Goal: Task Accomplishment & Management: Complete application form

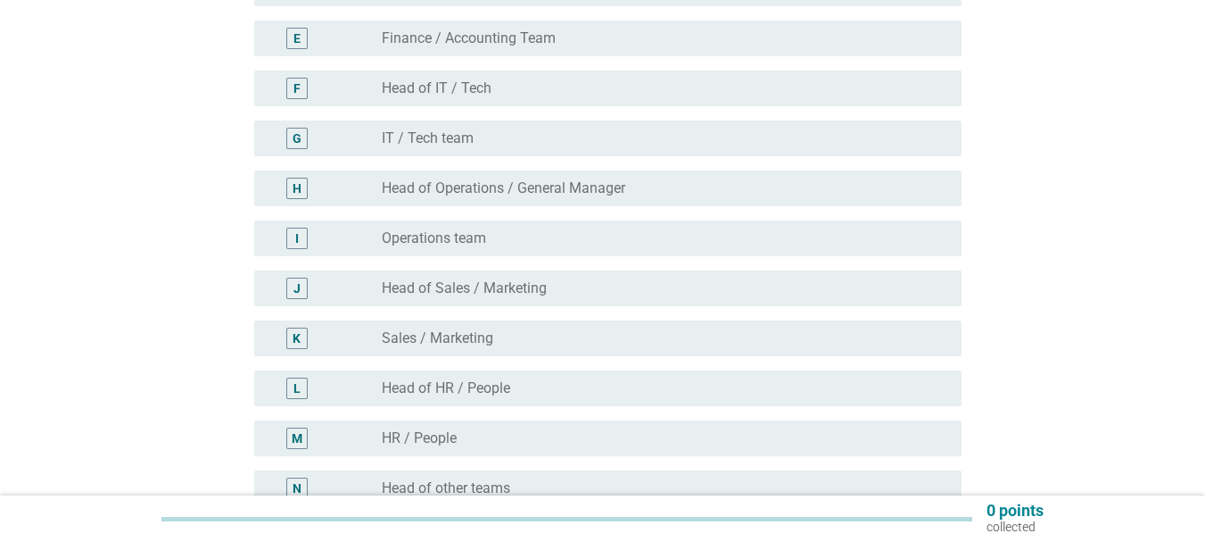
scroll to position [446, 0]
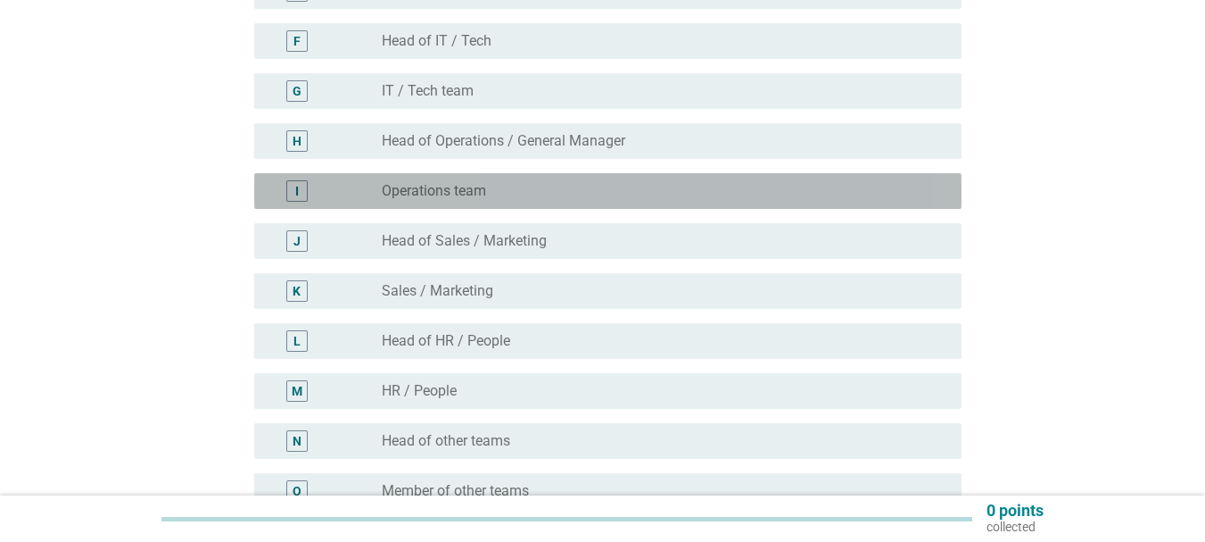
click at [465, 186] on label "Operations team" at bounding box center [434, 191] width 104 height 18
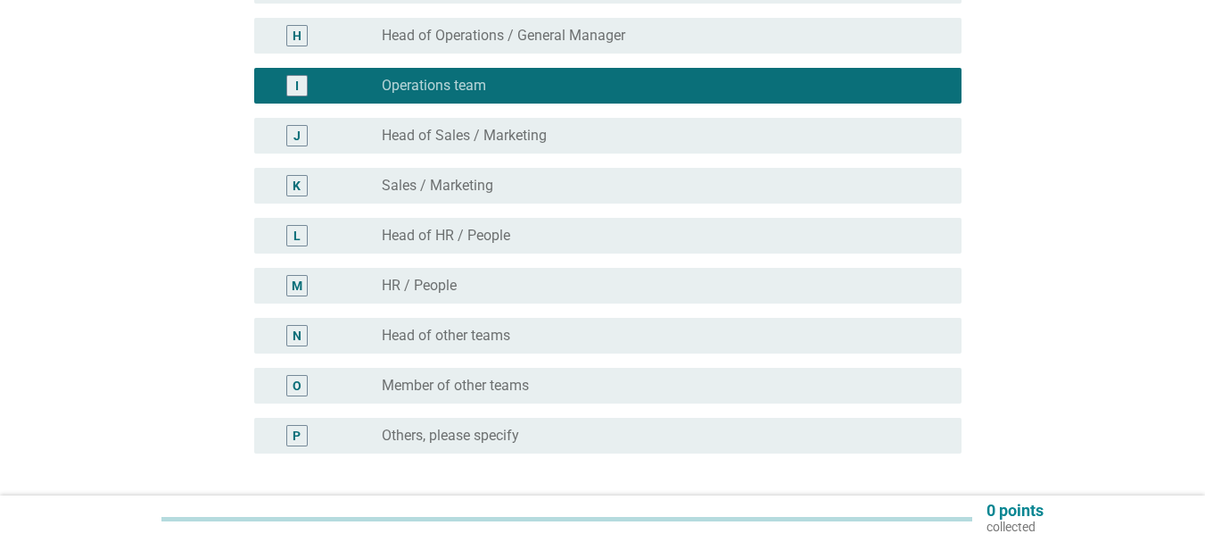
scroll to position [697, 0]
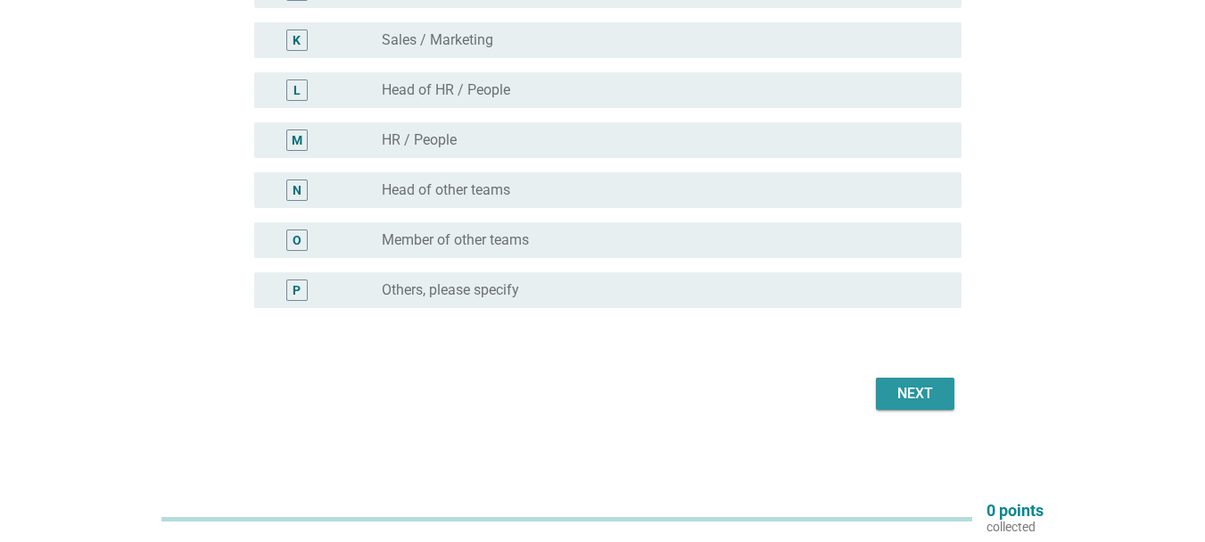
click at [928, 385] on div "Next" at bounding box center [915, 393] width 50 height 21
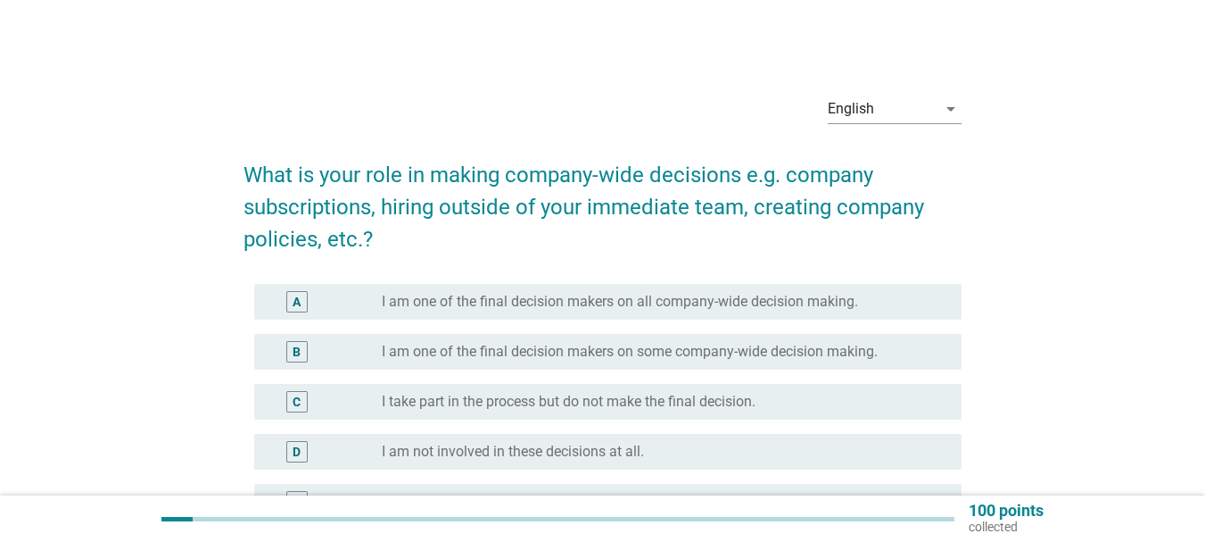
scroll to position [89, 0]
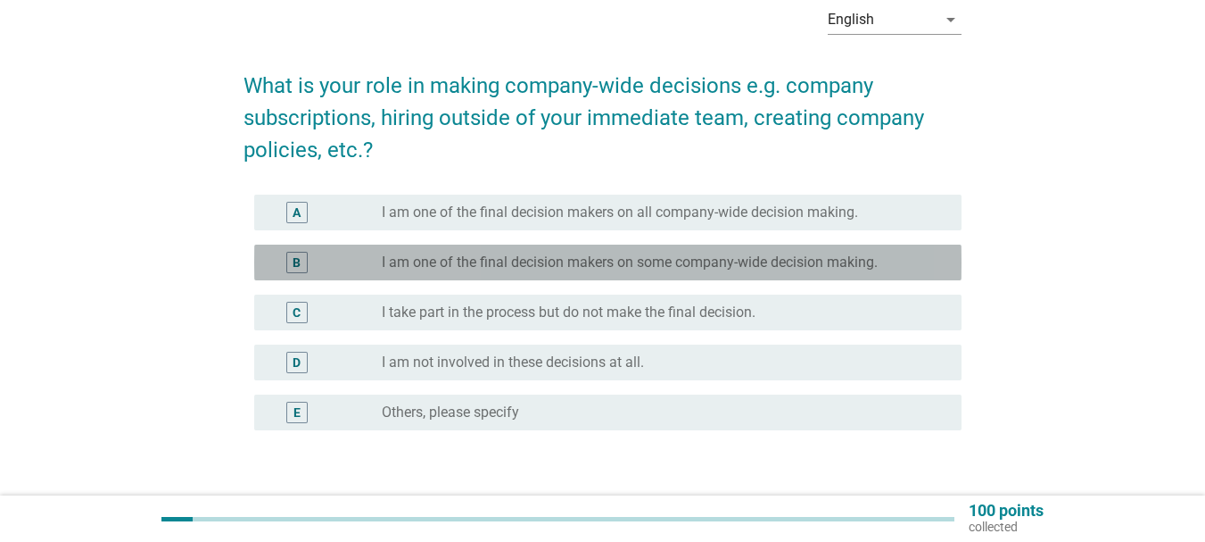
click at [490, 262] on label "I am one of the final decision makers on some company-wide decision making." at bounding box center [630, 262] width 496 height 18
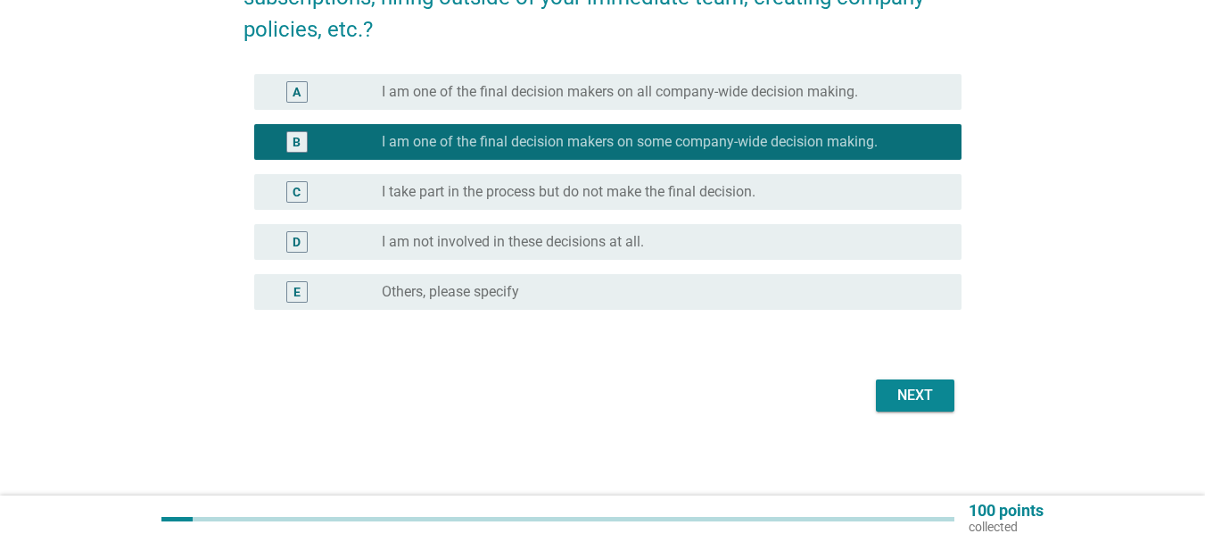
scroll to position [211, 0]
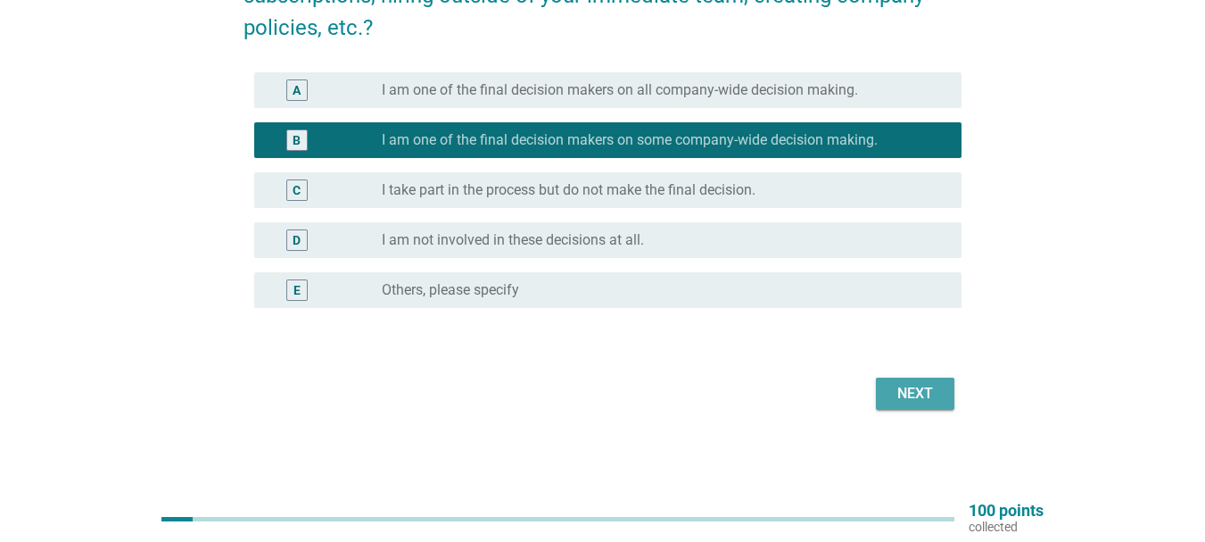
click at [925, 397] on div "Next" at bounding box center [915, 393] width 50 height 21
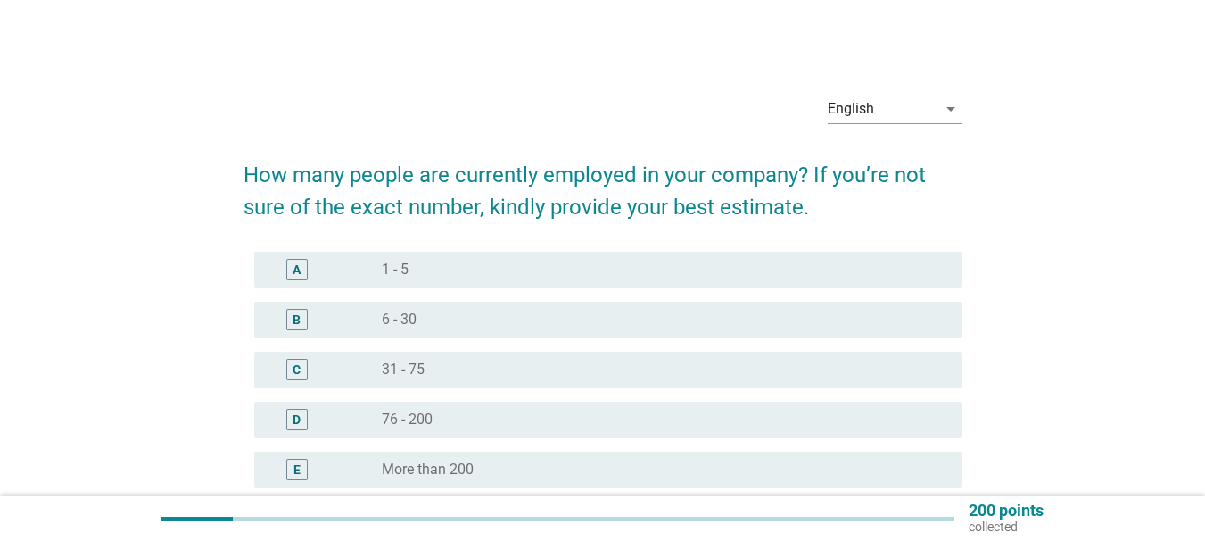
click at [382, 428] on div "radio_button_unchecked 76 - 200" at bounding box center [665, 419] width 566 height 21
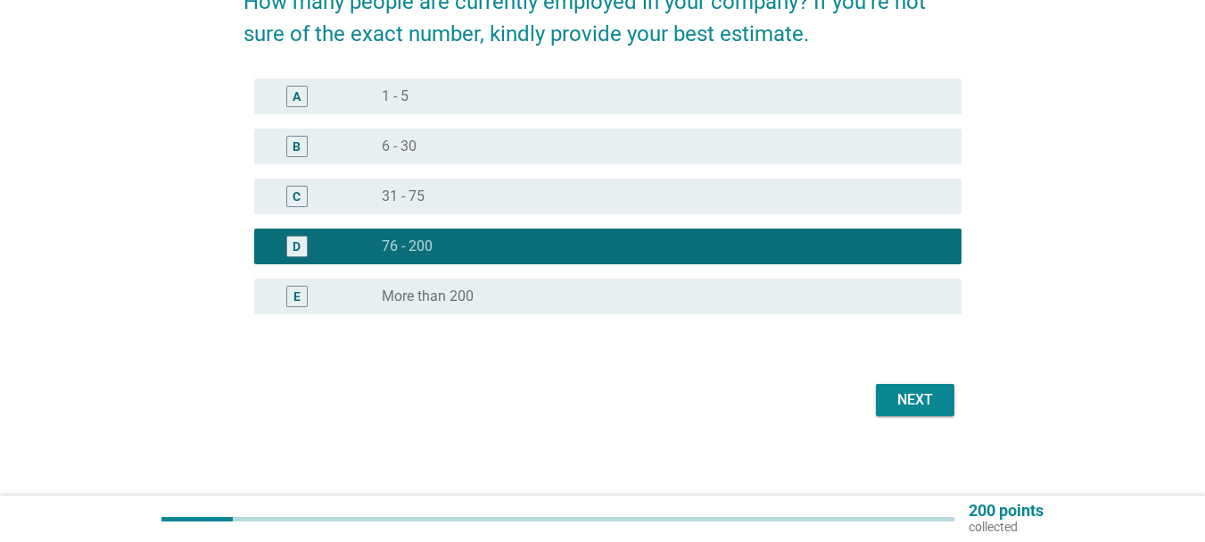
scroll to position [179, 0]
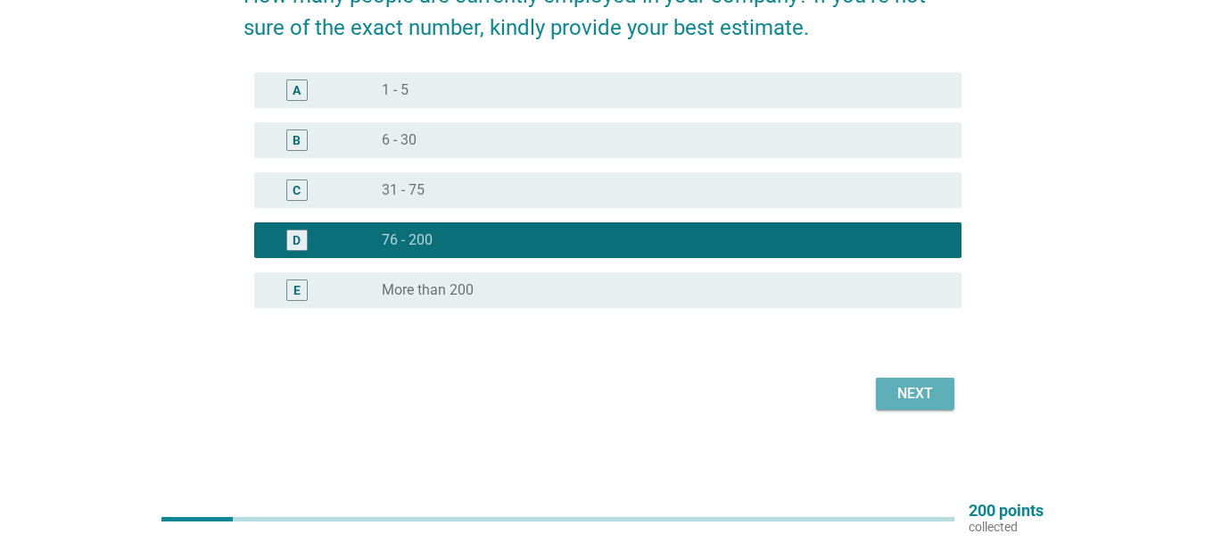
click at [883, 402] on button "Next" at bounding box center [915, 393] width 79 height 32
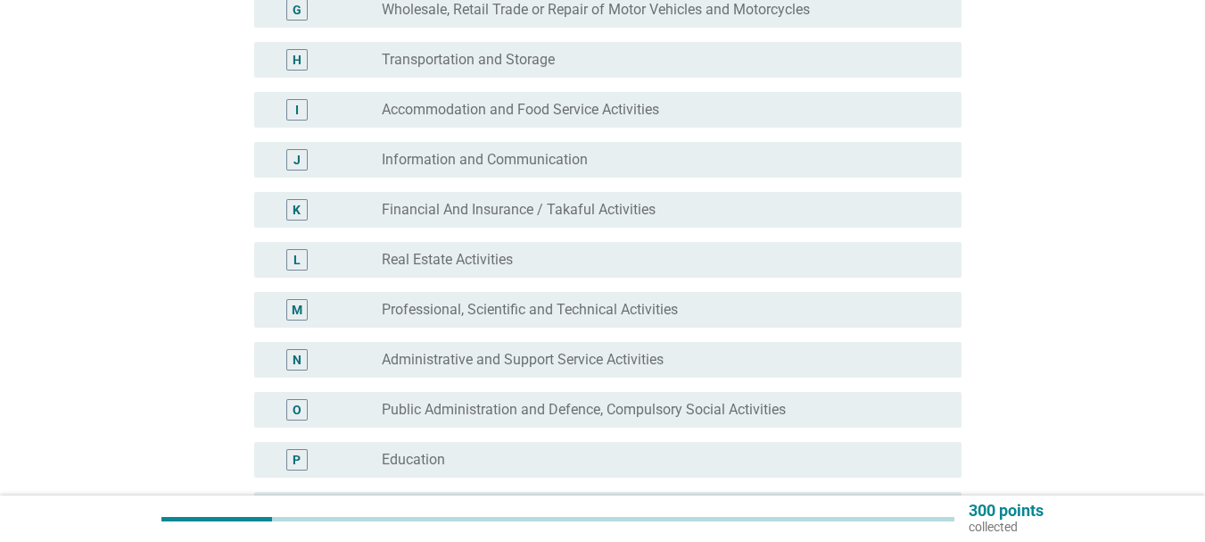
scroll to position [535, 0]
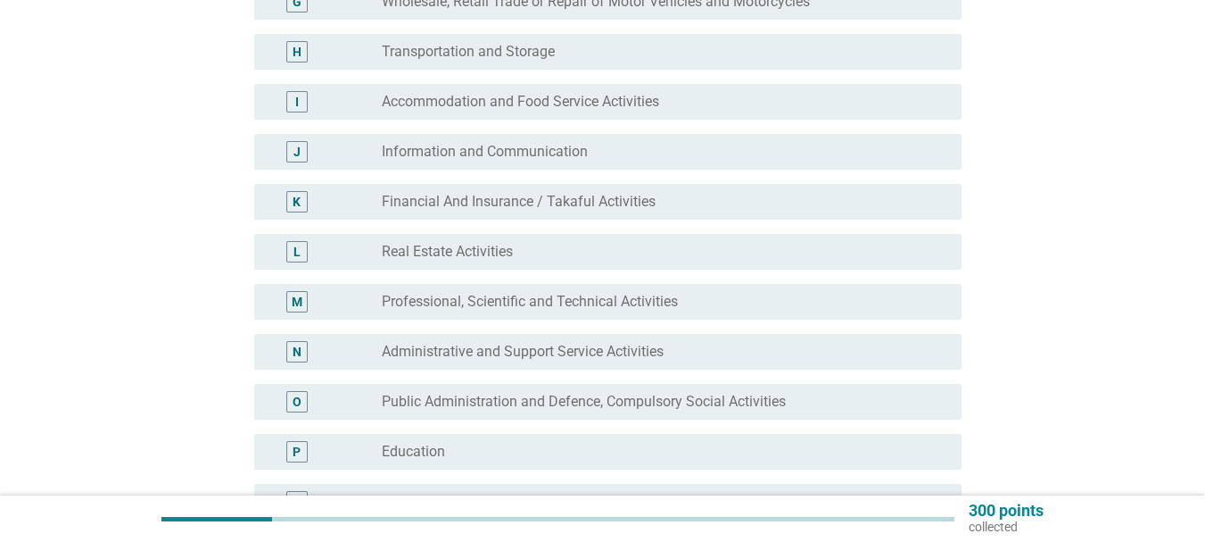
click at [476, 210] on label "Financial And Insurance / Takaful Activities" at bounding box center [519, 202] width 274 height 18
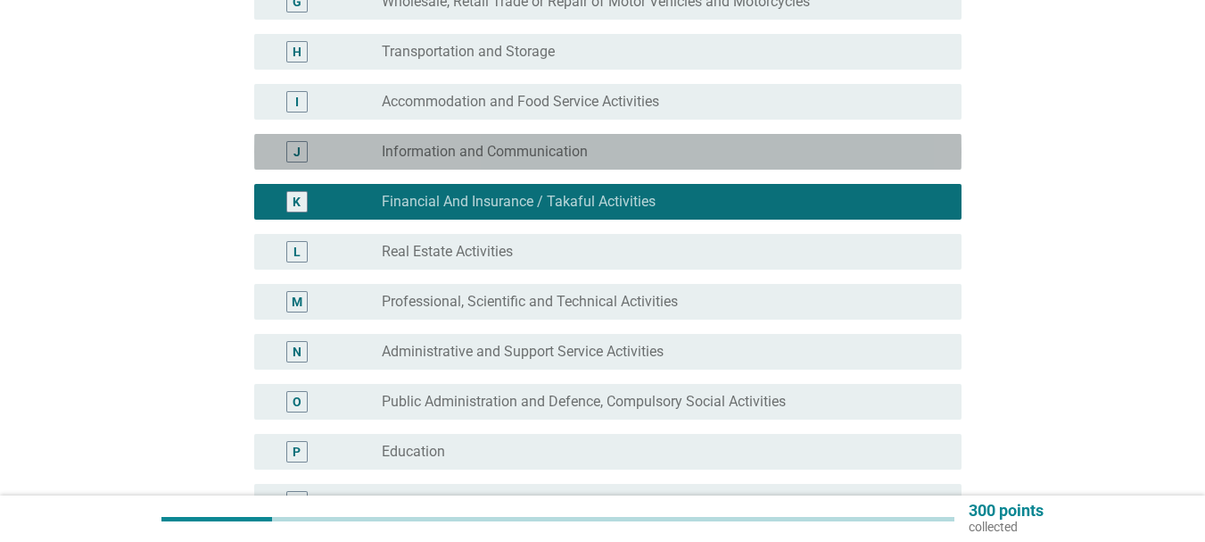
click at [512, 153] on label "Information and Communication" at bounding box center [485, 152] width 206 height 18
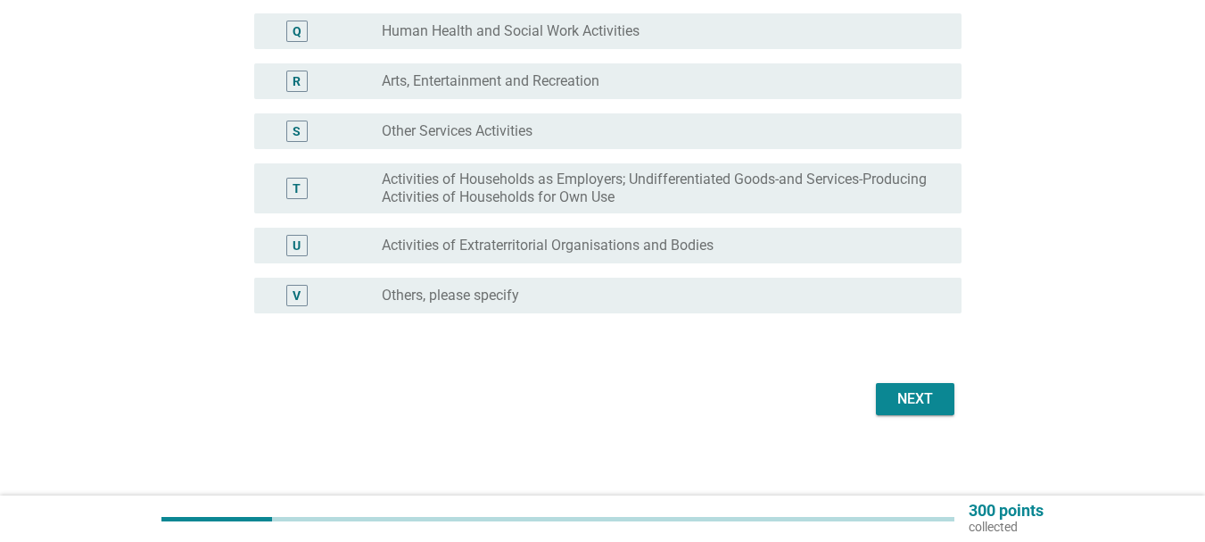
scroll to position [1011, 0]
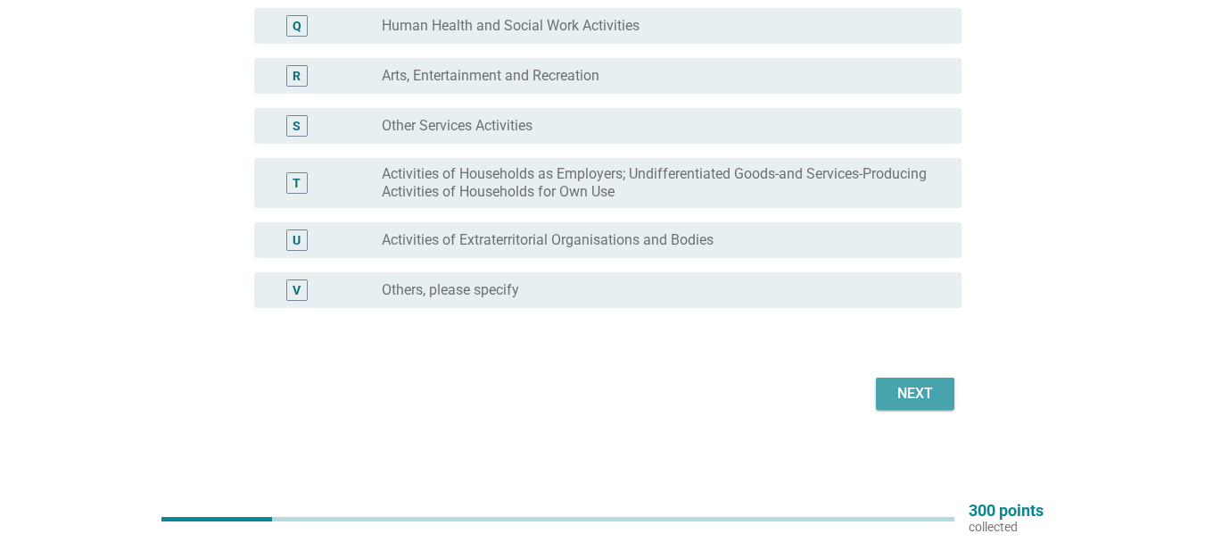
click at [926, 398] on div "Next" at bounding box center [915, 393] width 50 height 21
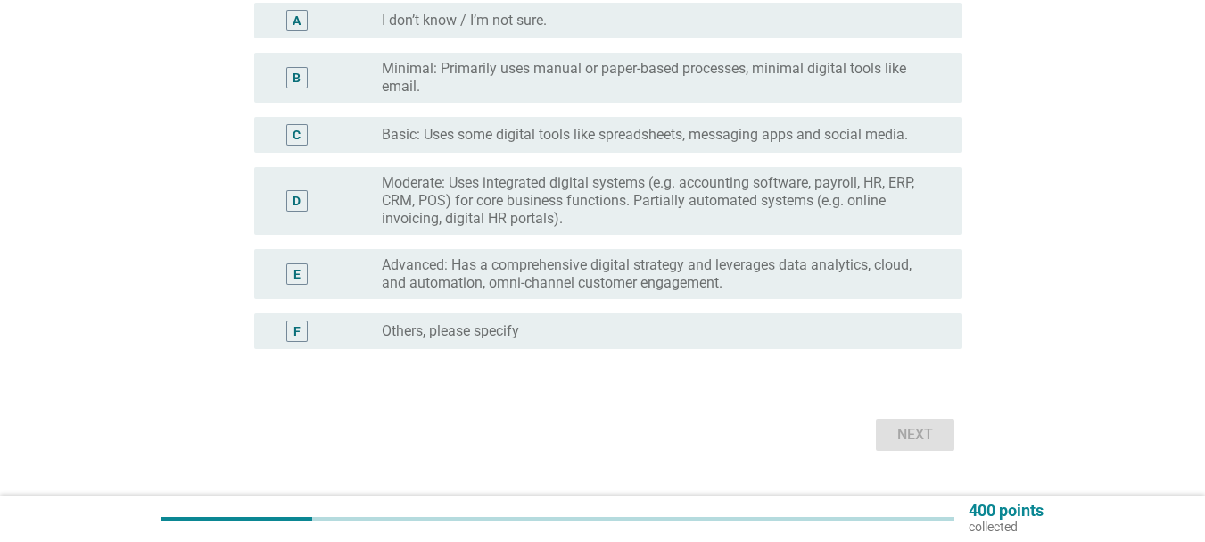
scroll to position [268, 0]
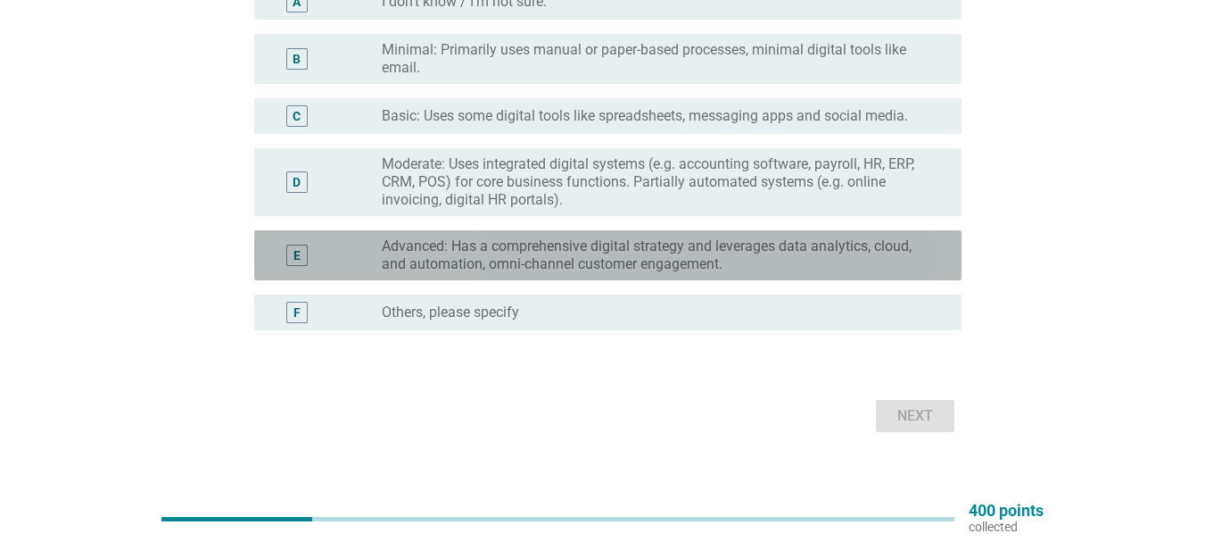
click at [480, 268] on label "Advanced: Has a comprehensive digital strategy and leverages data analytics, cl…" at bounding box center [657, 255] width 551 height 36
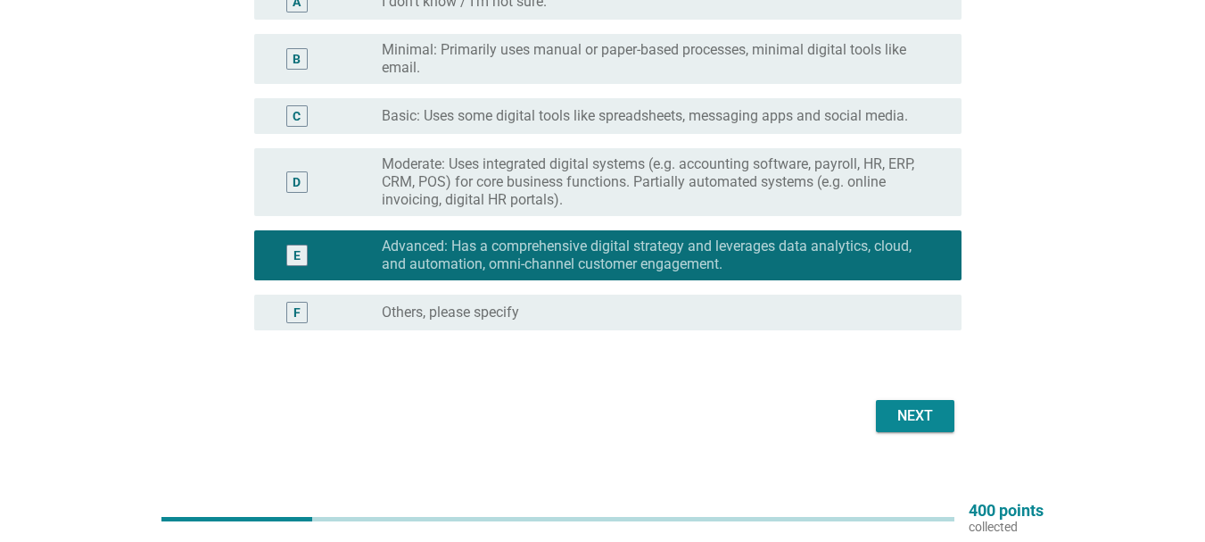
click at [909, 434] on div "Next" at bounding box center [603, 415] width 718 height 43
click at [908, 413] on div "Next" at bounding box center [915, 415] width 50 height 21
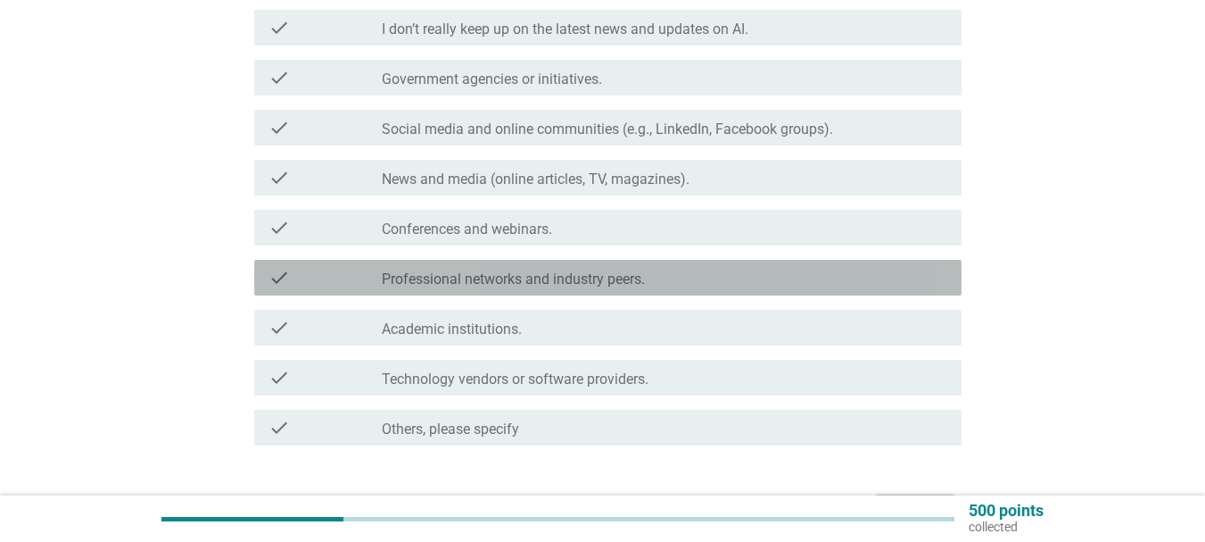
click at [556, 281] on label "Professional networks and industry peers." at bounding box center [513, 279] width 263 height 18
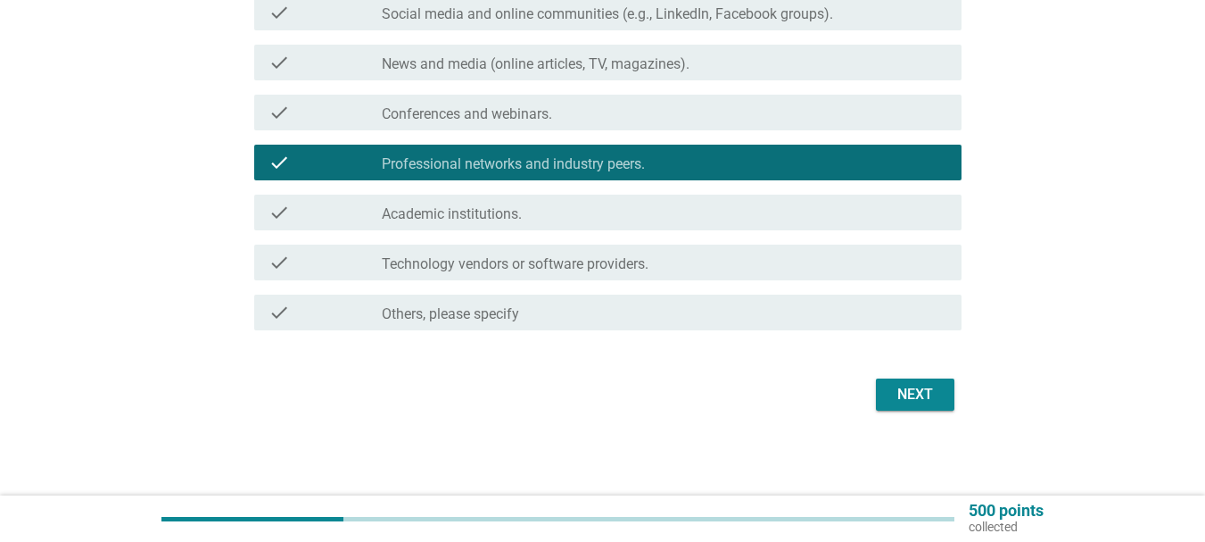
scroll to position [384, 0]
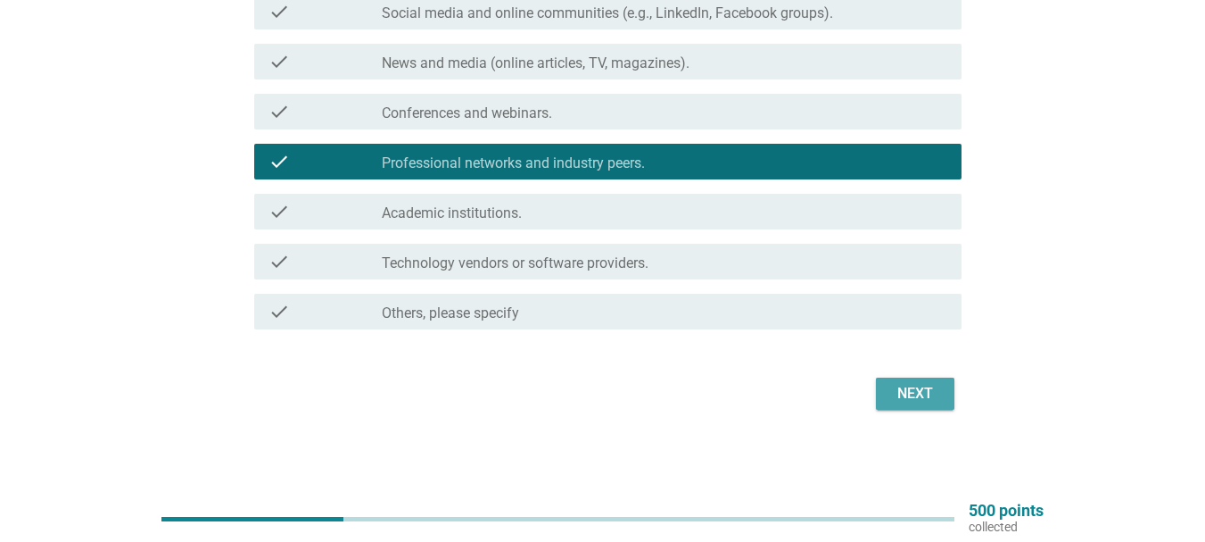
click at [903, 394] on div "Next" at bounding box center [915, 393] width 50 height 21
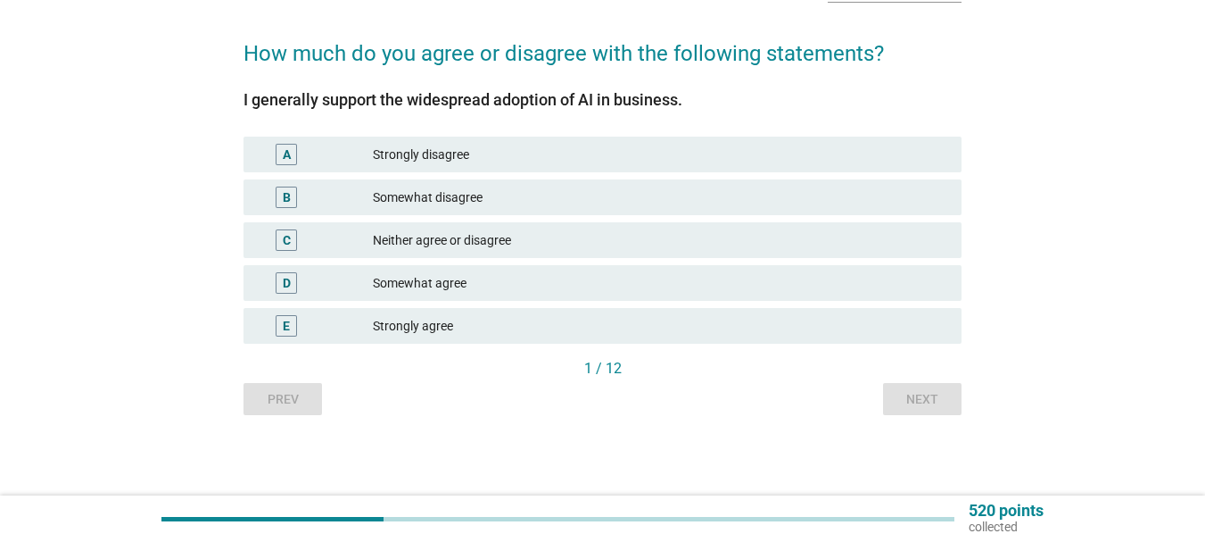
scroll to position [0, 0]
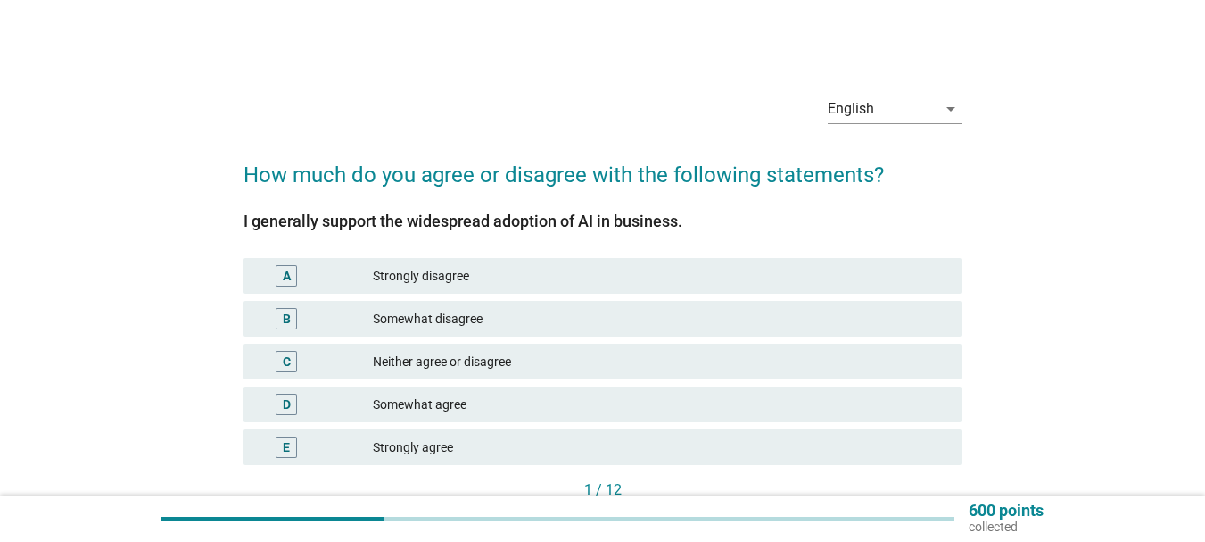
click at [424, 281] on div "Strongly disagree" at bounding box center [660, 275] width 575 height 21
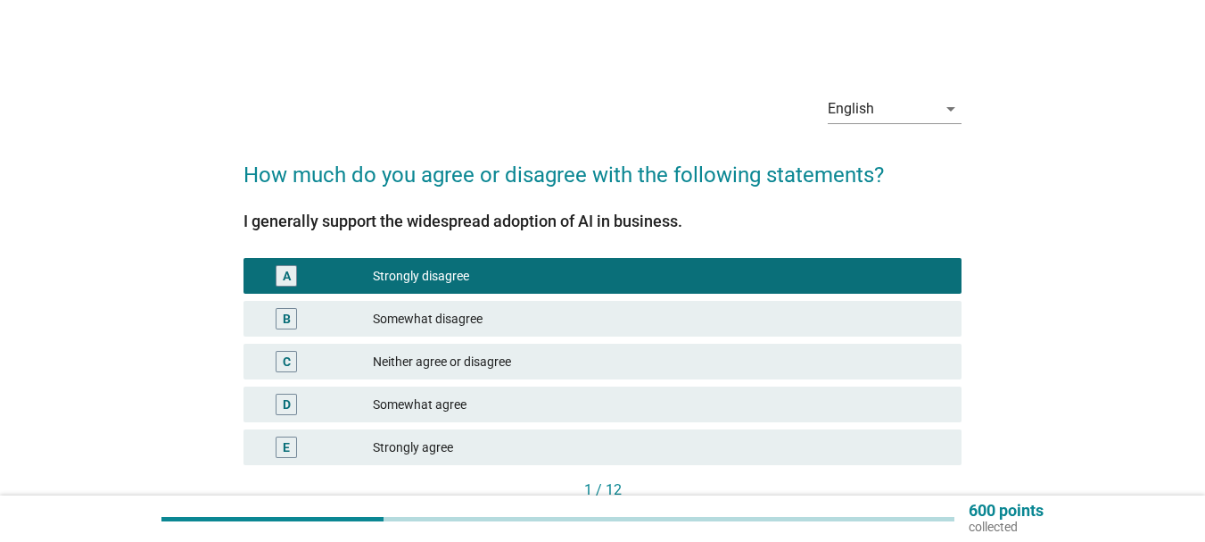
click at [414, 443] on div "Strongly agree" at bounding box center [660, 446] width 575 height 21
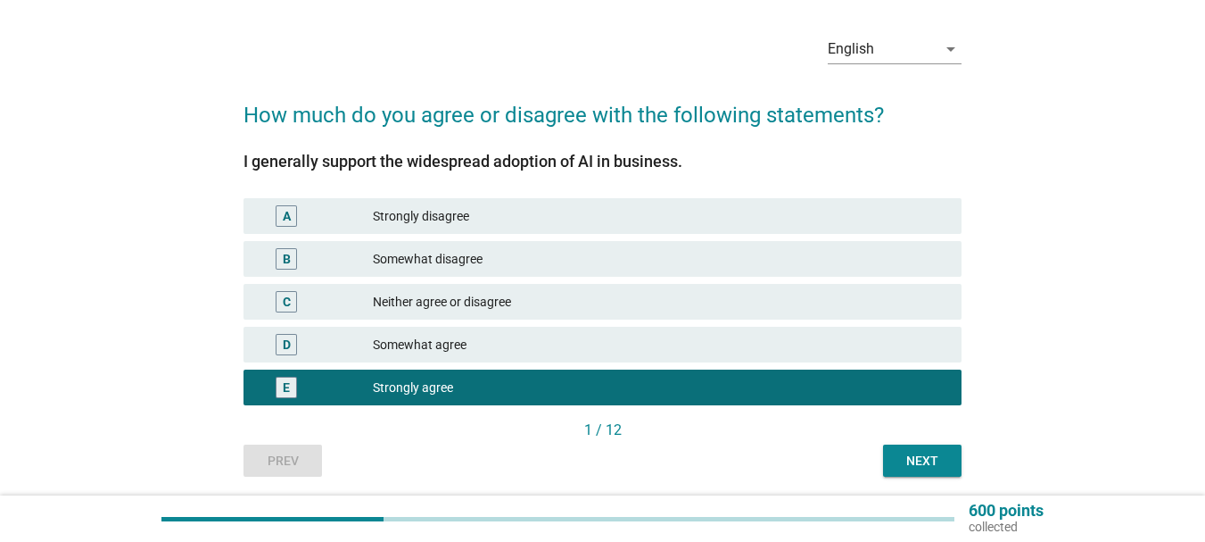
scroll to position [121, 0]
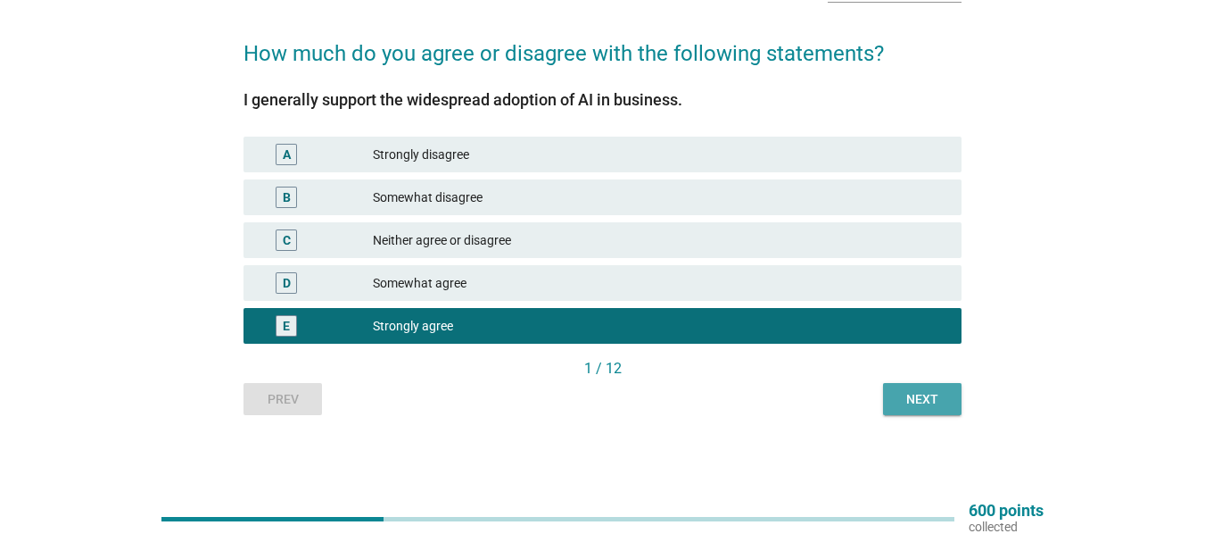
click at [906, 395] on div "Next" at bounding box center [923, 399] width 50 height 19
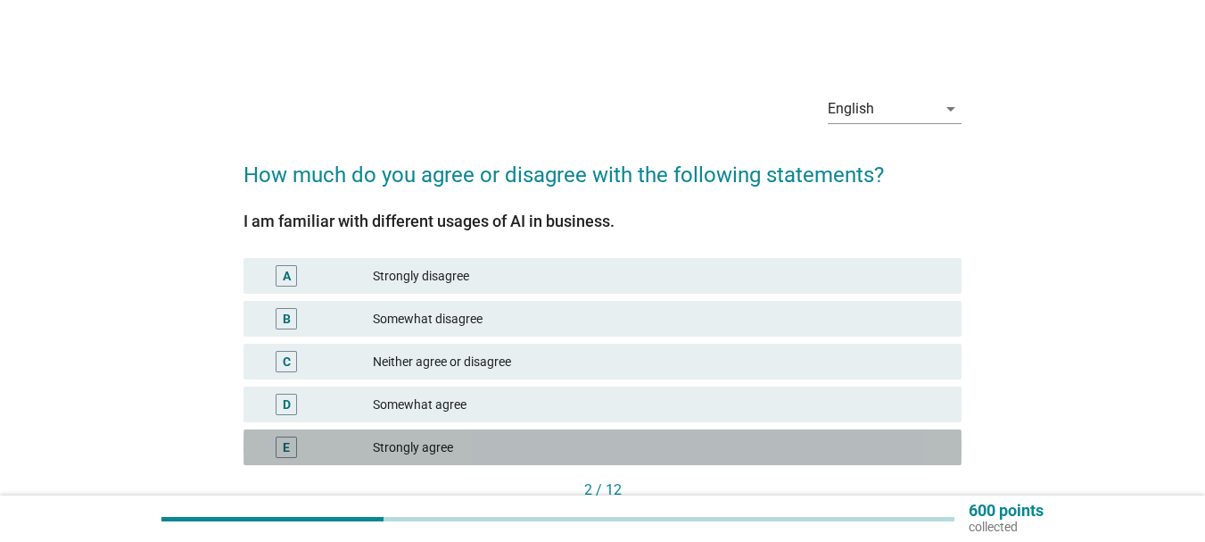
click at [436, 441] on div "Strongly agree" at bounding box center [660, 446] width 575 height 21
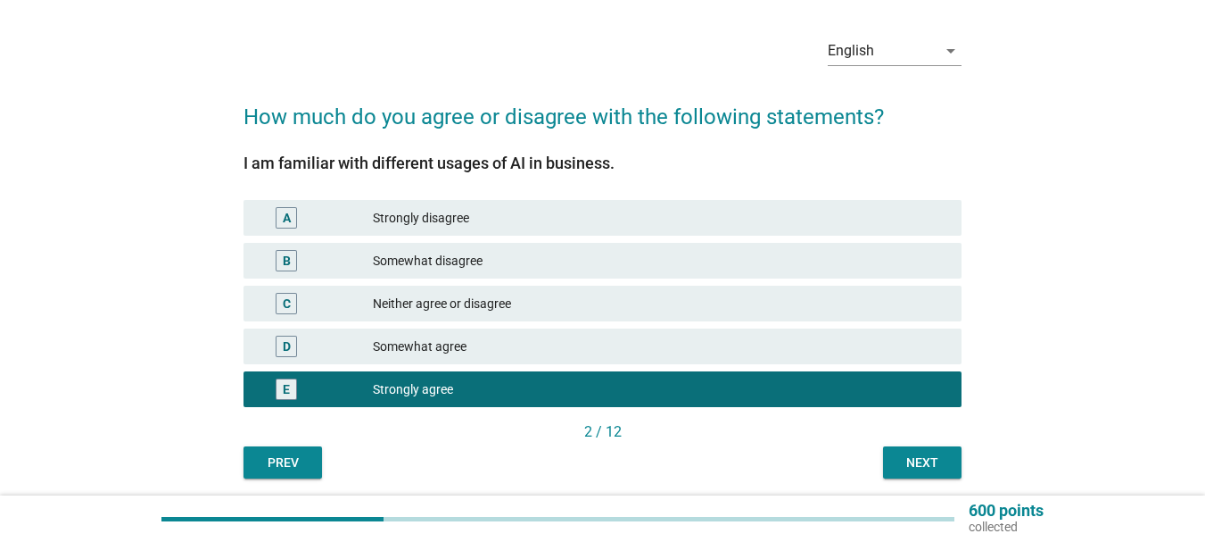
scroll to position [89, 0]
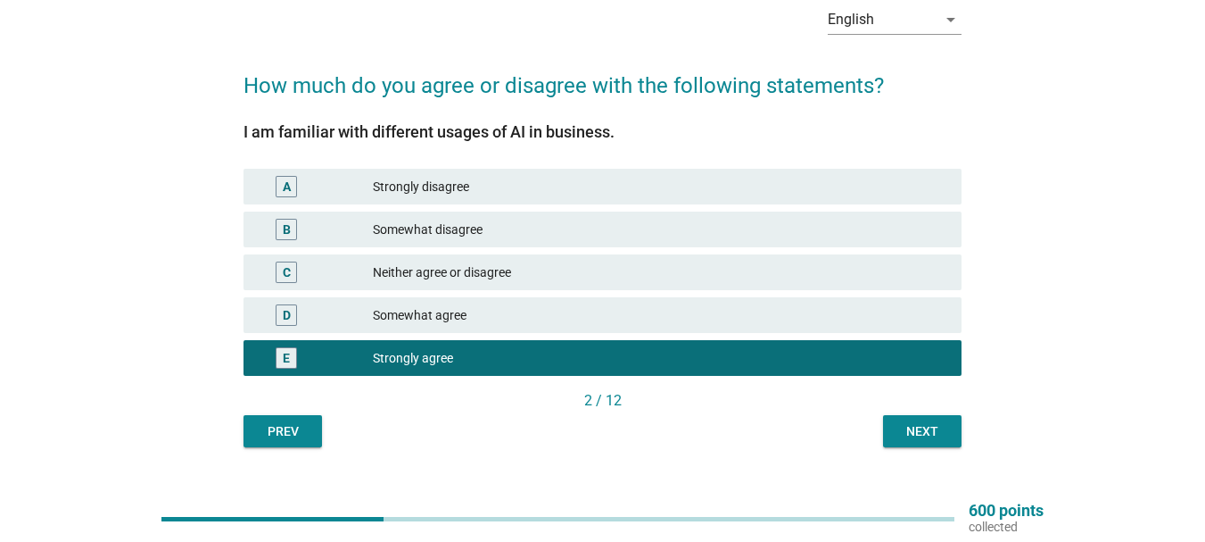
click at [943, 425] on div "Next" at bounding box center [923, 431] width 50 height 19
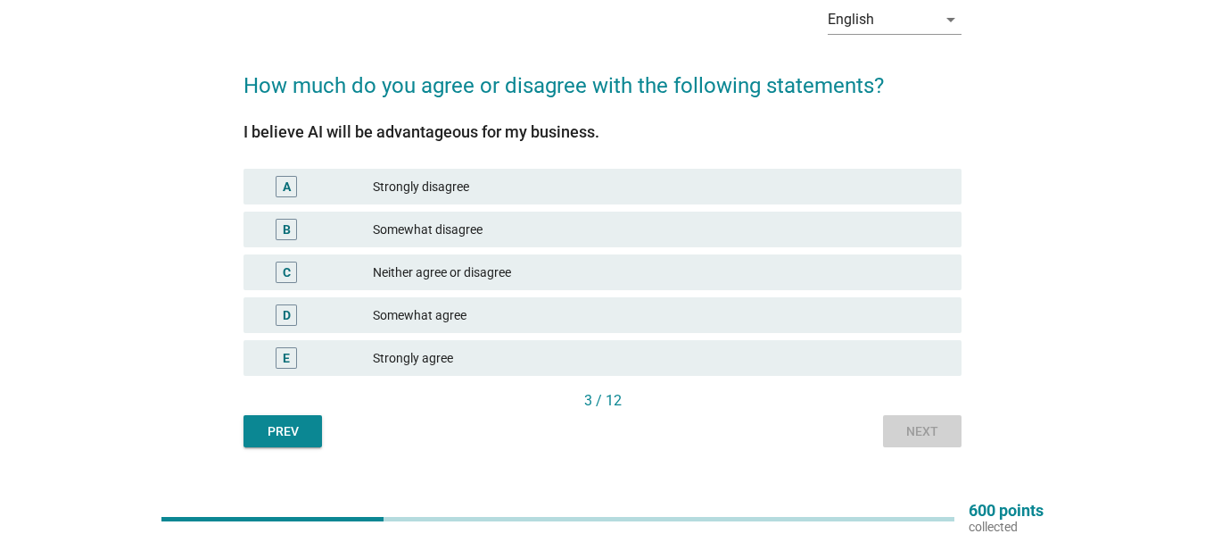
scroll to position [0, 0]
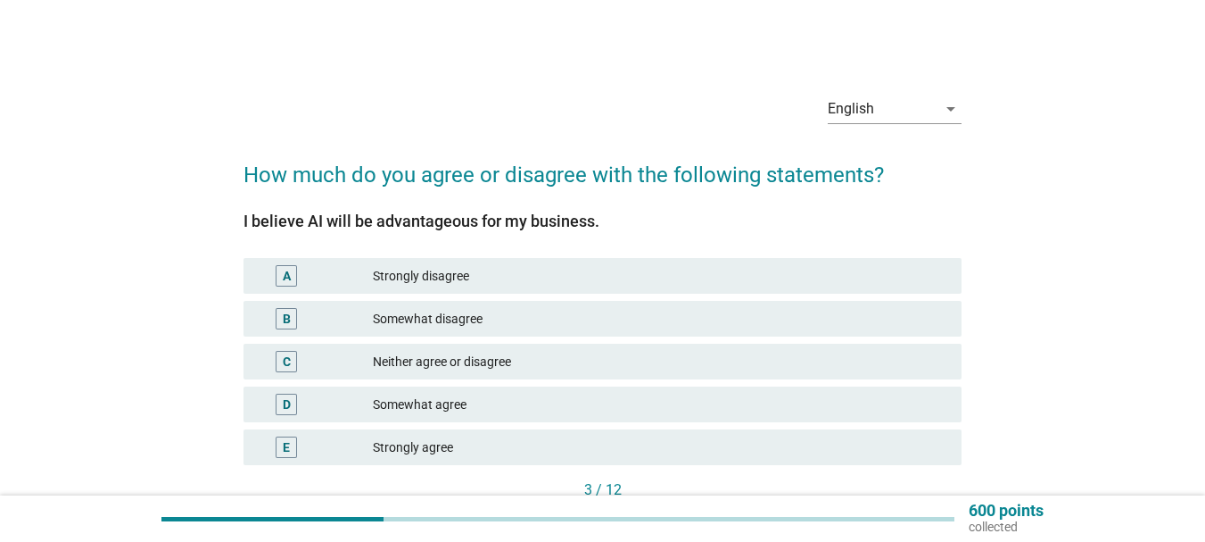
click at [434, 444] on div "Strongly agree" at bounding box center [660, 446] width 575 height 21
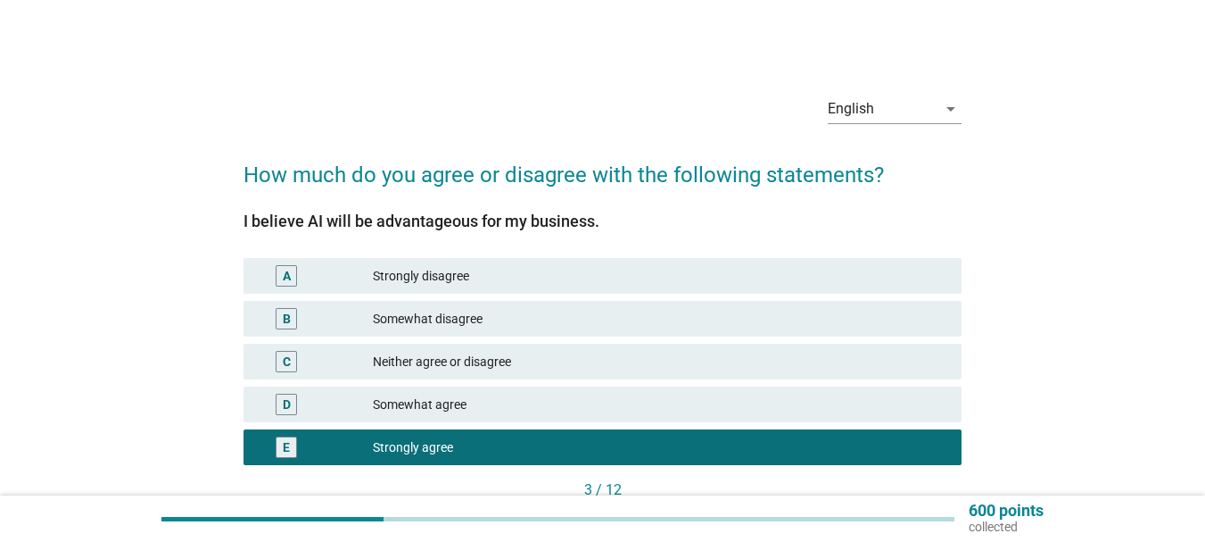
scroll to position [89, 0]
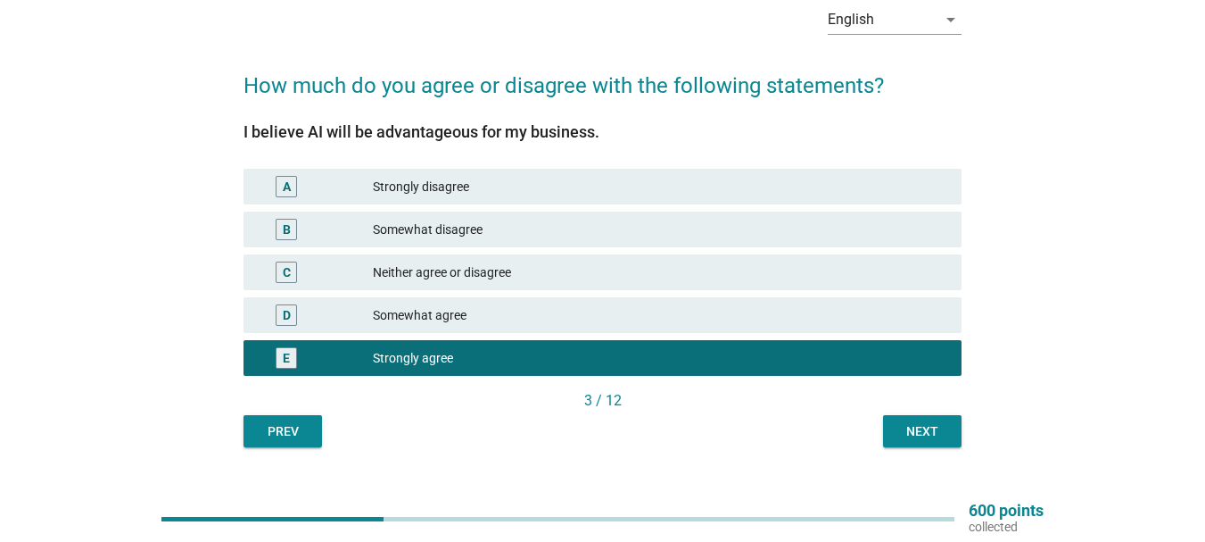
click at [950, 435] on button "Next" at bounding box center [922, 431] width 79 height 32
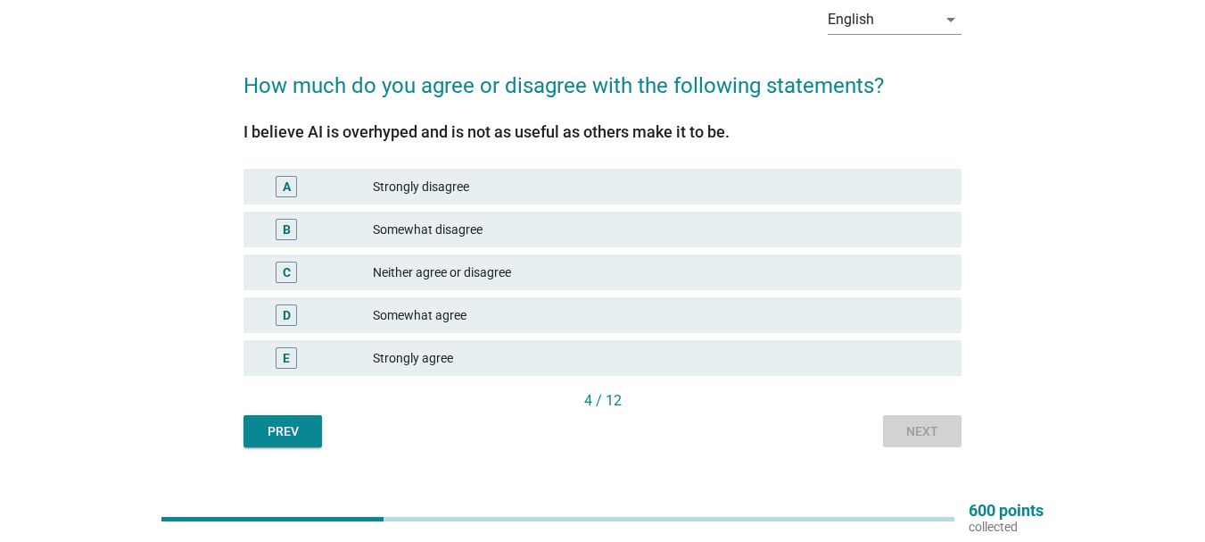
scroll to position [0, 0]
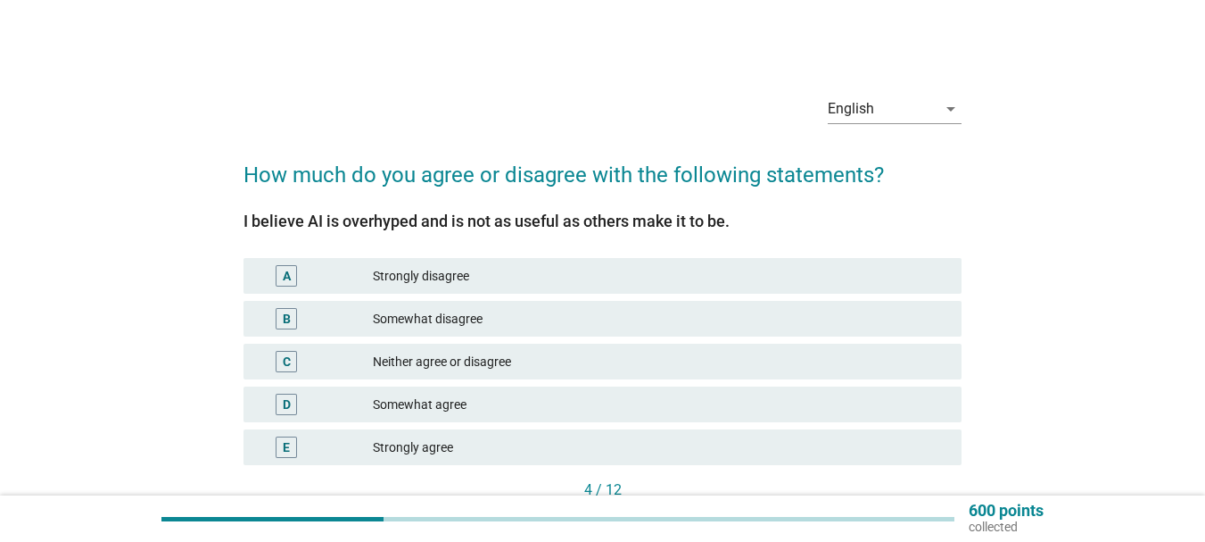
click at [419, 454] on div "Strongly agree" at bounding box center [660, 446] width 575 height 21
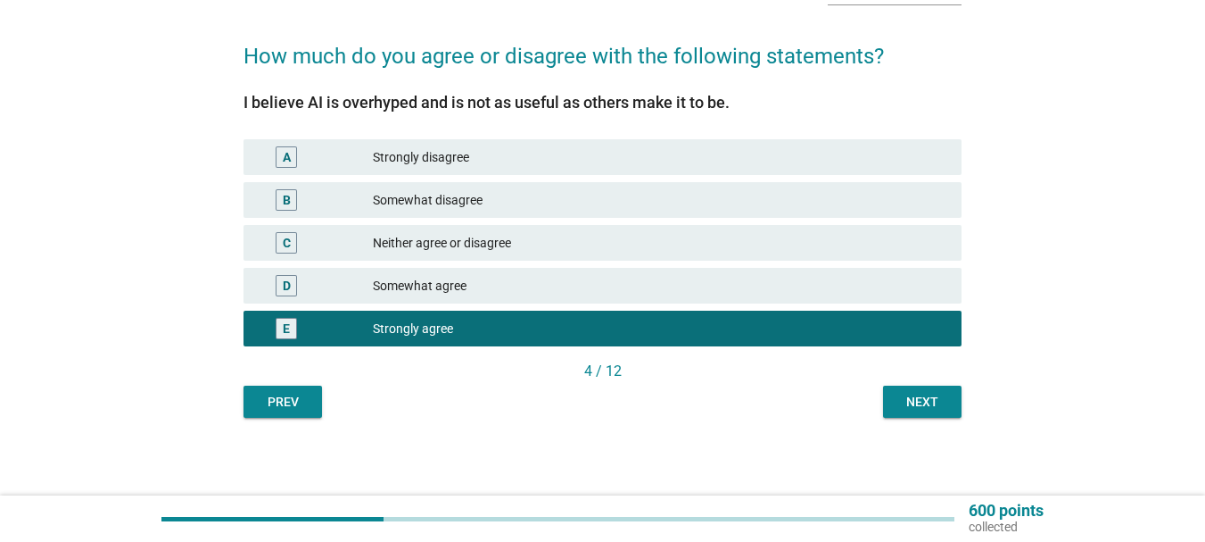
scroll to position [121, 0]
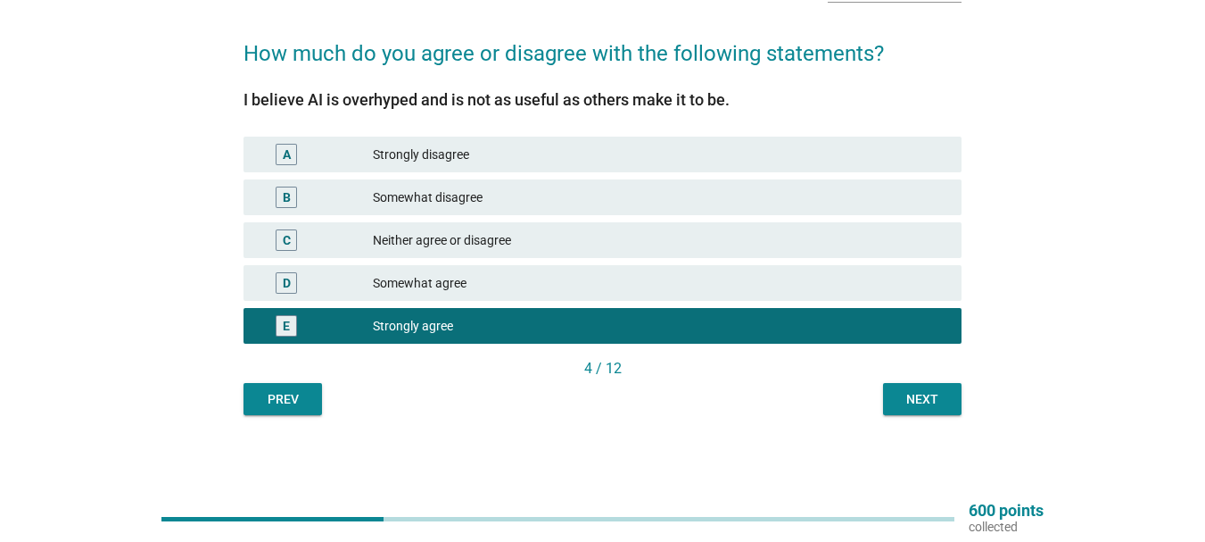
click at [936, 407] on div "Next" at bounding box center [923, 399] width 50 height 19
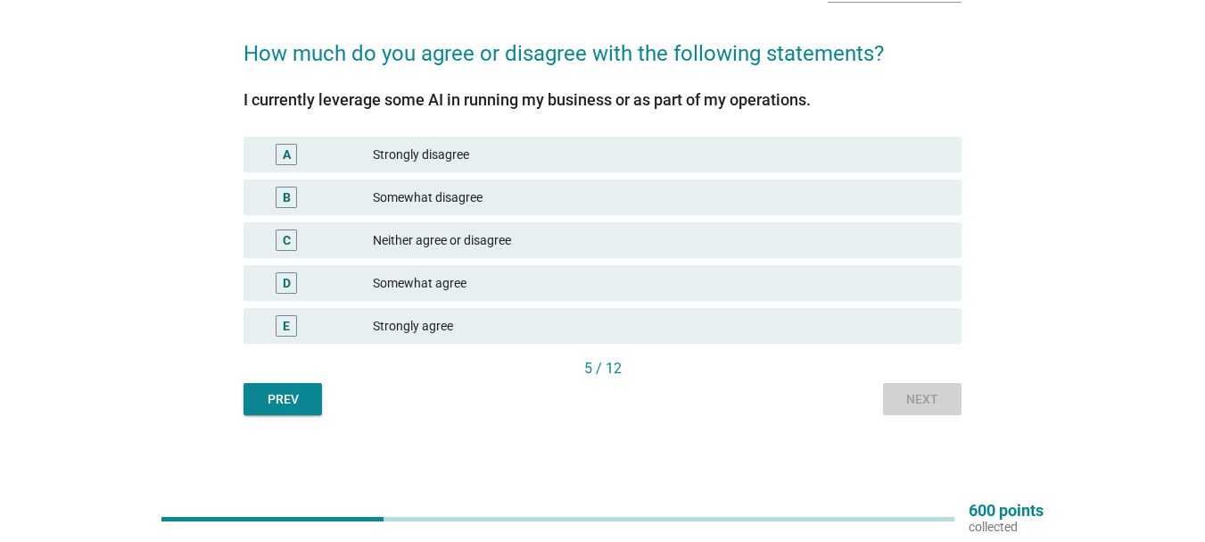
scroll to position [0, 0]
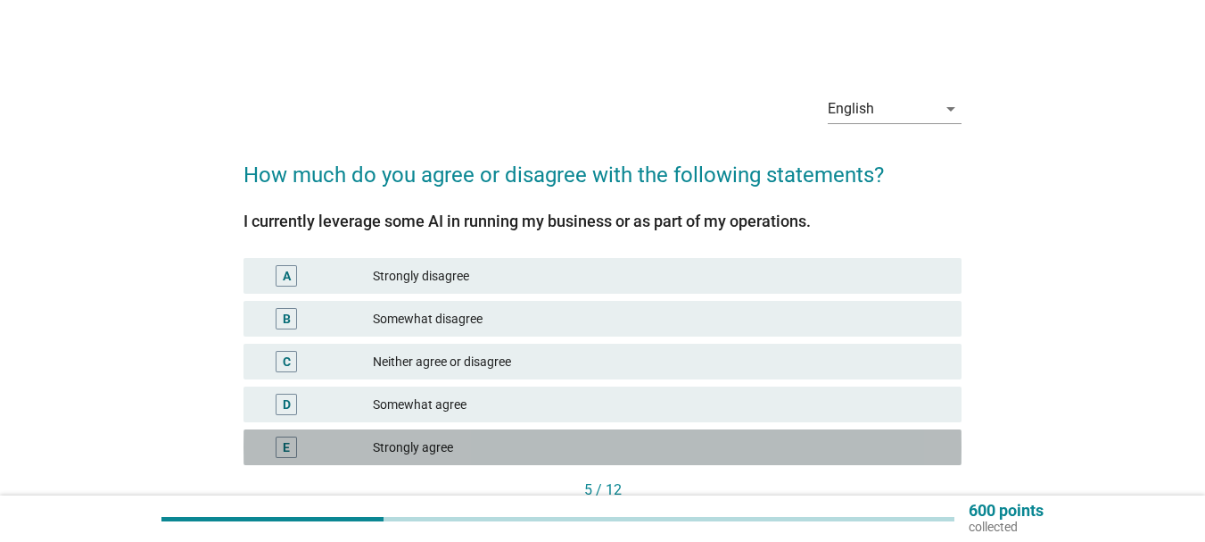
click at [418, 445] on div "Strongly agree" at bounding box center [660, 446] width 575 height 21
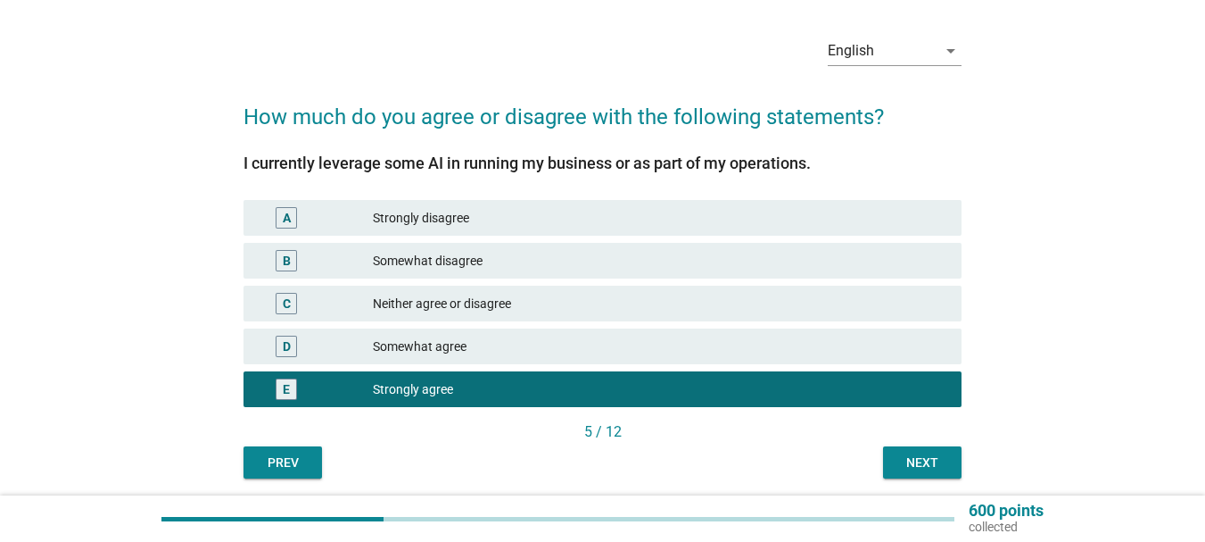
scroll to position [89, 0]
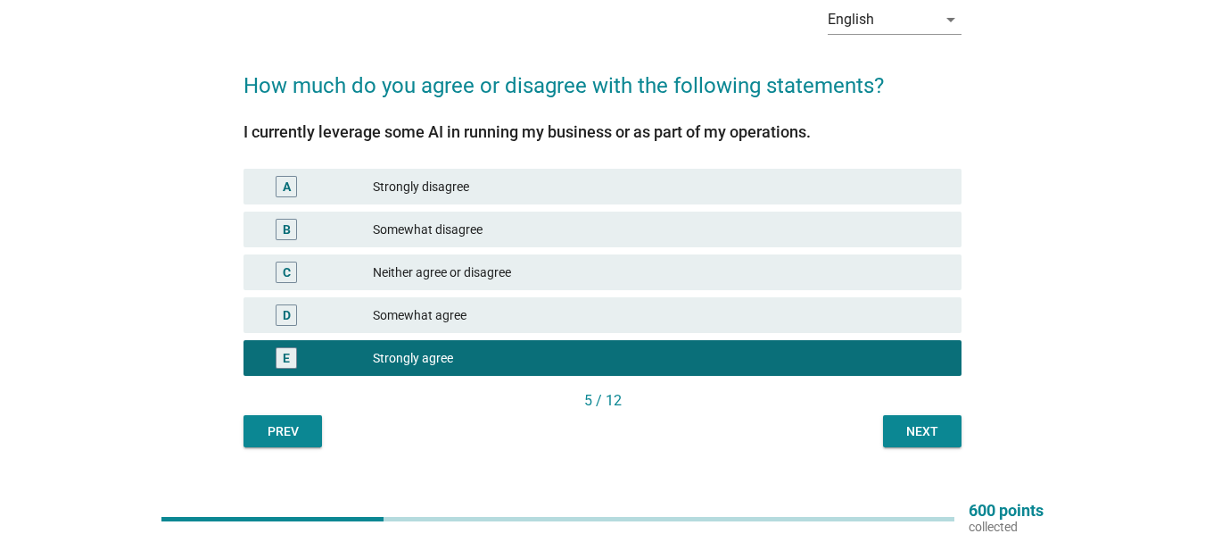
click at [902, 427] on div "Next" at bounding box center [923, 431] width 50 height 19
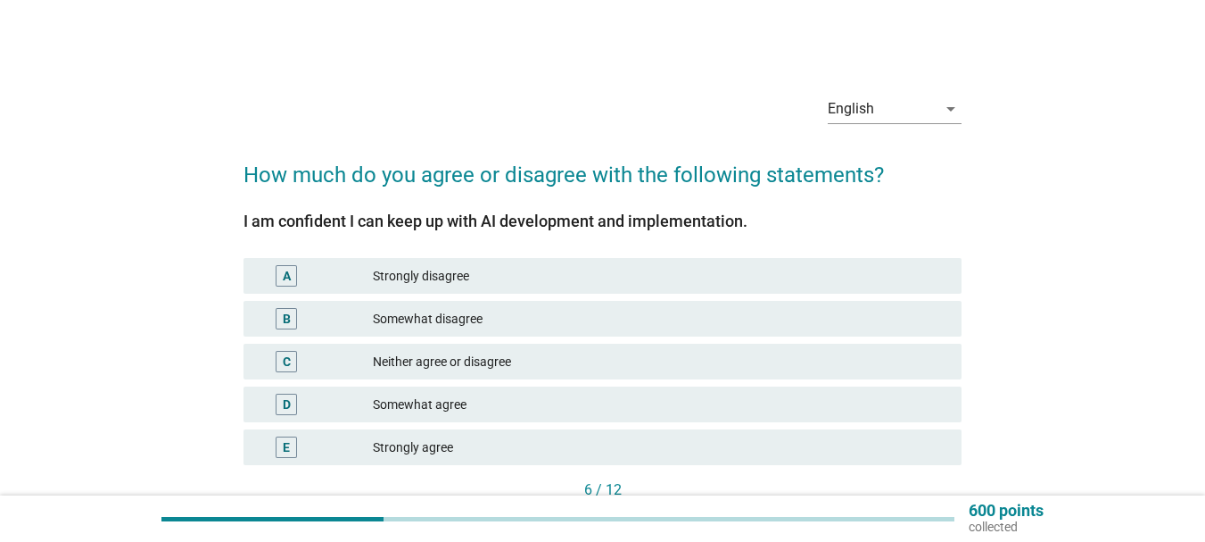
click at [405, 454] on div "Strongly agree" at bounding box center [660, 446] width 575 height 21
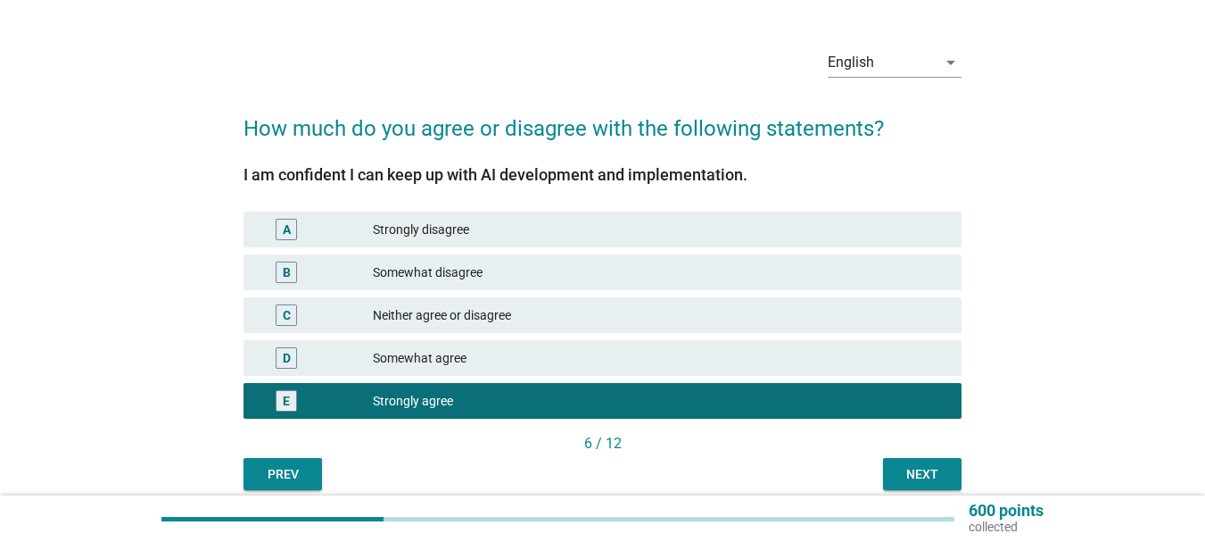
scroll to position [89, 0]
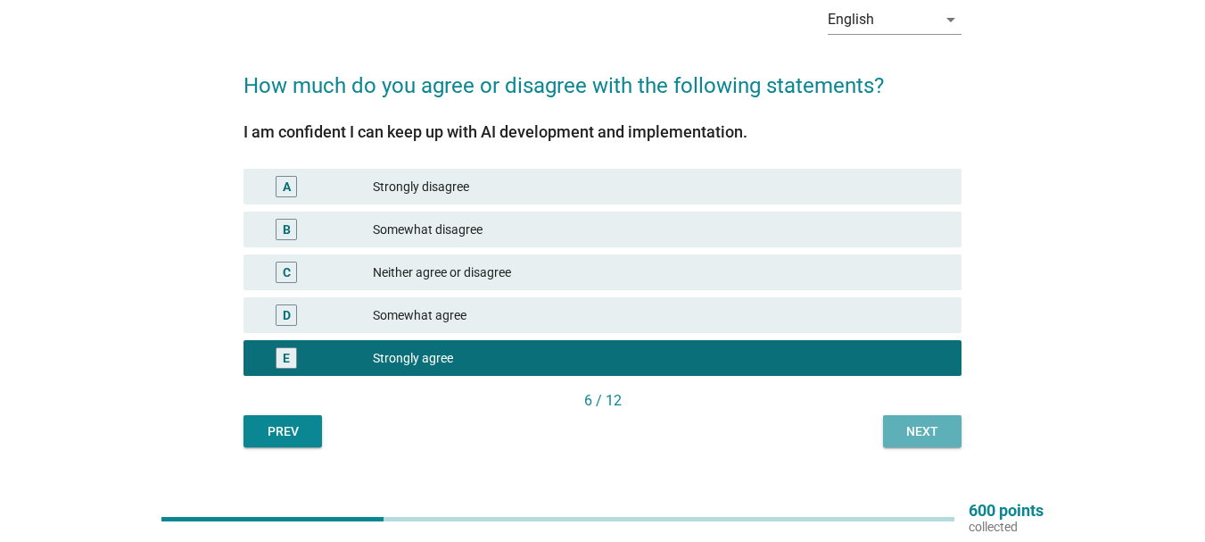
click at [908, 432] on div "Next" at bounding box center [923, 431] width 50 height 19
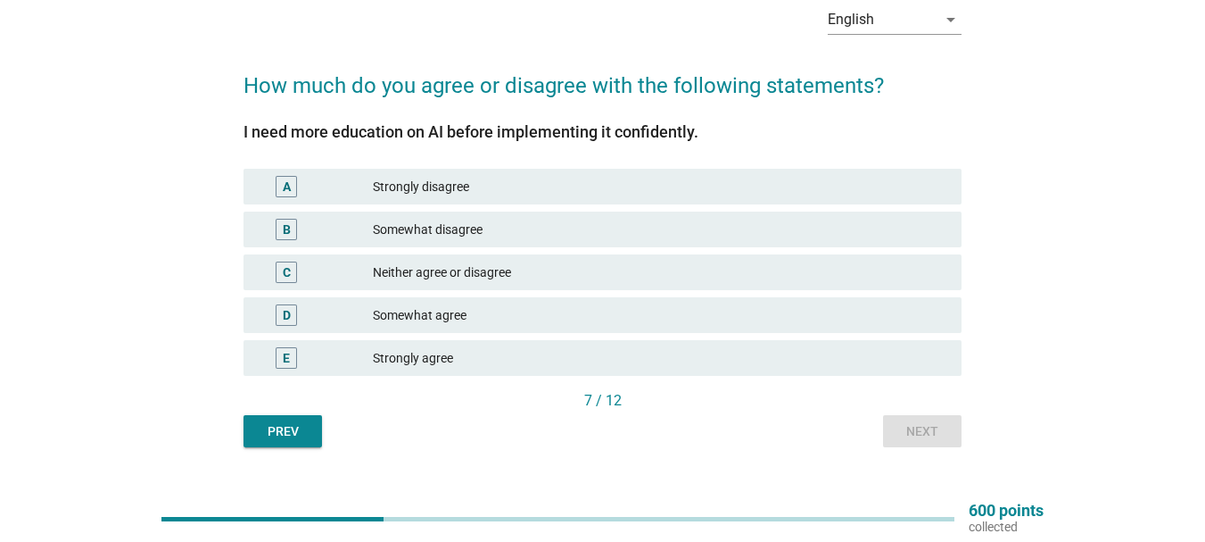
click at [460, 355] on div "Strongly agree" at bounding box center [660, 357] width 575 height 21
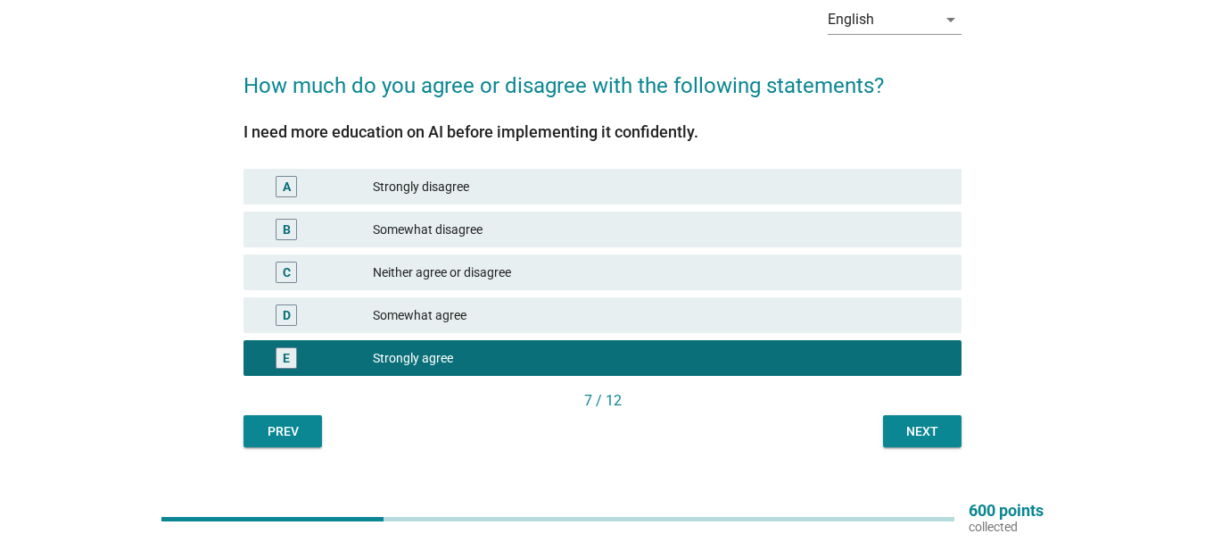
click at [918, 422] on div "Next" at bounding box center [923, 431] width 50 height 19
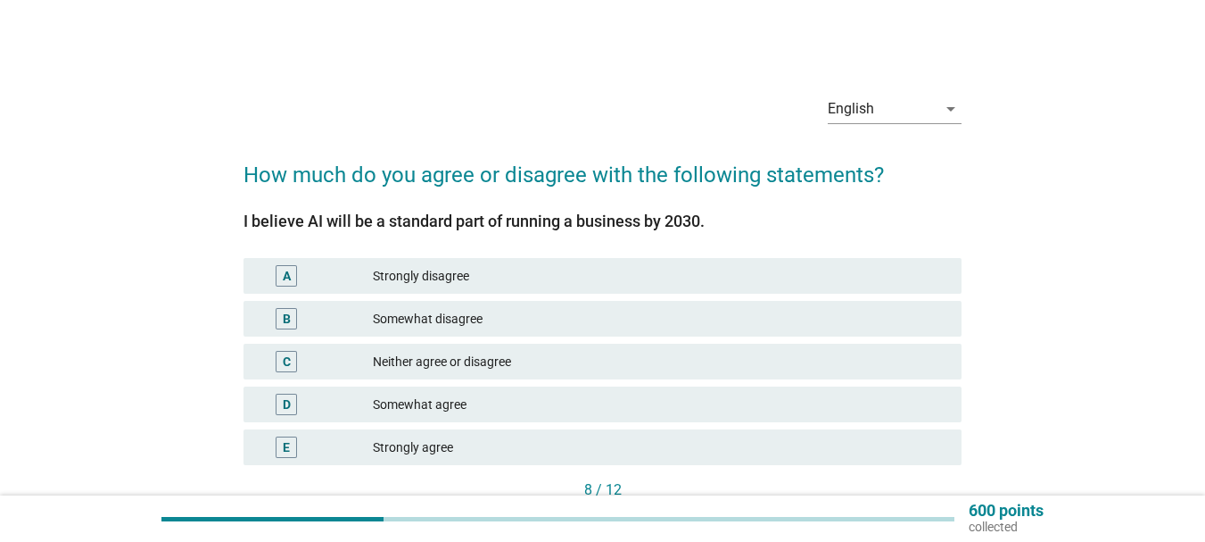
click at [468, 435] on div "E Strongly agree" at bounding box center [603, 447] width 718 height 36
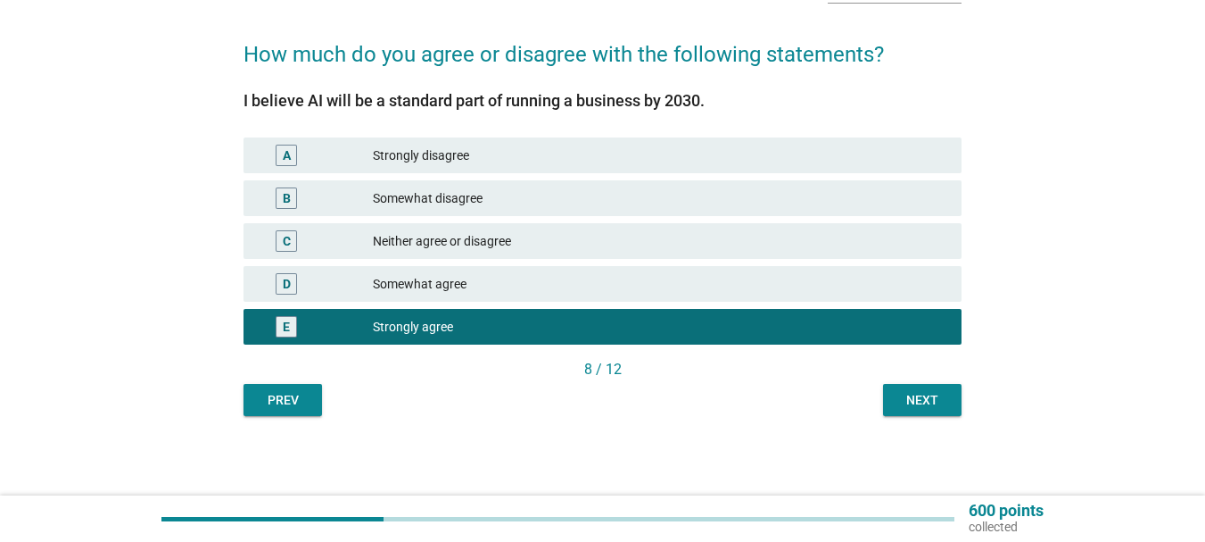
scroll to position [121, 0]
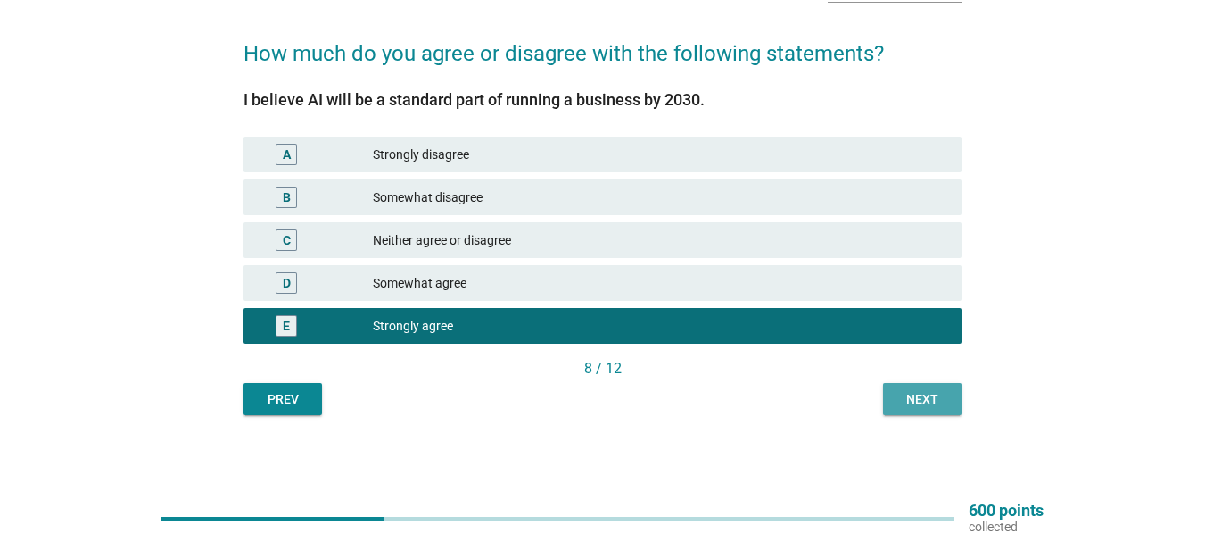
click at [921, 395] on div "Next" at bounding box center [923, 399] width 50 height 19
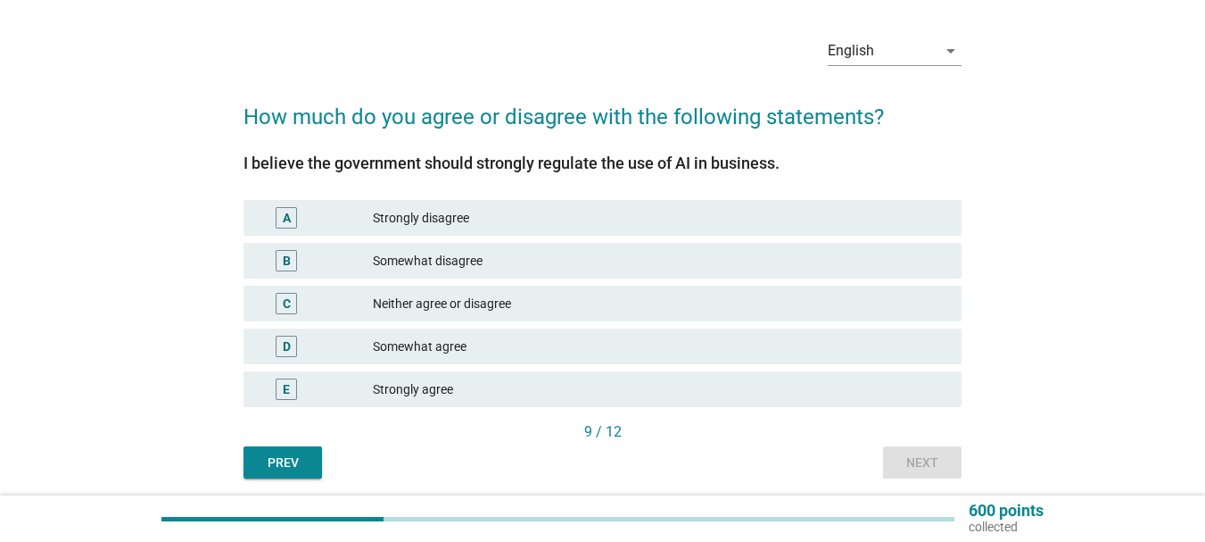
scroll to position [89, 0]
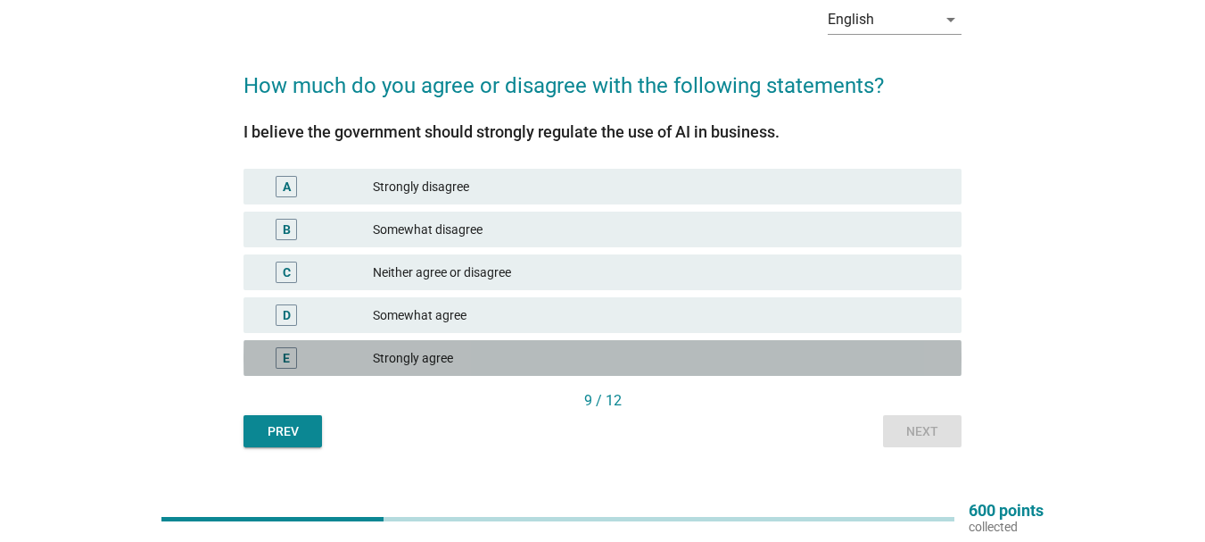
click at [451, 356] on div "Strongly agree" at bounding box center [660, 357] width 575 height 21
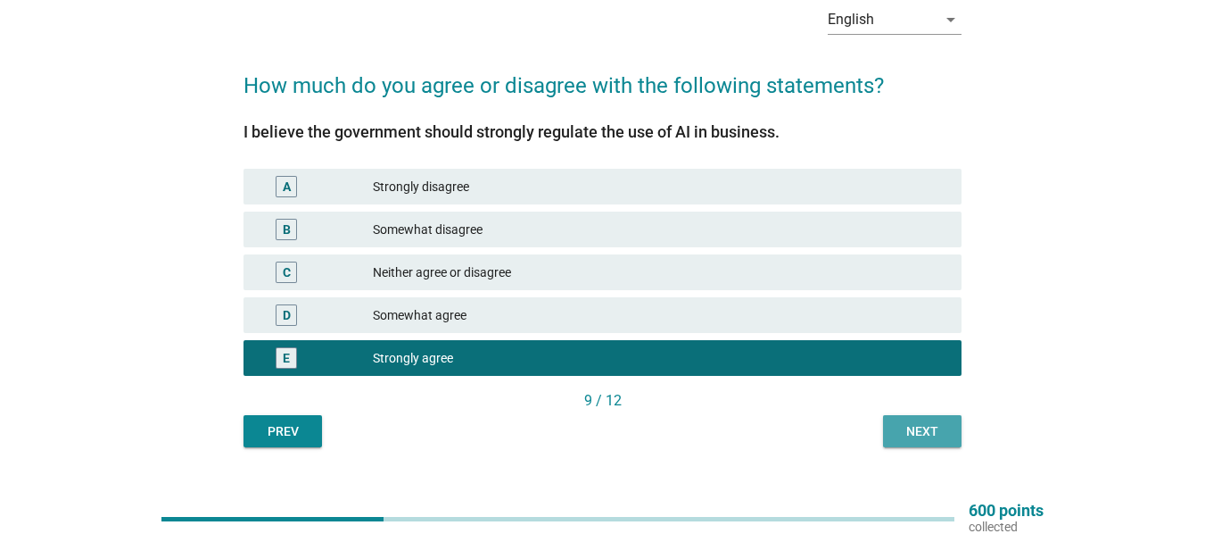
click at [909, 422] on div "Next" at bounding box center [923, 431] width 50 height 19
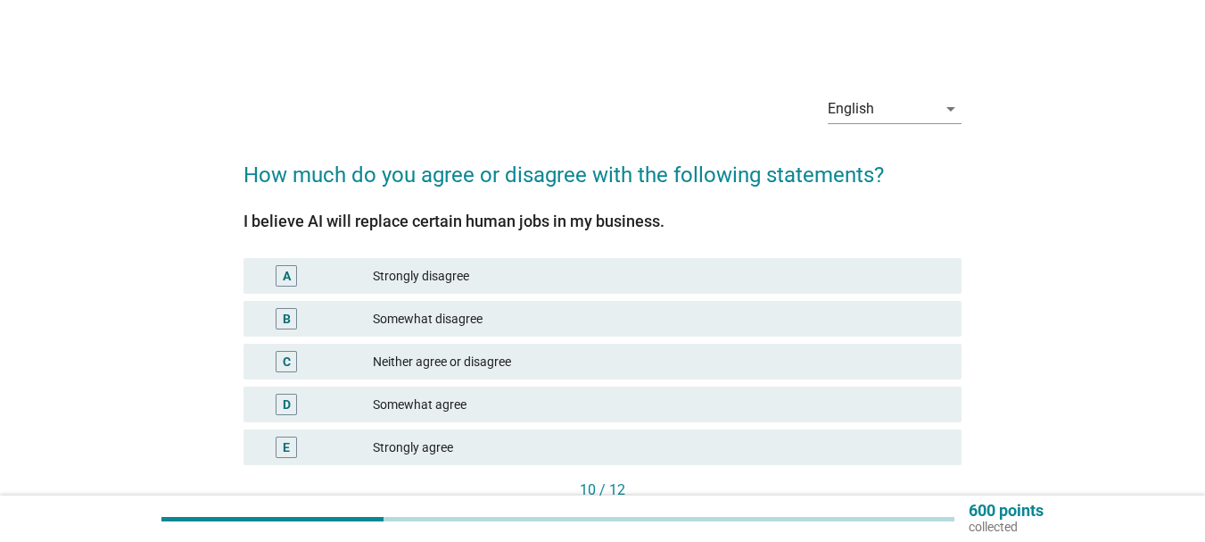
drag, startPoint x: 444, startPoint y: 442, endPoint x: 471, endPoint y: 430, distance: 29.2
click at [447, 441] on div "Strongly agree" at bounding box center [660, 446] width 575 height 21
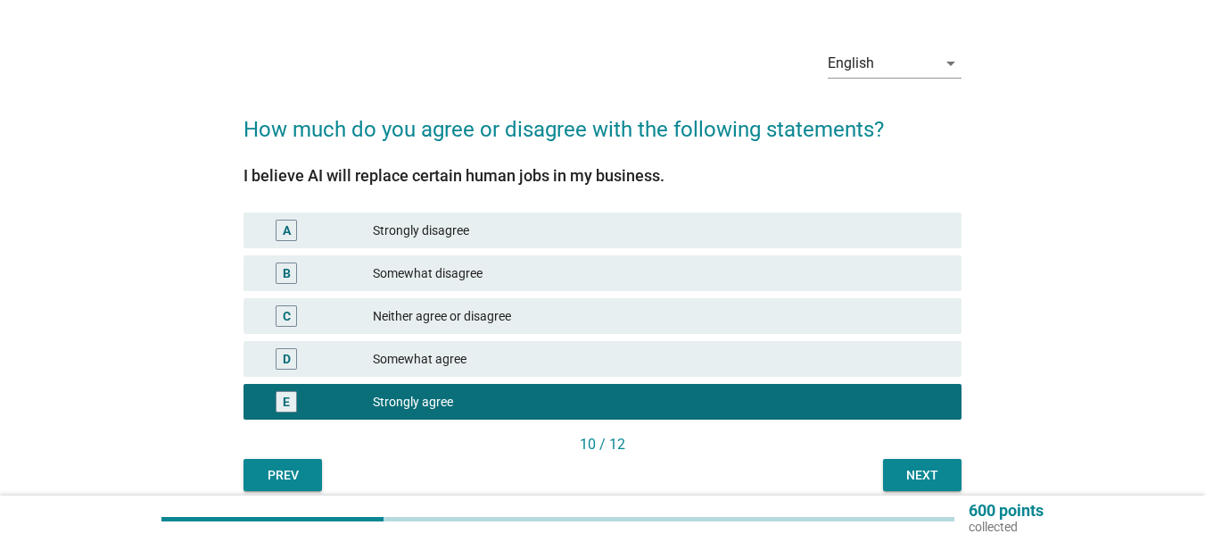
scroll to position [89, 0]
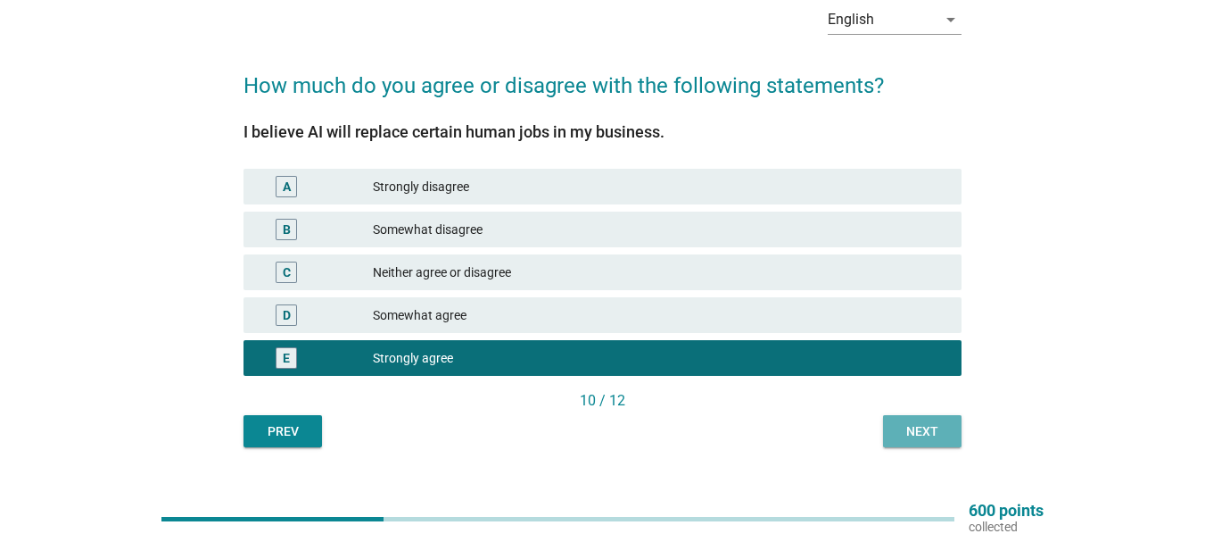
drag, startPoint x: 932, startPoint y: 426, endPoint x: 758, endPoint y: 335, distance: 196.8
click at [931, 426] on div "Next" at bounding box center [923, 431] width 50 height 19
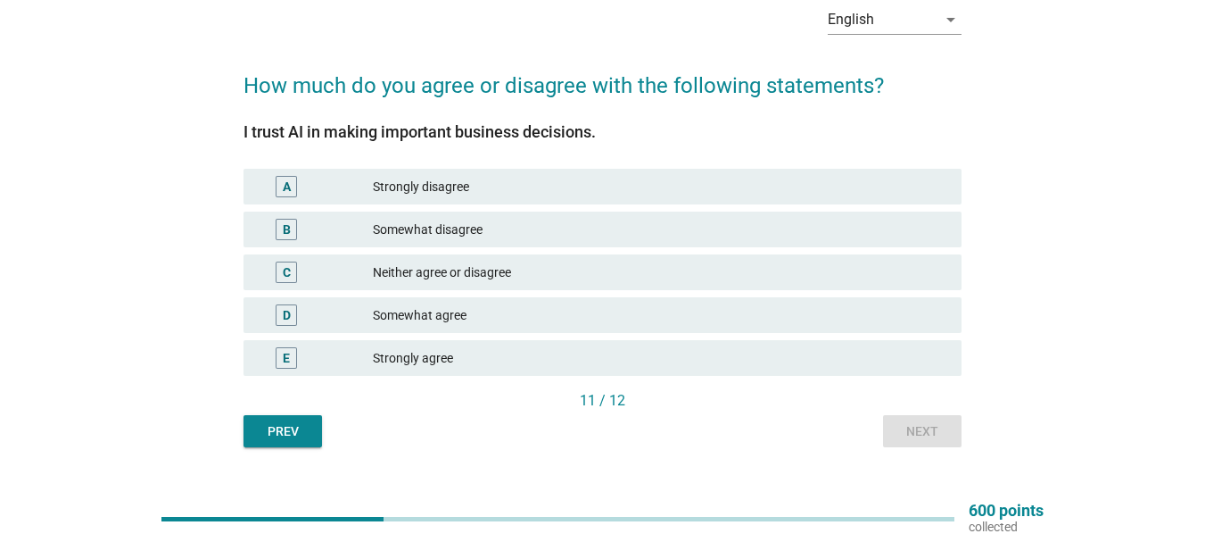
click at [399, 352] on div "Strongly agree" at bounding box center [660, 357] width 575 height 21
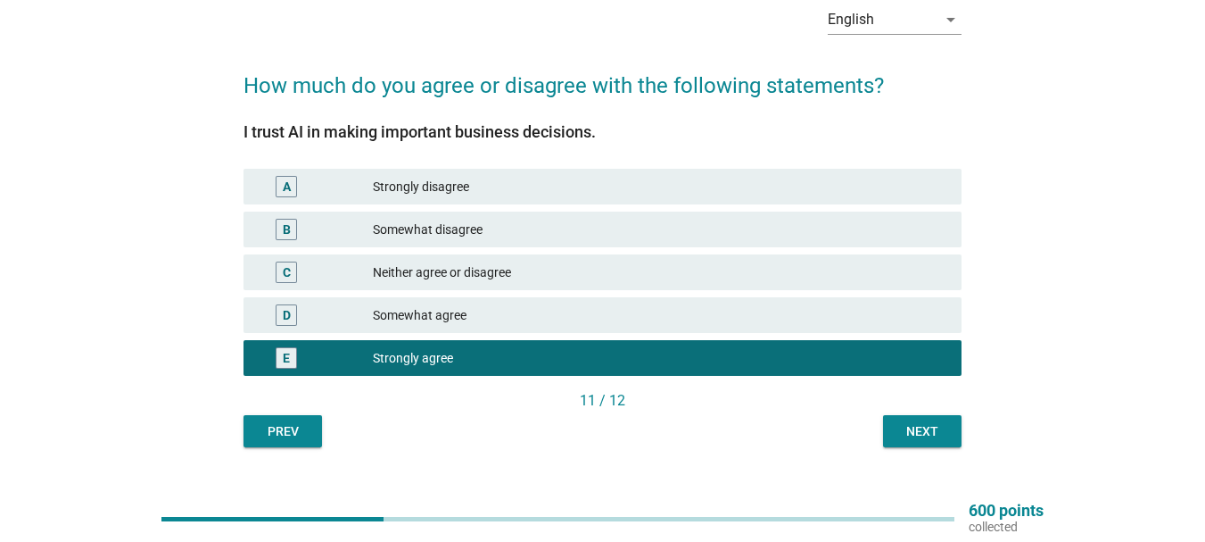
click at [402, 321] on div "Somewhat agree" at bounding box center [660, 314] width 575 height 21
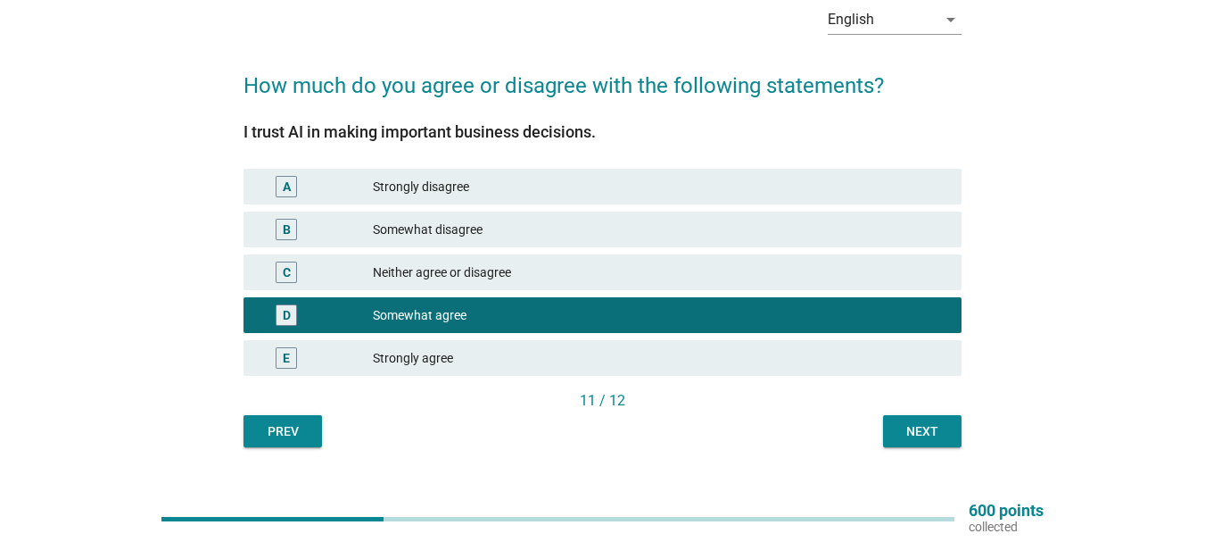
drag, startPoint x: 424, startPoint y: 277, endPoint x: 453, endPoint y: 273, distance: 29.8
click at [430, 273] on div "Neither agree or disagree" at bounding box center [660, 271] width 575 height 21
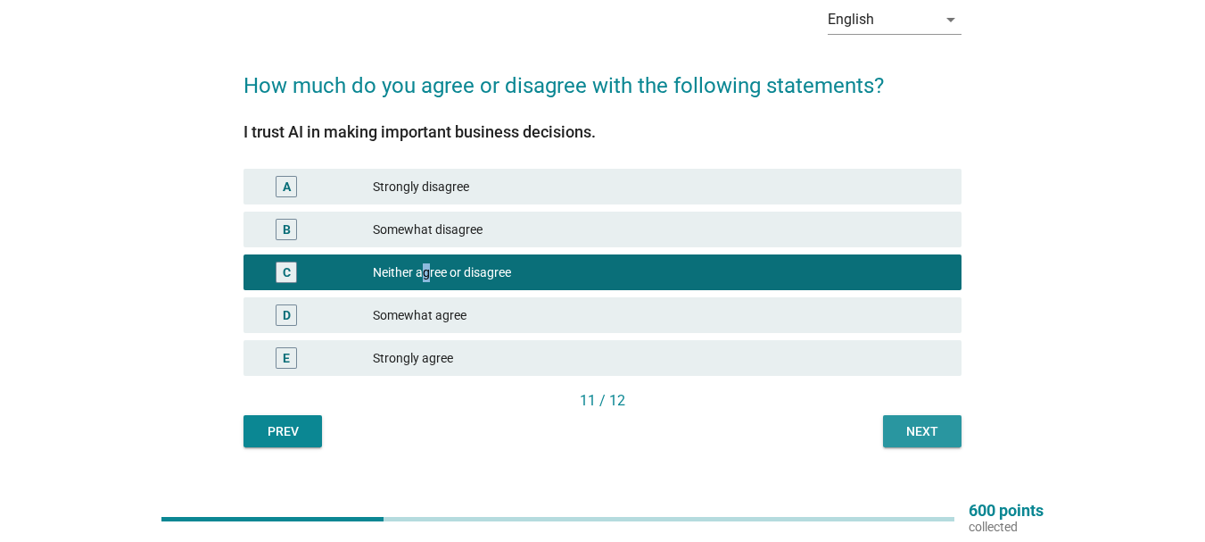
drag, startPoint x: 905, startPoint y: 429, endPoint x: 901, endPoint y: 416, distance: 13.9
click at [905, 426] on div "Next" at bounding box center [923, 431] width 50 height 19
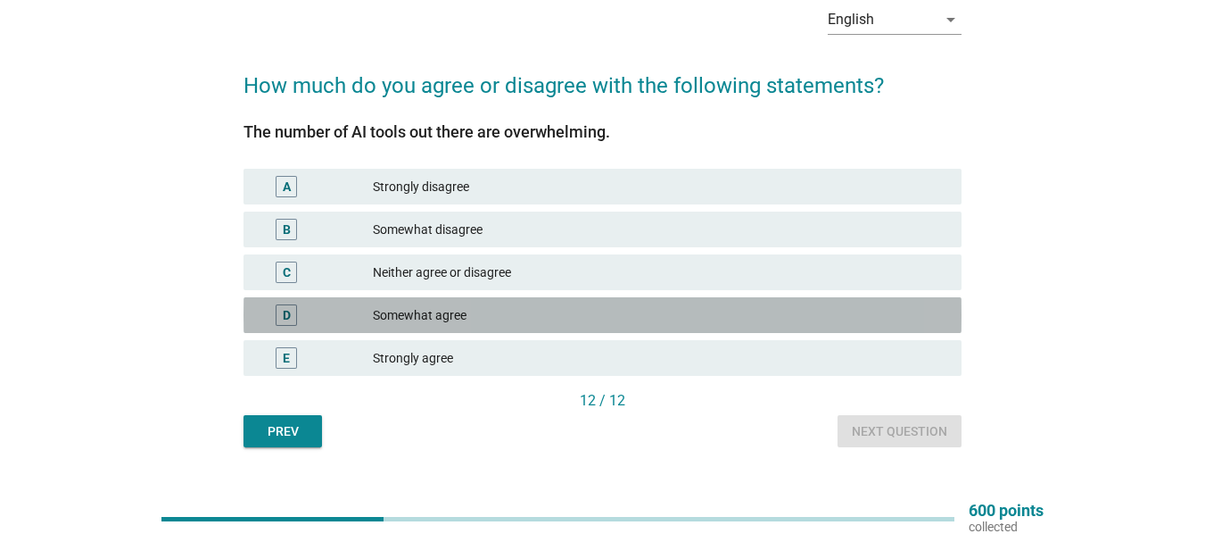
click at [444, 313] on div "Somewhat agree" at bounding box center [660, 314] width 575 height 21
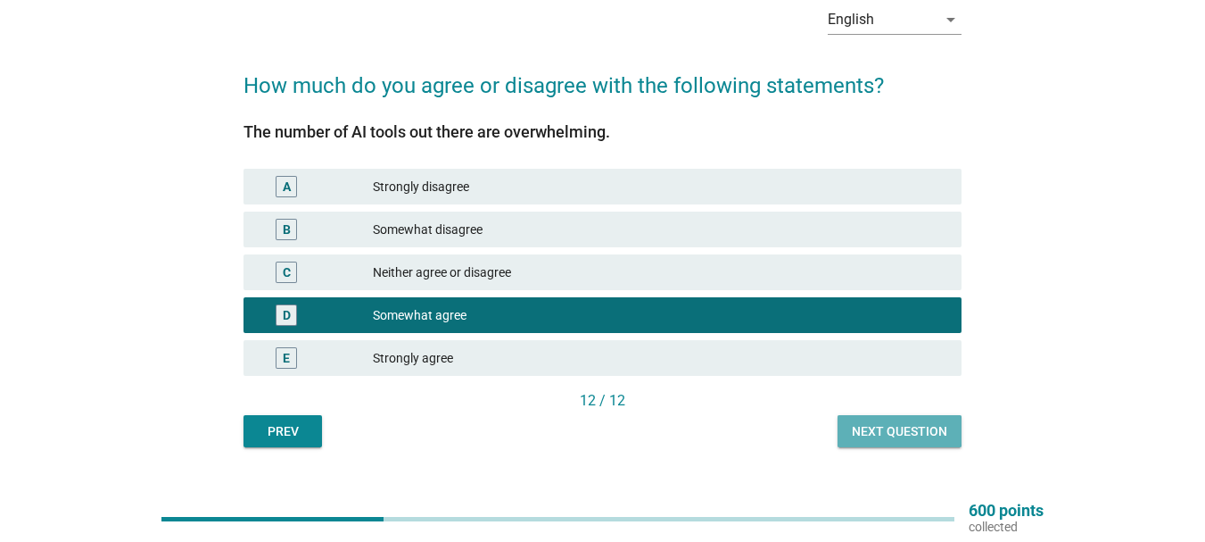
click at [909, 431] on div "Next question" at bounding box center [899, 431] width 95 height 19
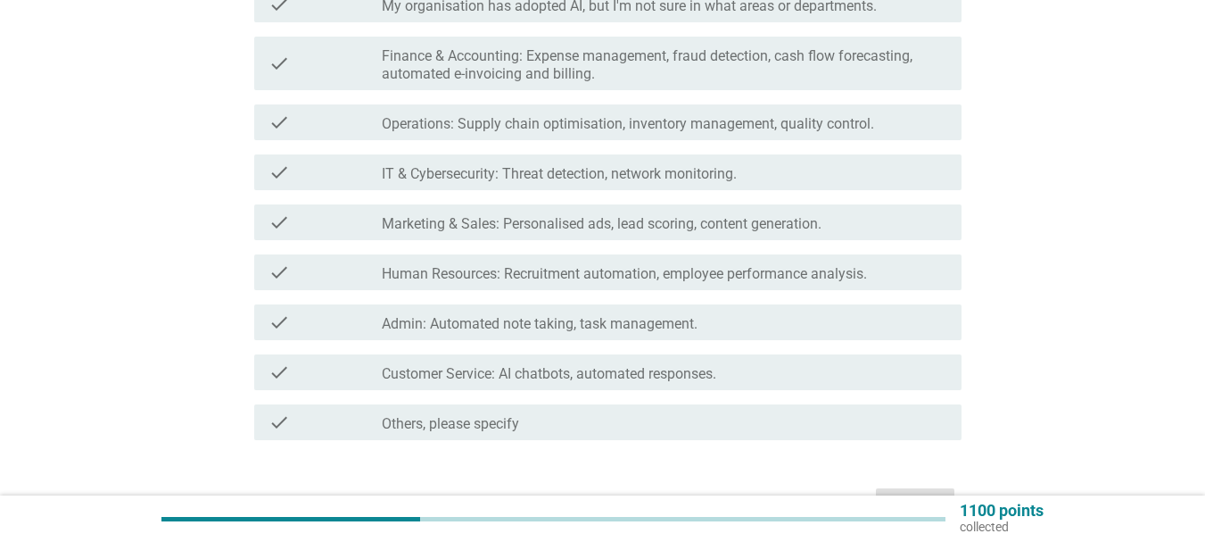
scroll to position [357, 0]
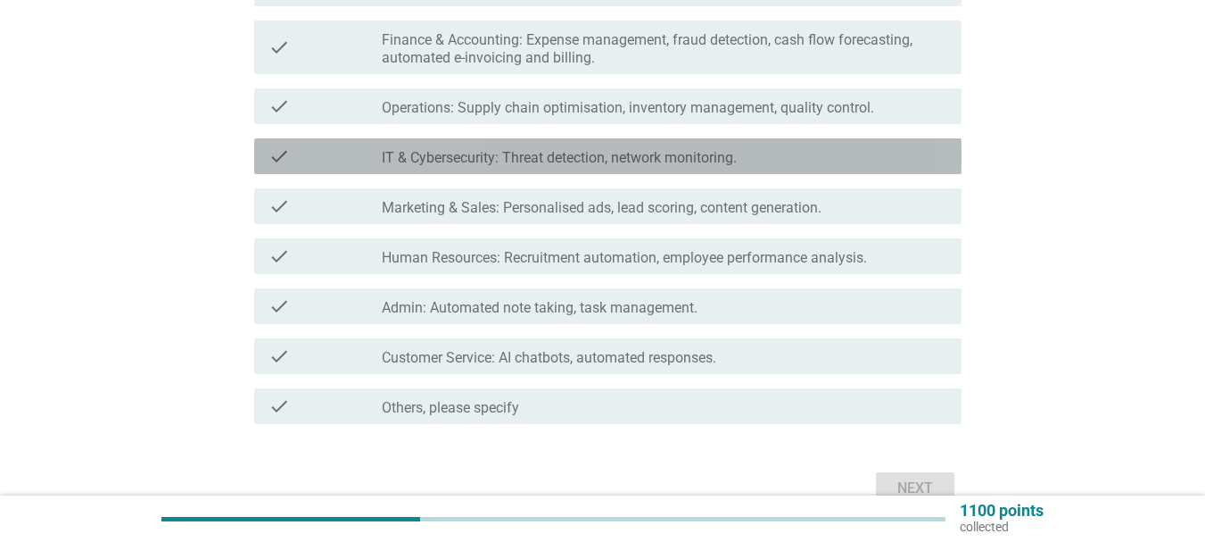
click at [643, 164] on label "IT & Cybersecurity: Threat detection, network monitoring." at bounding box center [559, 158] width 355 height 18
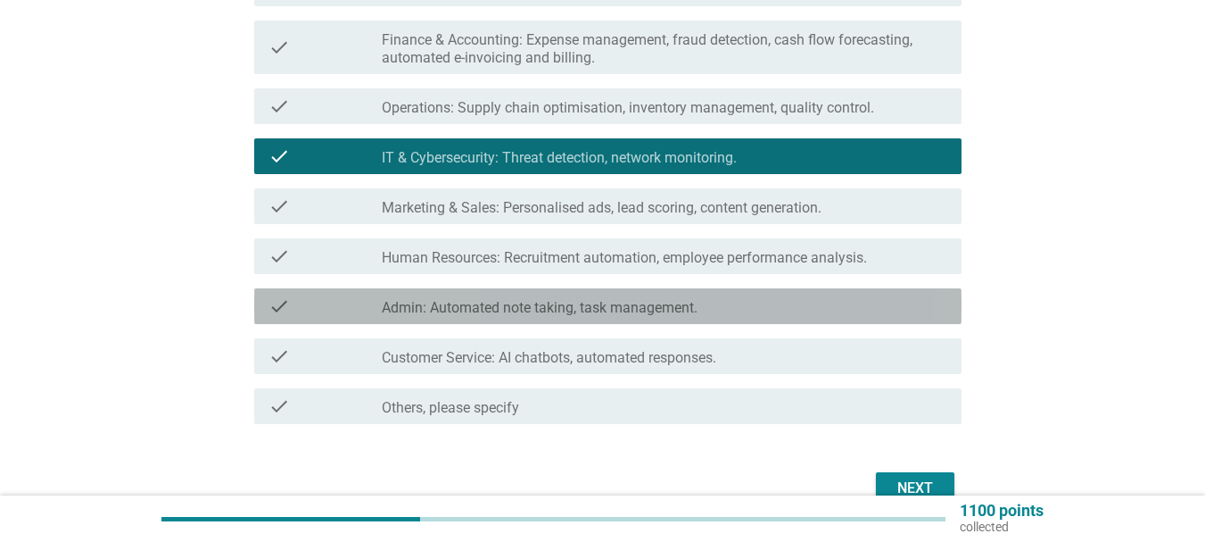
click at [575, 316] on label "Admin: Automated note taking, task management." at bounding box center [540, 308] width 316 height 18
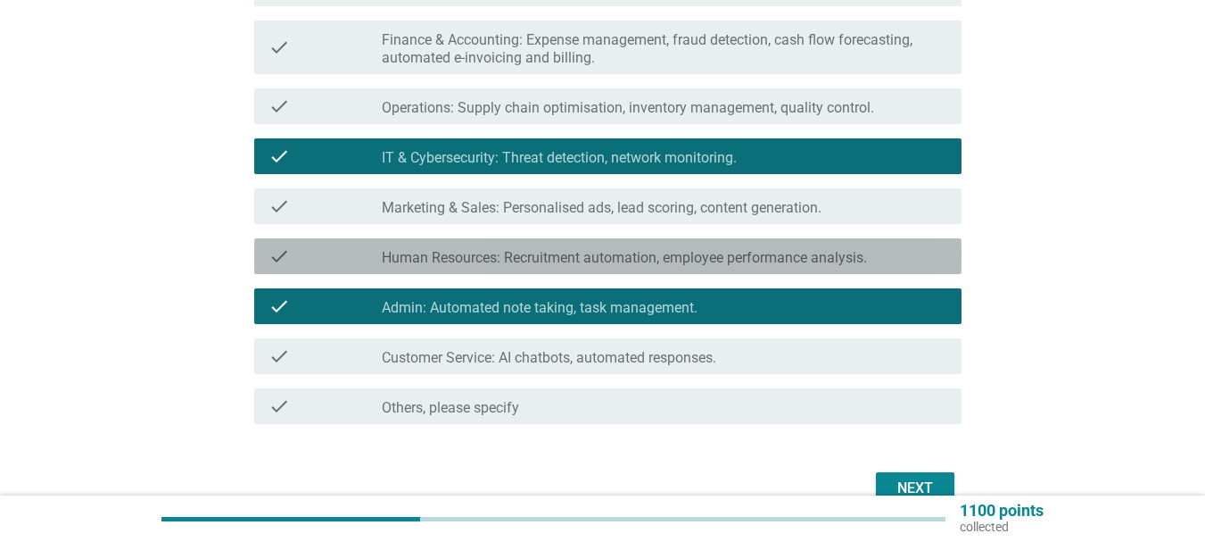
click at [583, 259] on label "Human Resources: Recruitment automation, employee performance analysis." at bounding box center [624, 258] width 485 height 18
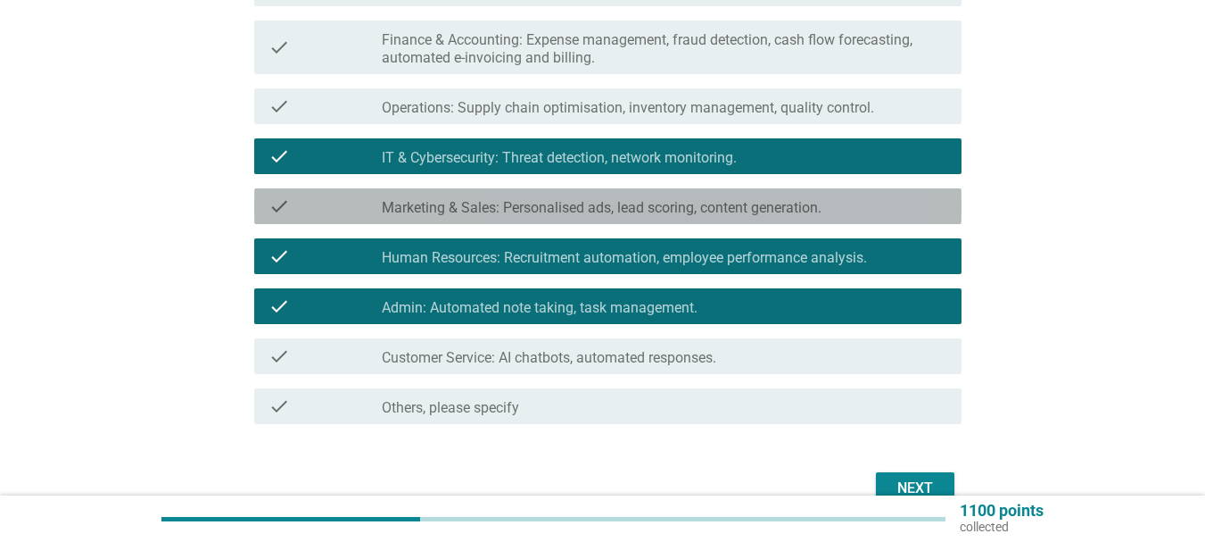
click at [613, 209] on label "Marketing & Sales: Personalised ads, lead scoring, content generation." at bounding box center [602, 208] width 440 height 18
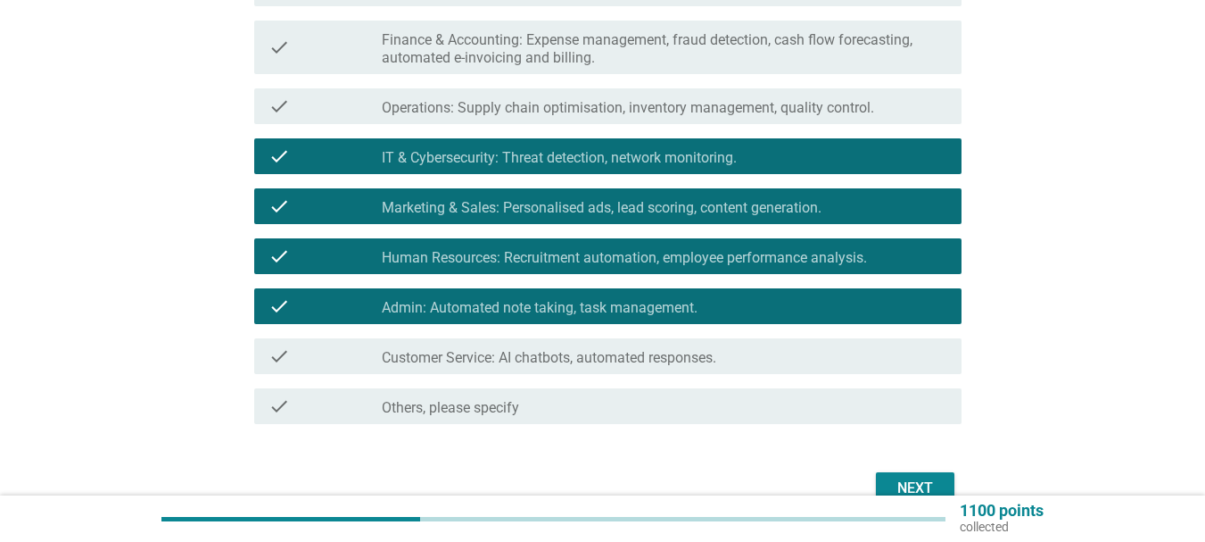
click at [576, 358] on label "Customer Service: AI chatbots, automated responses." at bounding box center [549, 358] width 335 height 18
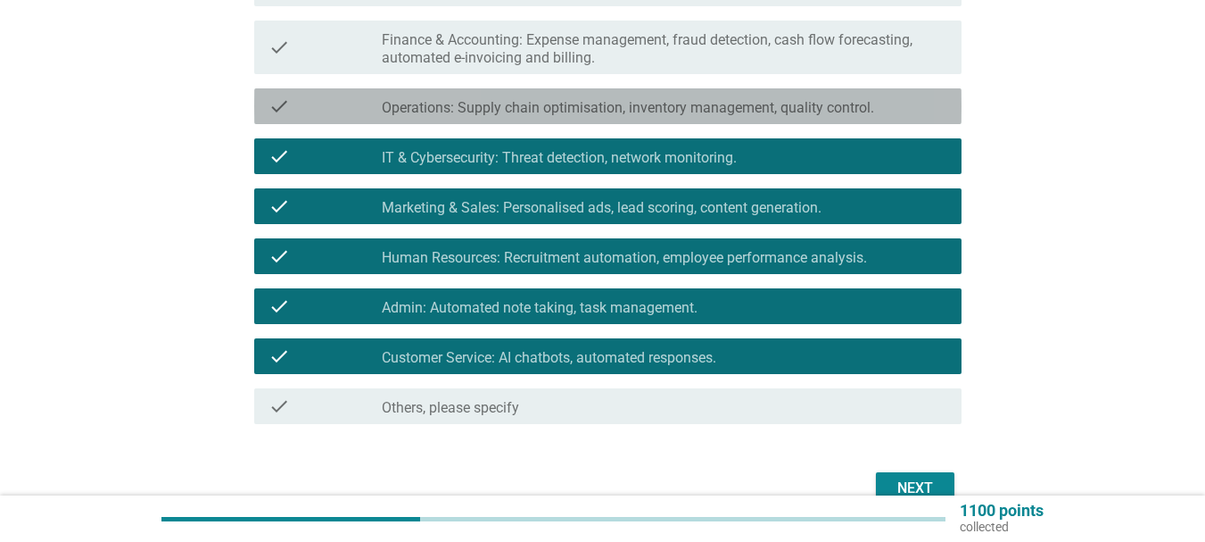
click at [712, 112] on label "Operations: Supply chain optimisation, inventory management, quality control." at bounding box center [628, 108] width 493 height 18
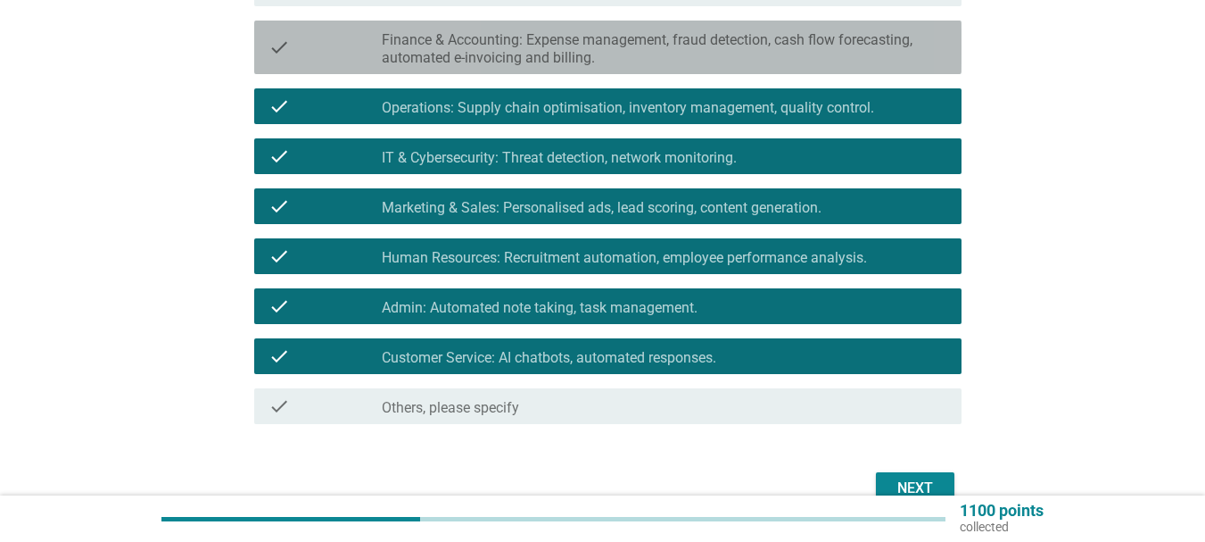
click at [672, 70] on div "check check_box_outline_blank Finance & Accounting: Expense management, fraud d…" at bounding box center [608, 48] width 708 height 54
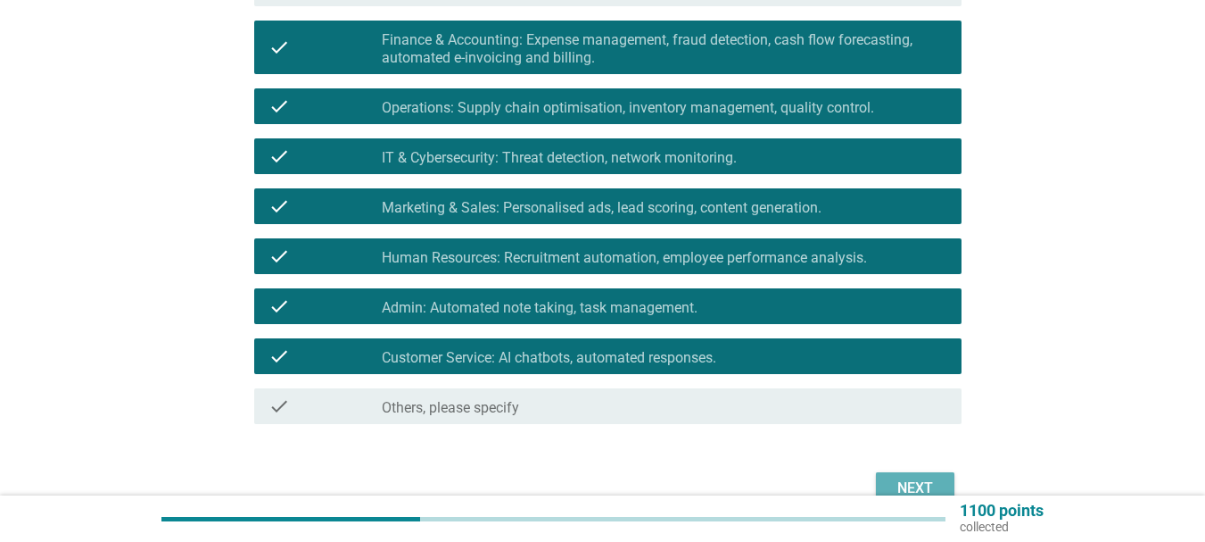
drag, startPoint x: 899, startPoint y: 482, endPoint x: 917, endPoint y: 418, distance: 65.8
click at [902, 480] on div "Next" at bounding box center [915, 487] width 50 height 21
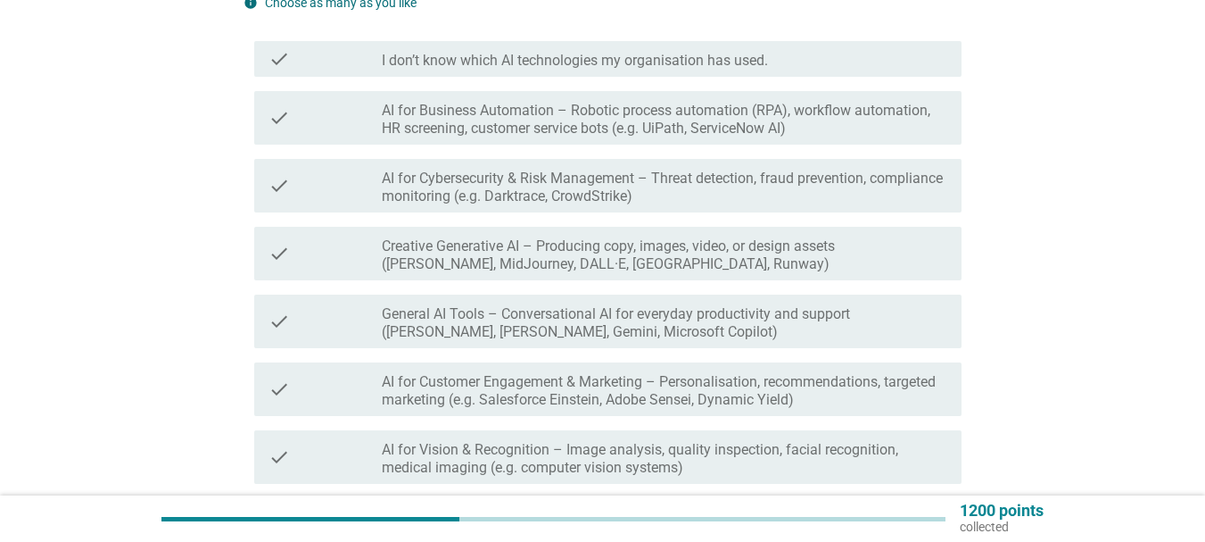
scroll to position [268, 0]
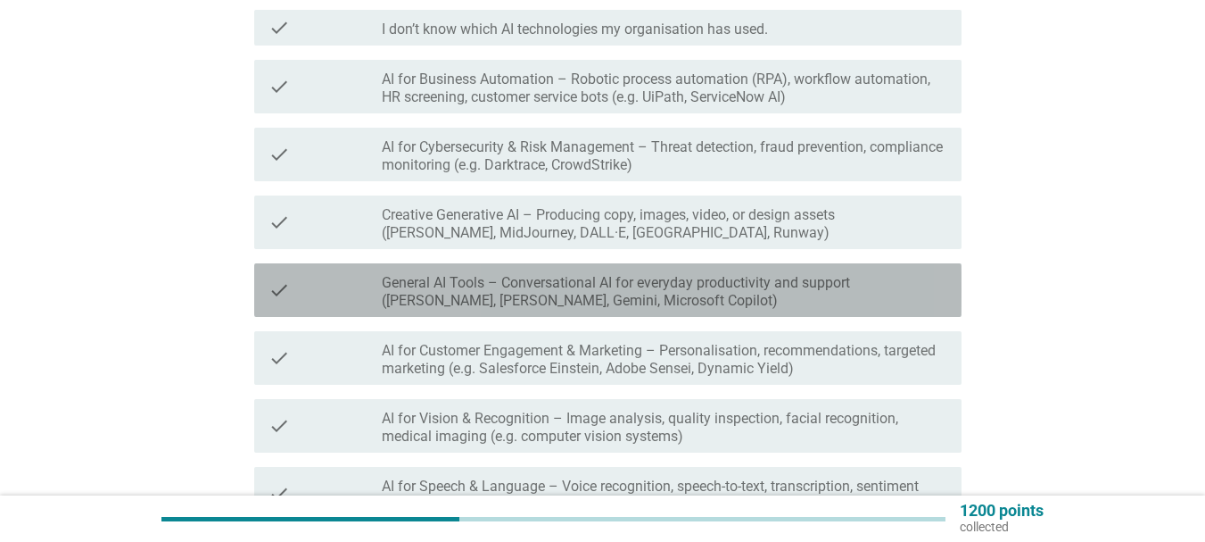
click at [653, 282] on label "General AI Tools – Conversational AI for everyday productivity and support ([PE…" at bounding box center [665, 292] width 566 height 36
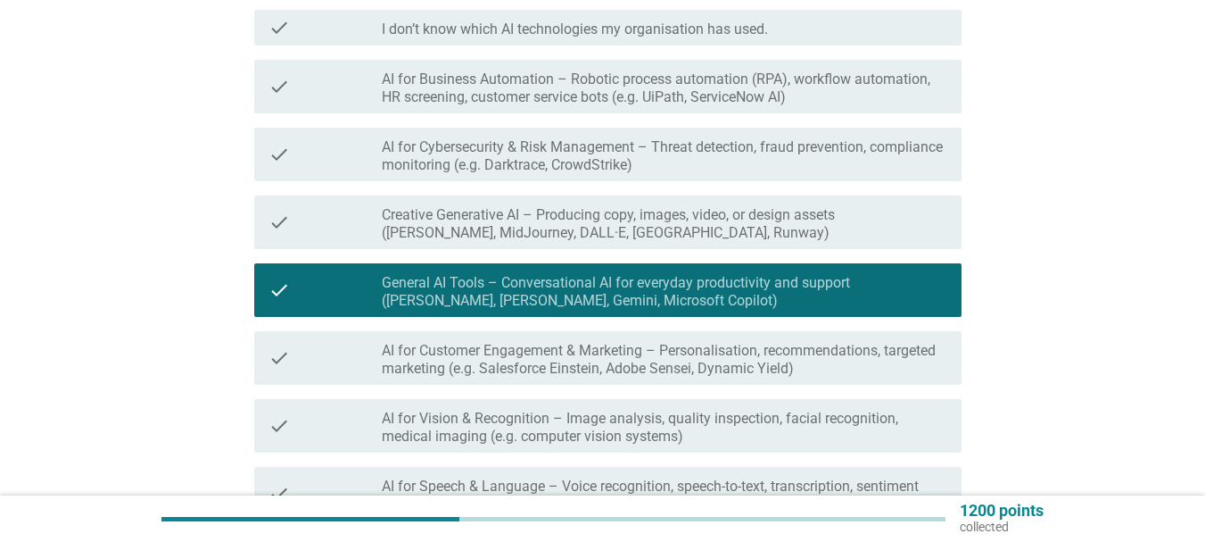
click at [642, 153] on label "AI for Cybersecurity & Risk Management – Threat detection, fraud prevention, co…" at bounding box center [665, 156] width 566 height 36
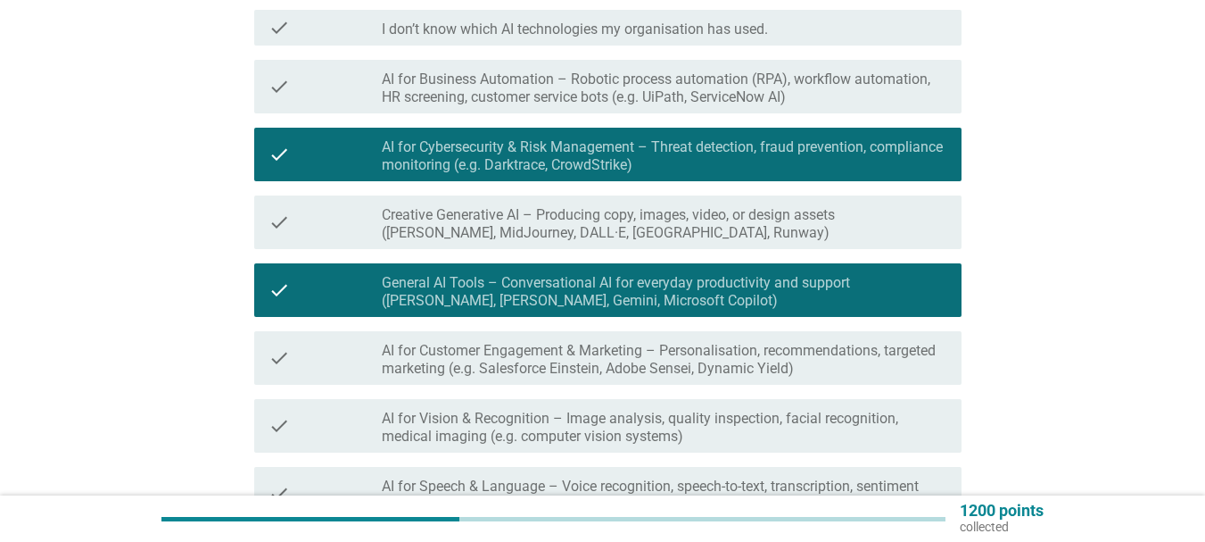
click at [642, 105] on label "AI for Business Automation – Robotic process automation (RPA), workflow automat…" at bounding box center [665, 88] width 566 height 36
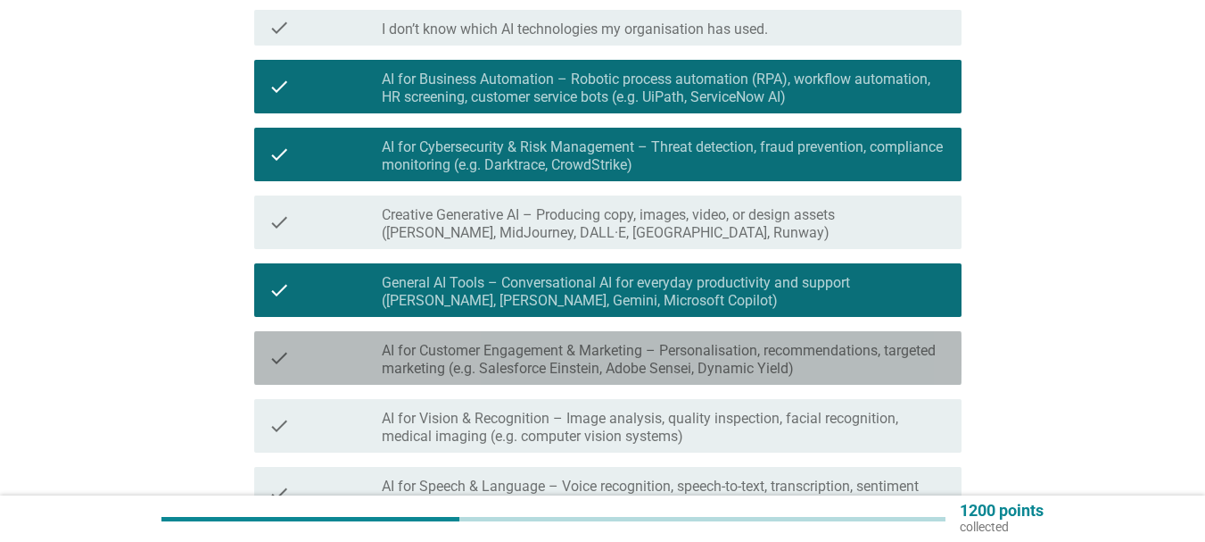
click at [650, 342] on label "AI for Customer Engagement & Marketing – Personalisation, recommendations, targ…" at bounding box center [665, 360] width 566 height 36
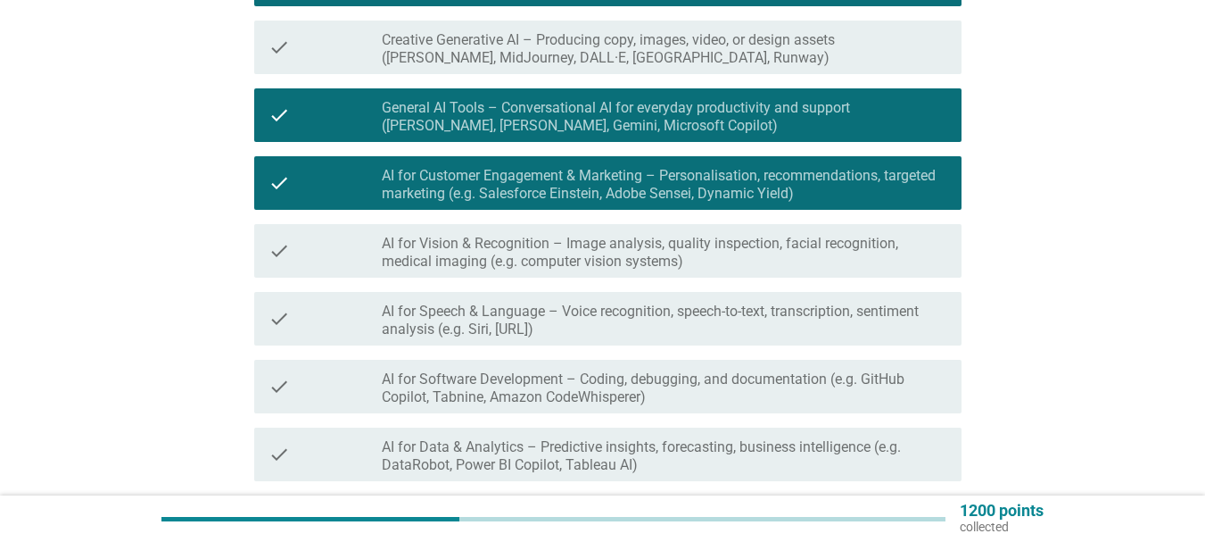
scroll to position [446, 0]
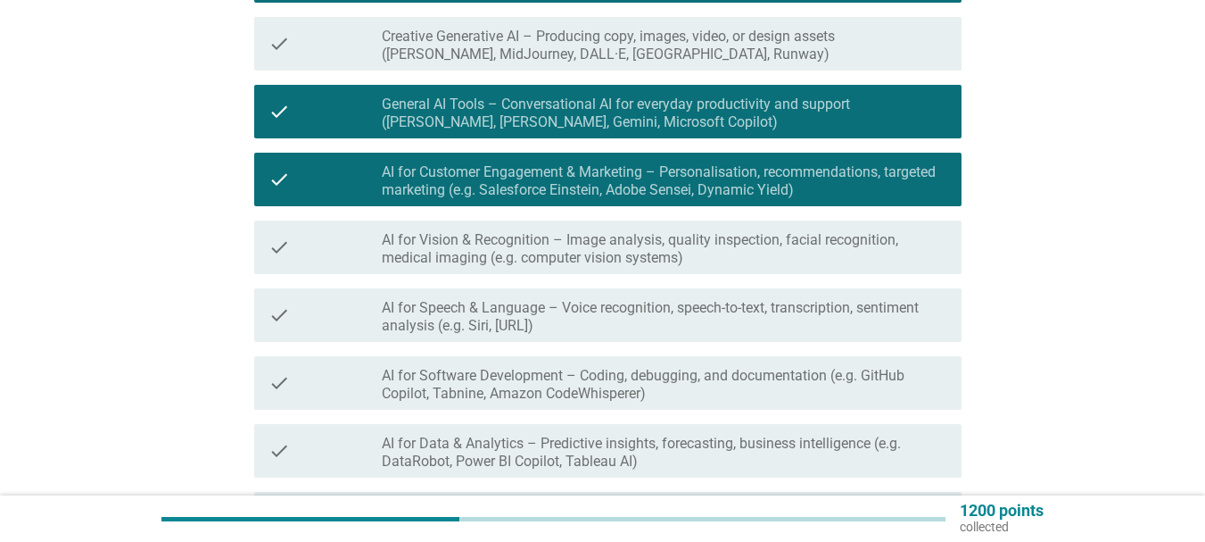
click at [645, 282] on div "check check_box_outline_blank AI for Speech & Language – Voice recognition, spe…" at bounding box center [603, 315] width 718 height 68
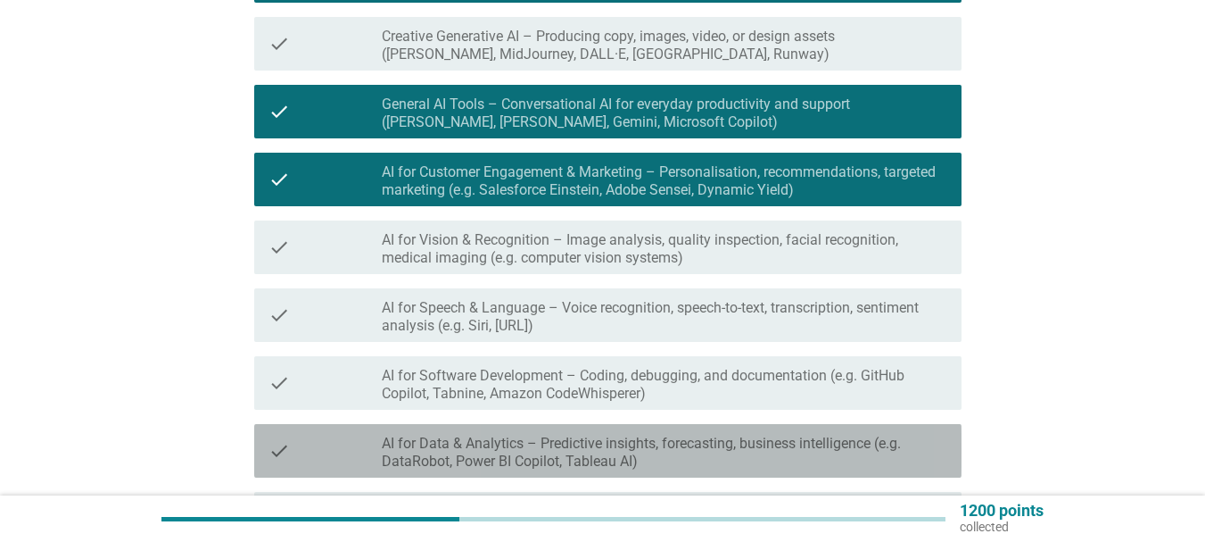
drag, startPoint x: 650, startPoint y: 443, endPoint x: 644, endPoint y: 392, distance: 51.2
click at [650, 437] on label "AI for Data & Analytics – Predictive insights, forecasting, business intelligen…" at bounding box center [665, 453] width 566 height 36
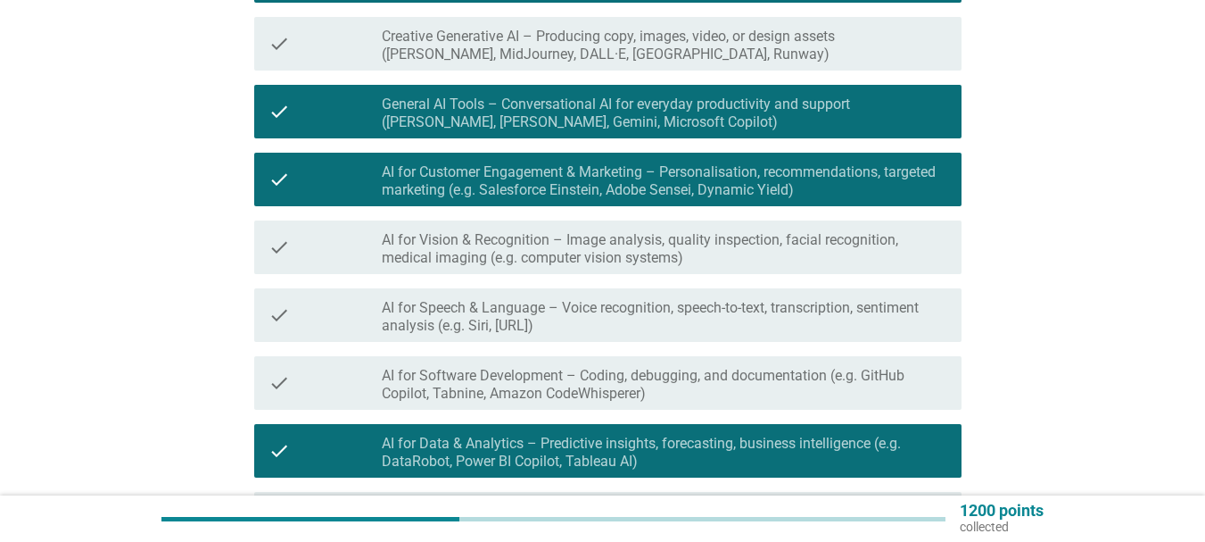
click at [642, 377] on label "AI for Software Development – Coding, debugging, and documentation (e.g. GitHub…" at bounding box center [665, 385] width 566 height 36
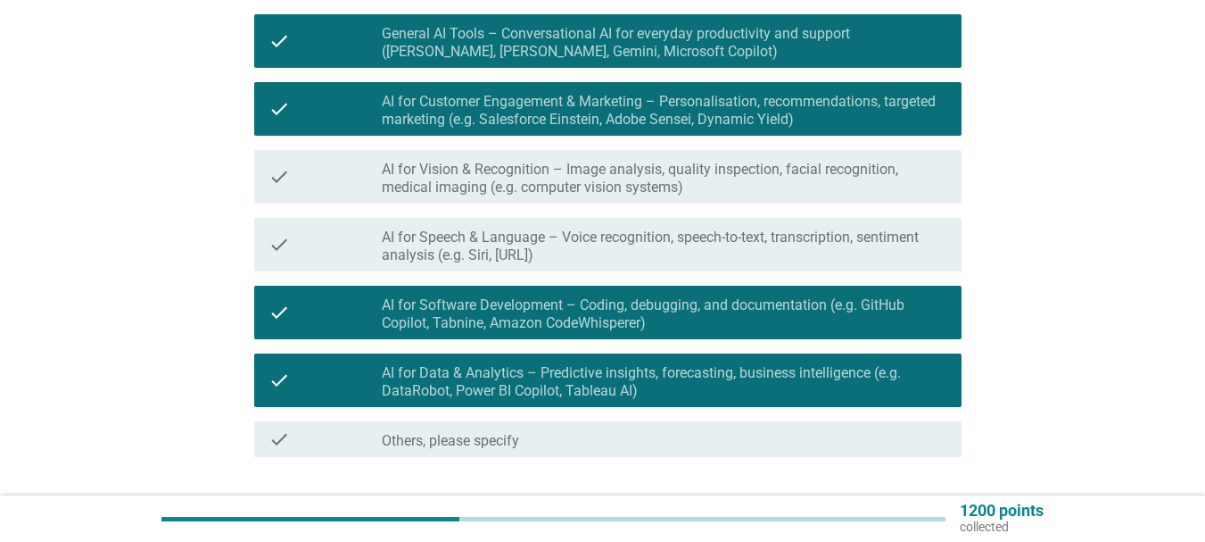
scroll to position [644, 0]
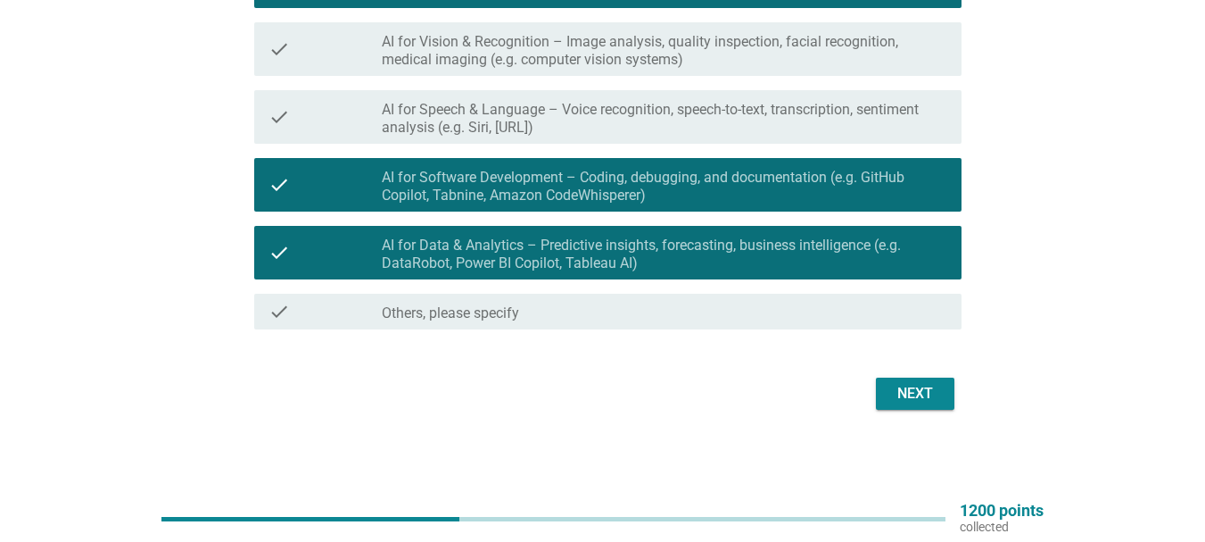
click at [576, 113] on label "AI for Speech & Language – Voice recognition, speech-to-text, transcription, se…" at bounding box center [665, 119] width 566 height 36
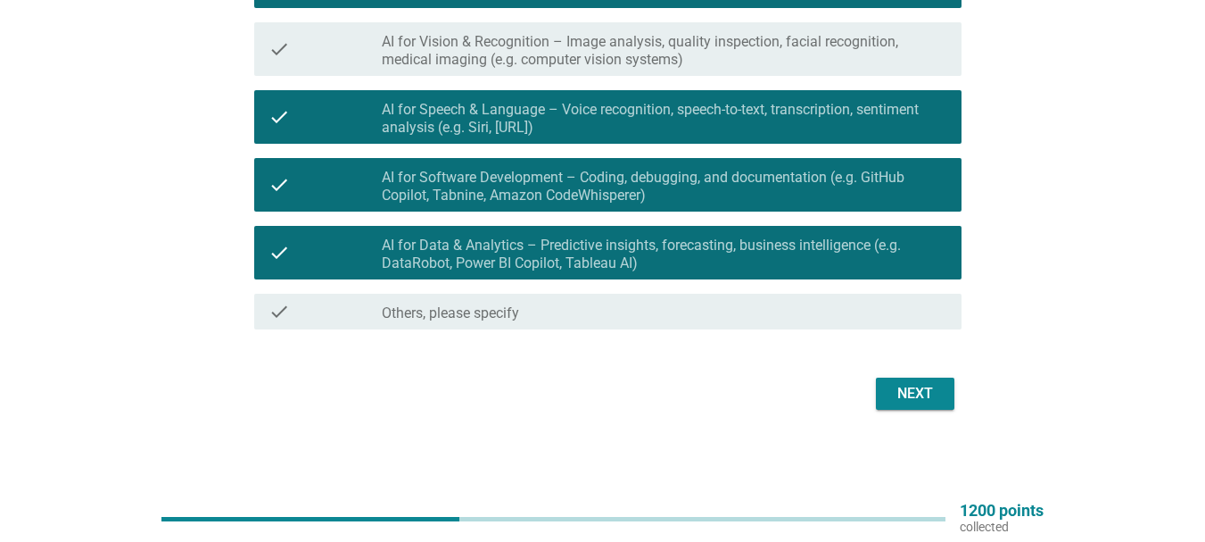
drag, startPoint x: 587, startPoint y: 59, endPoint x: 606, endPoint y: 79, distance: 27.8
click at [589, 58] on label "AI for Vision & Recognition – Image analysis, quality inspection, facial recogn…" at bounding box center [665, 51] width 566 height 36
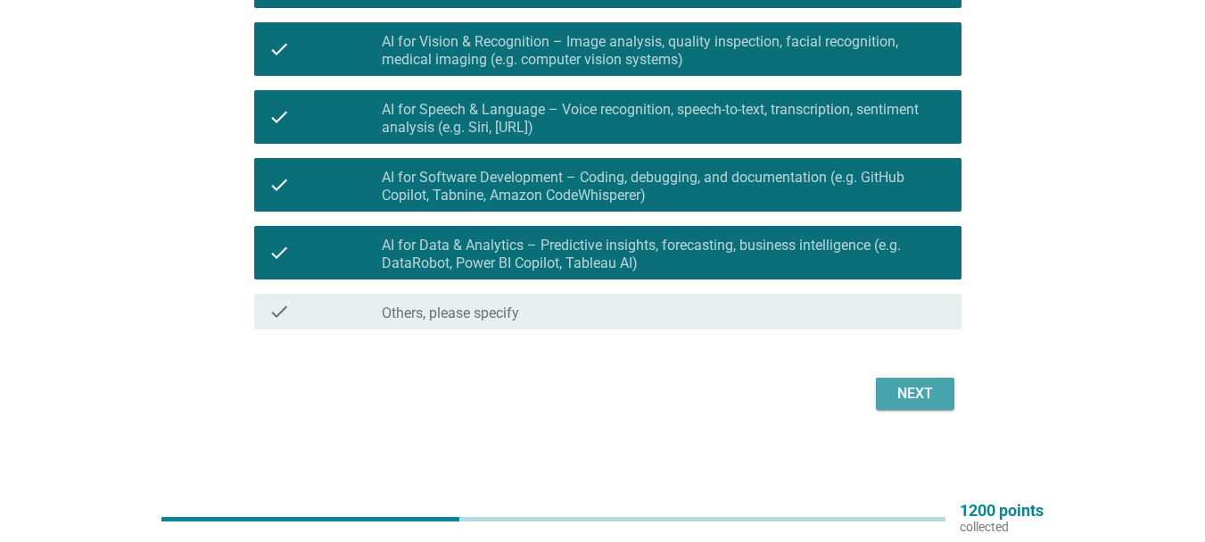
click at [887, 391] on button "Next" at bounding box center [915, 393] width 79 height 32
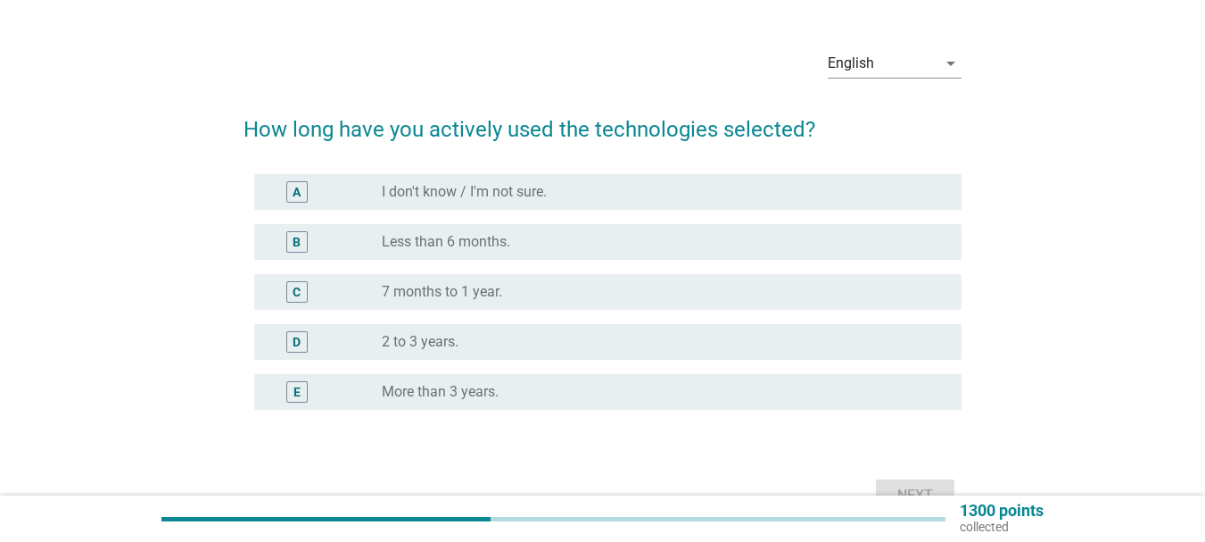
scroll to position [89, 0]
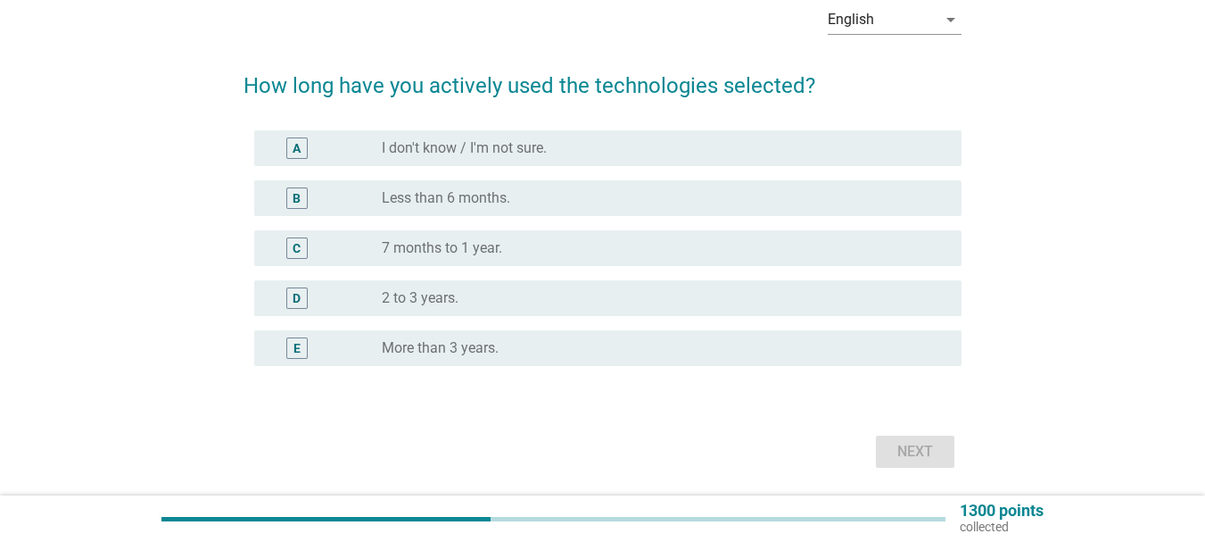
click at [482, 352] on label "More than 3 years." at bounding box center [440, 348] width 117 height 18
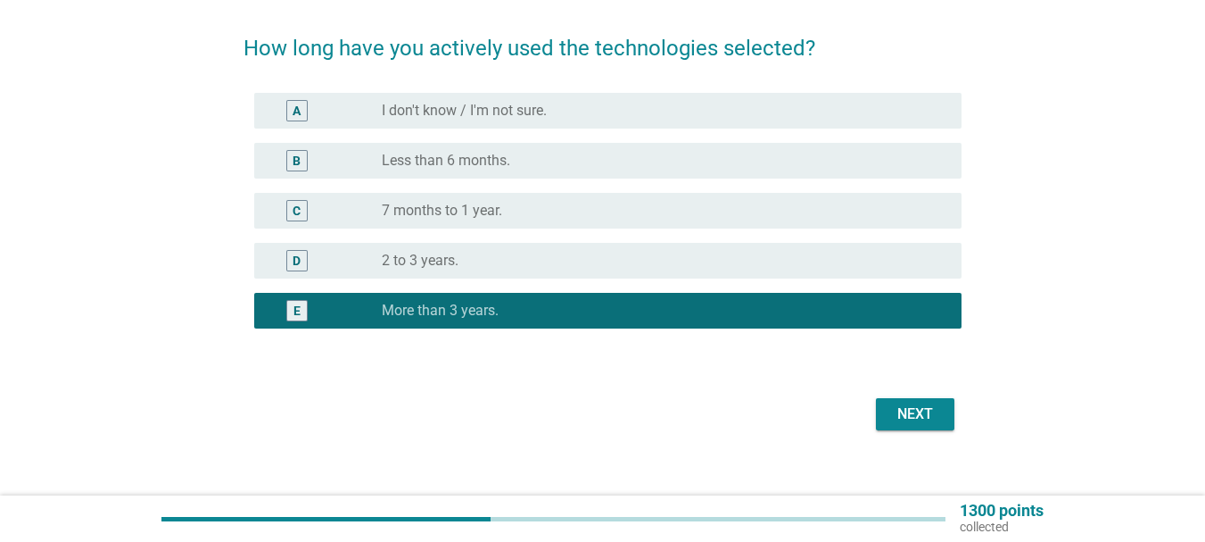
scroll to position [147, 0]
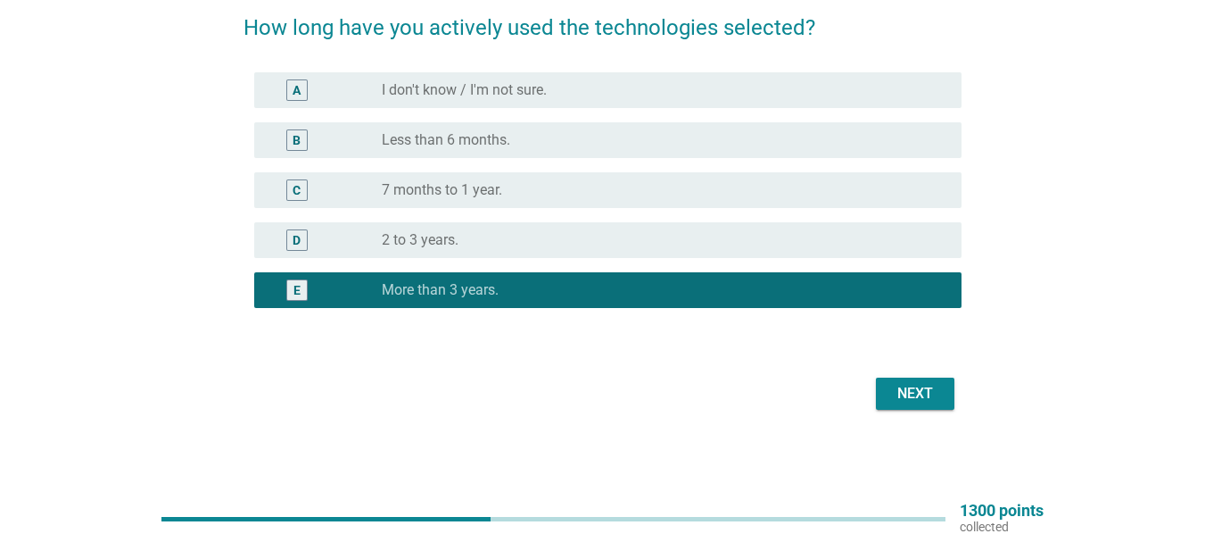
click at [923, 394] on div "Next" at bounding box center [915, 393] width 50 height 21
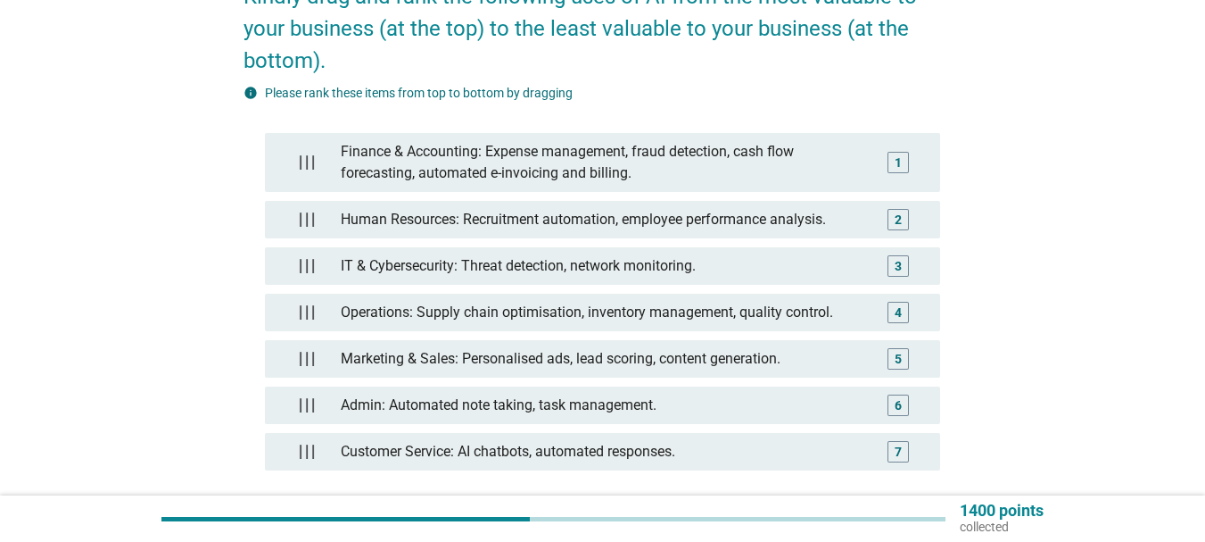
scroll to position [268, 0]
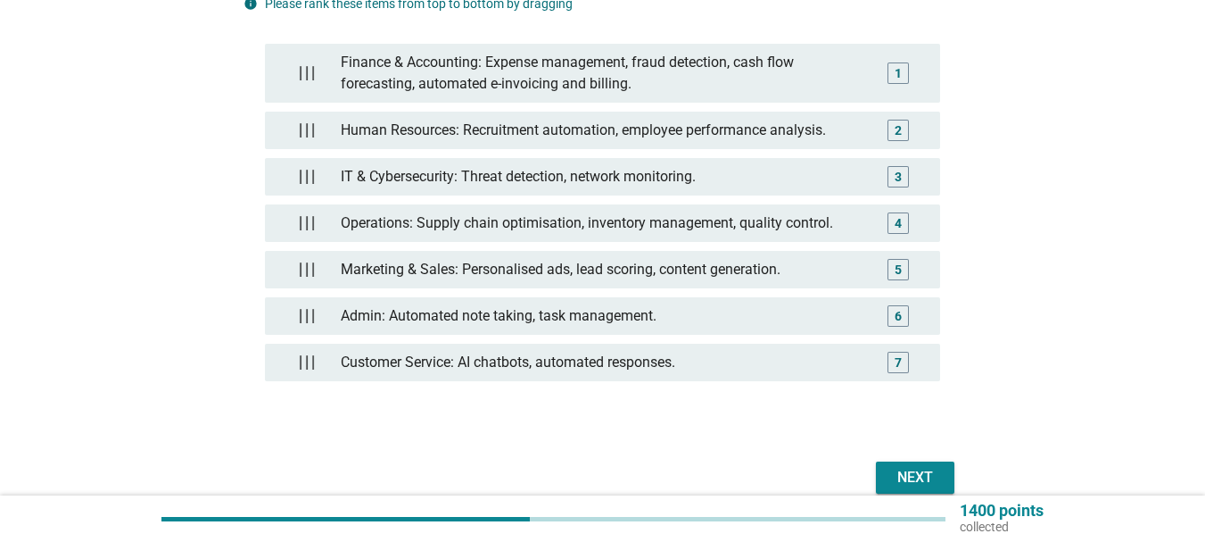
click at [918, 467] on div "Next" at bounding box center [915, 477] width 50 height 21
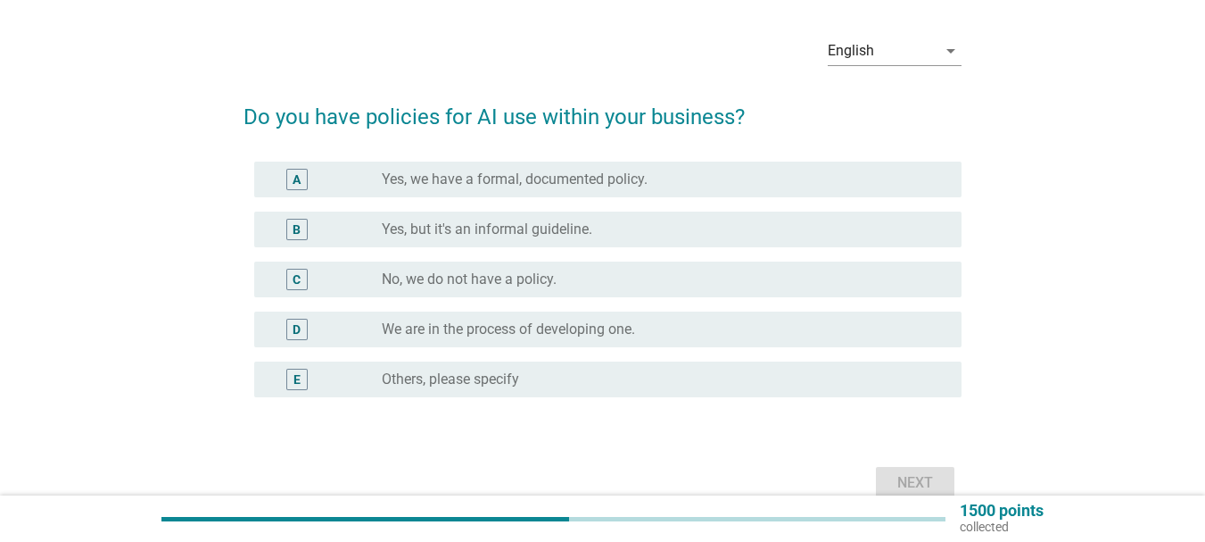
scroll to position [89, 0]
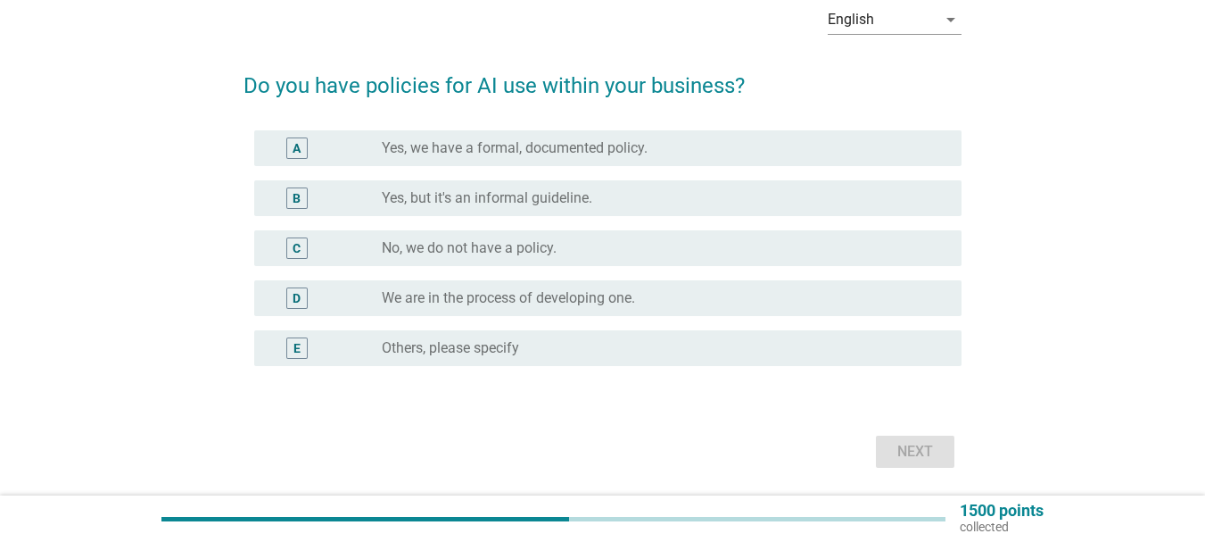
click at [516, 155] on label "Yes, we have a formal, documented policy." at bounding box center [515, 148] width 266 height 18
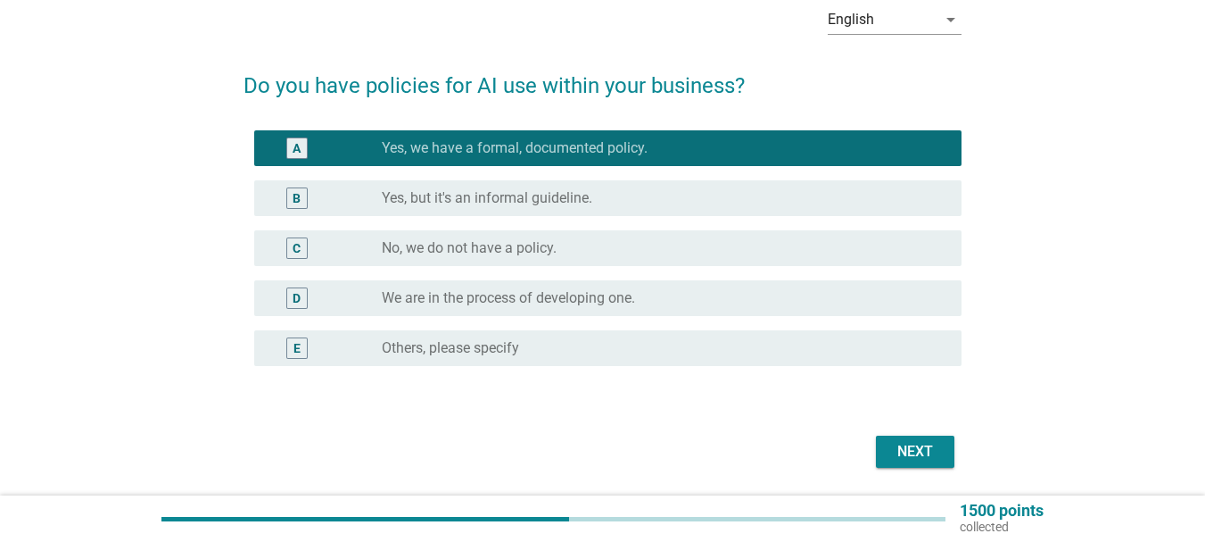
click at [912, 436] on button "Next" at bounding box center [915, 451] width 79 height 32
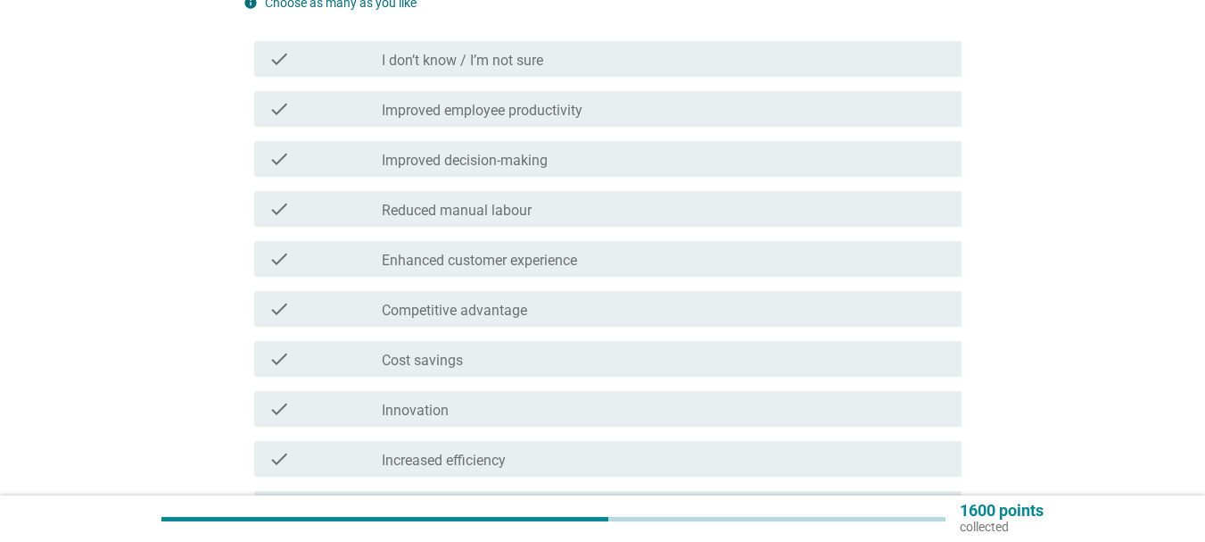
scroll to position [268, 0]
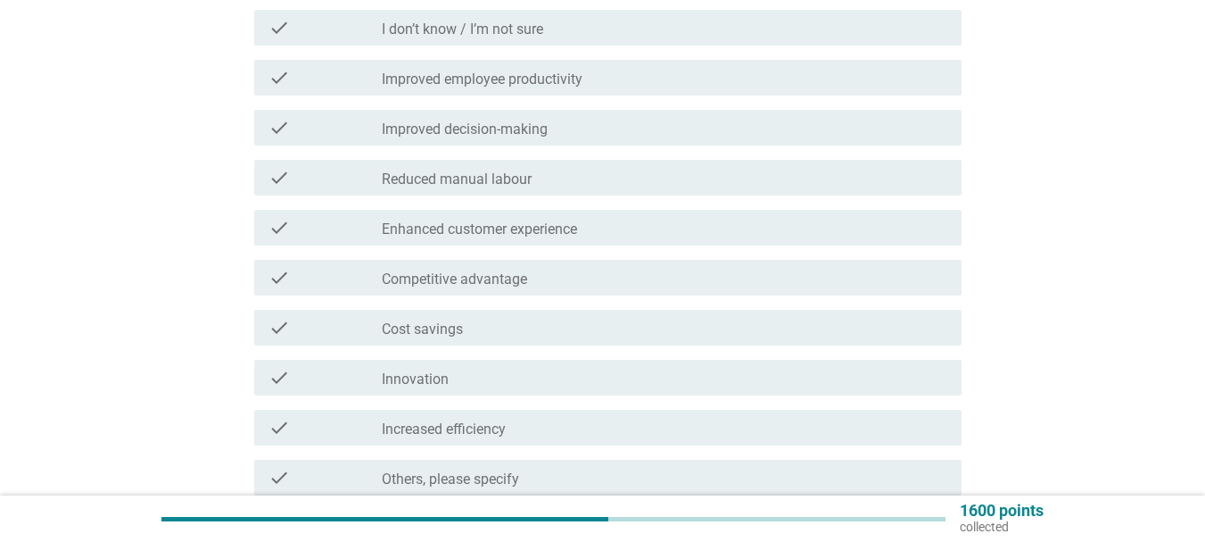
click at [565, 228] on label "Enhanced customer experience" at bounding box center [479, 229] width 195 height 18
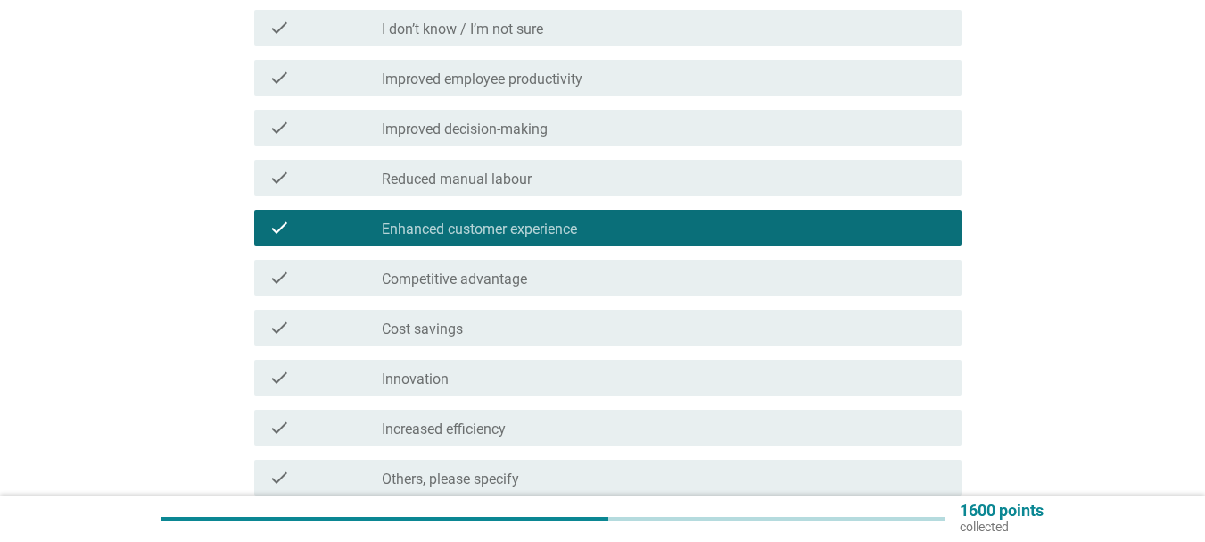
click at [565, 178] on div "check_box_outline_blank Reduced manual labour" at bounding box center [665, 177] width 566 height 21
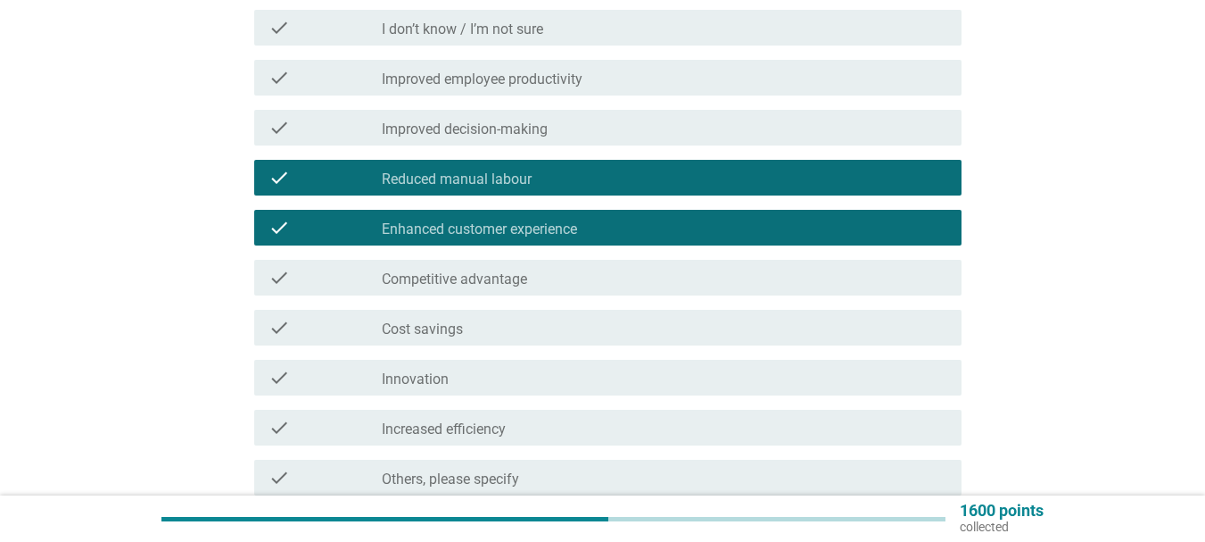
click at [548, 87] on label "Improved employee productivity" at bounding box center [482, 79] width 201 height 18
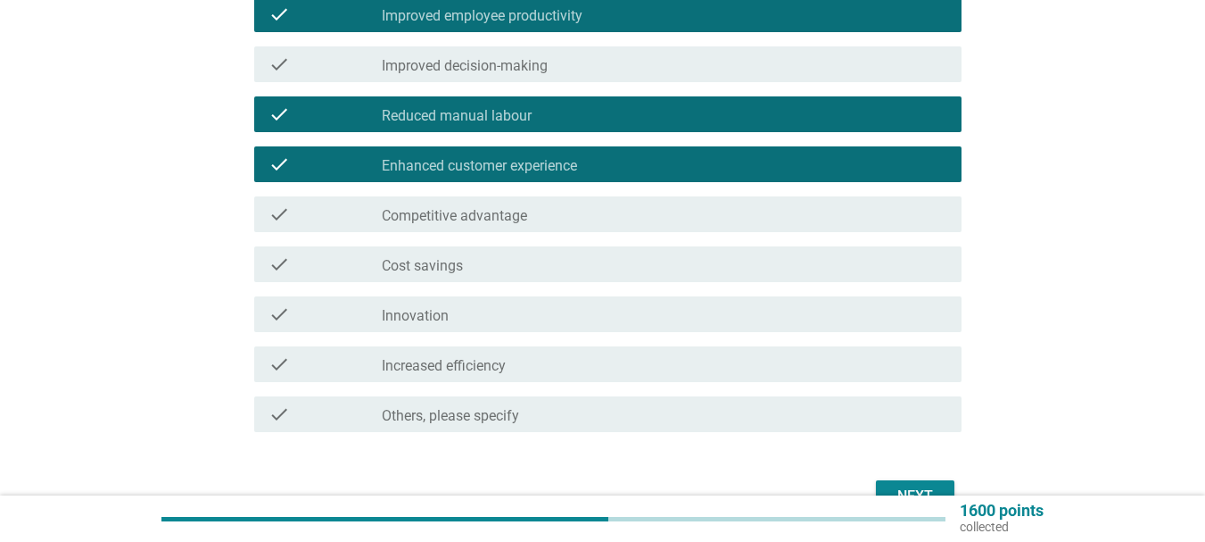
scroll to position [434, 0]
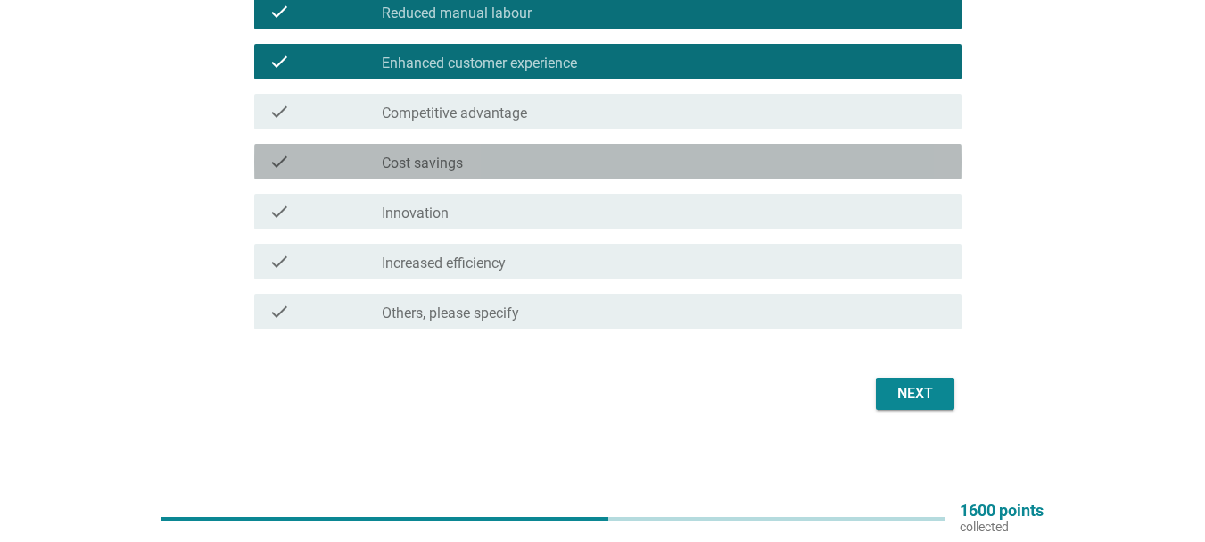
click at [481, 160] on div "check_box_outline_blank Cost savings" at bounding box center [665, 161] width 566 height 21
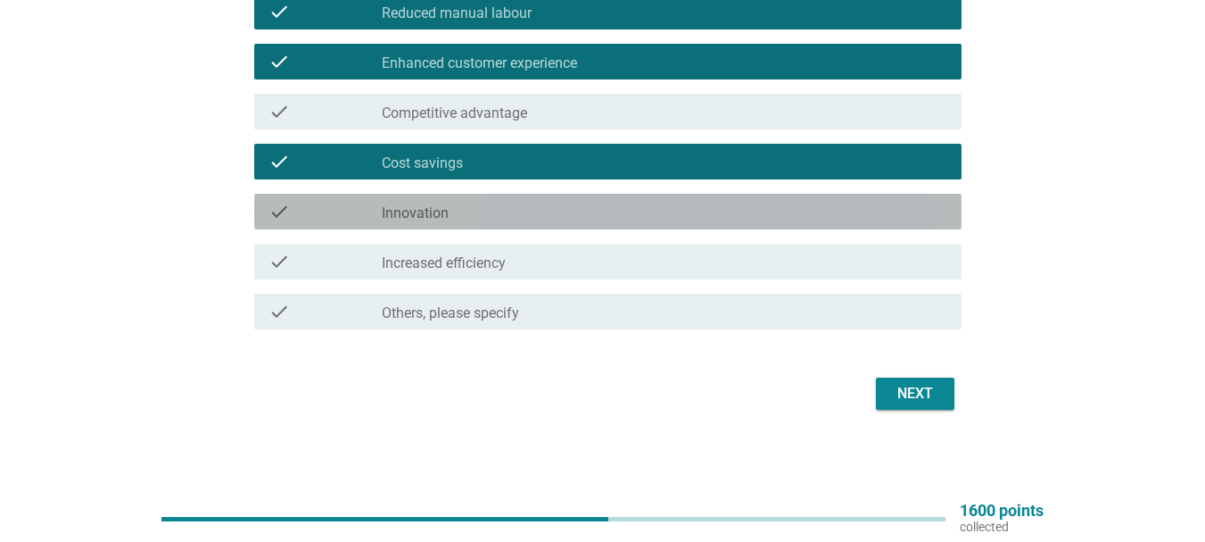
click at [476, 218] on div "check_box_outline_blank Innovation" at bounding box center [665, 211] width 566 height 21
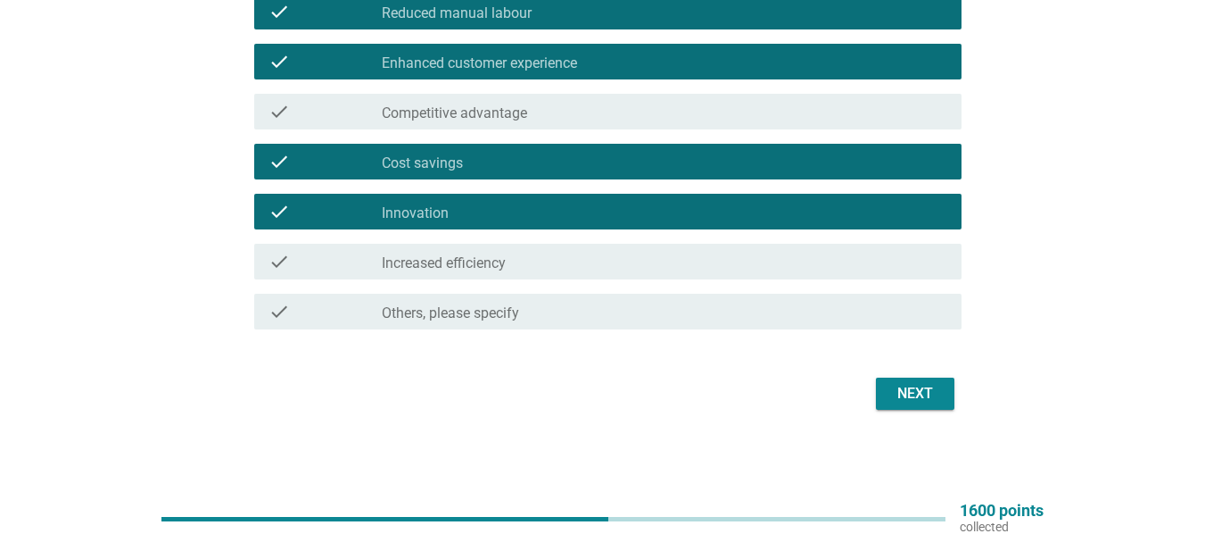
click at [890, 392] on div "Next" at bounding box center [915, 393] width 50 height 21
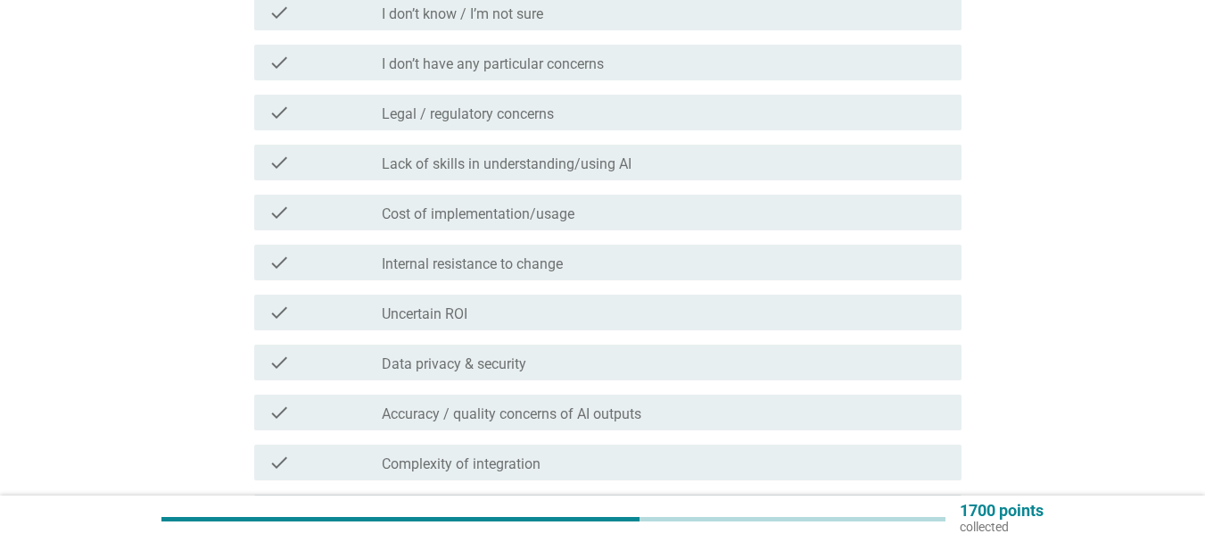
scroll to position [357, 0]
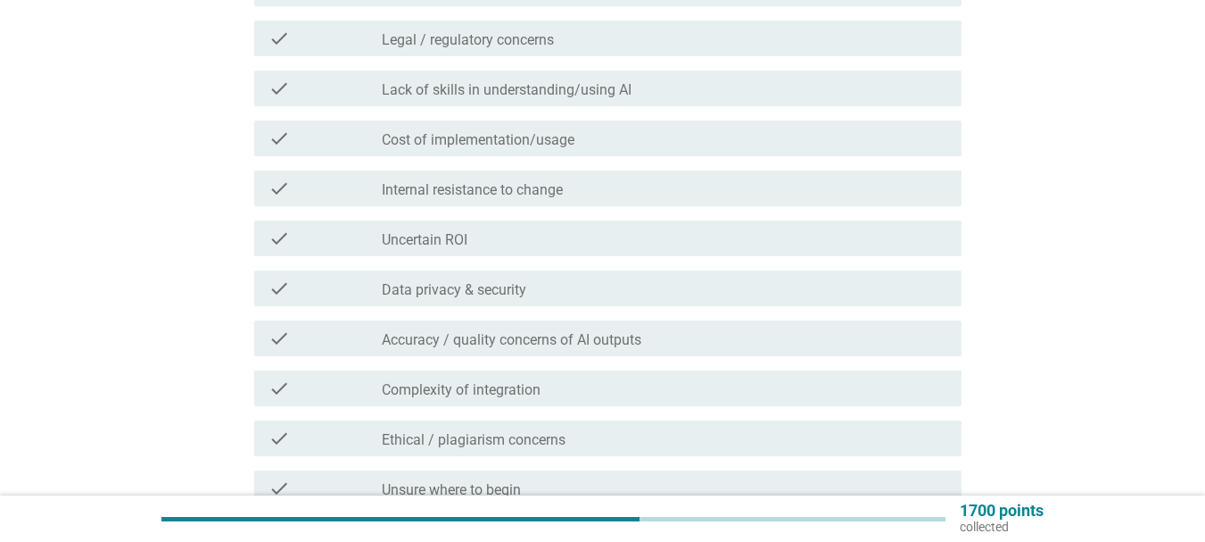
click at [574, 98] on label "Lack of skills in understanding/using AI" at bounding box center [507, 90] width 250 height 18
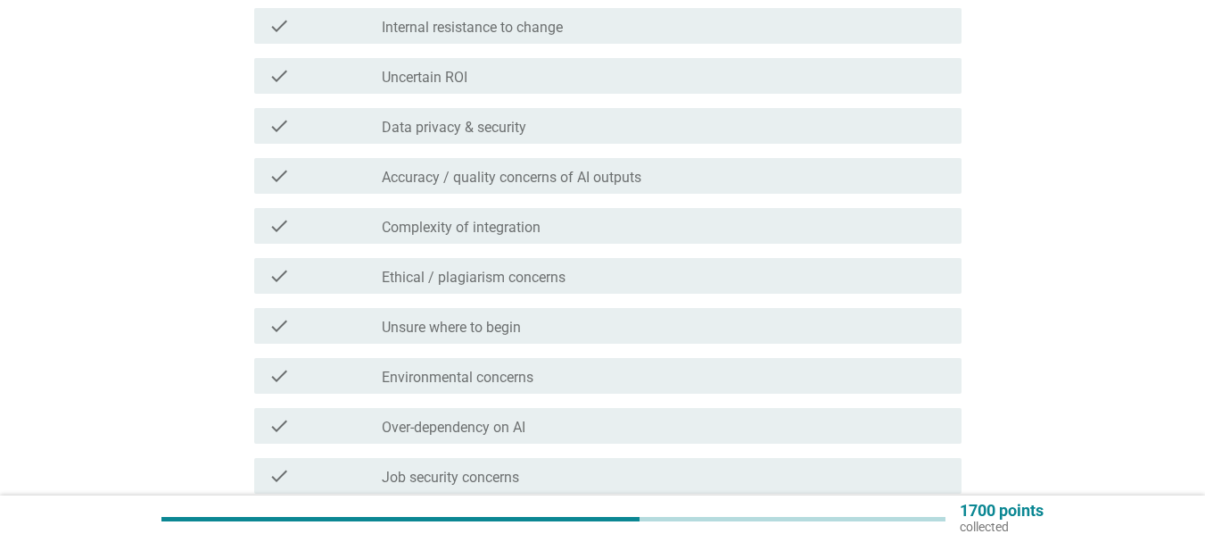
scroll to position [535, 0]
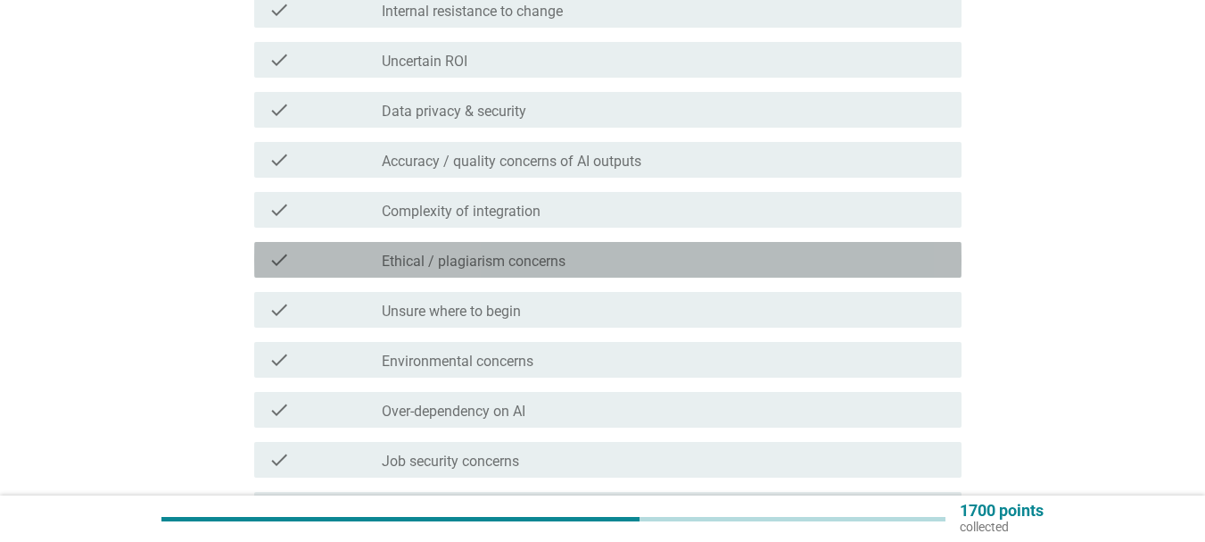
click at [538, 256] on label "Ethical / plagiarism concerns" at bounding box center [474, 262] width 184 height 18
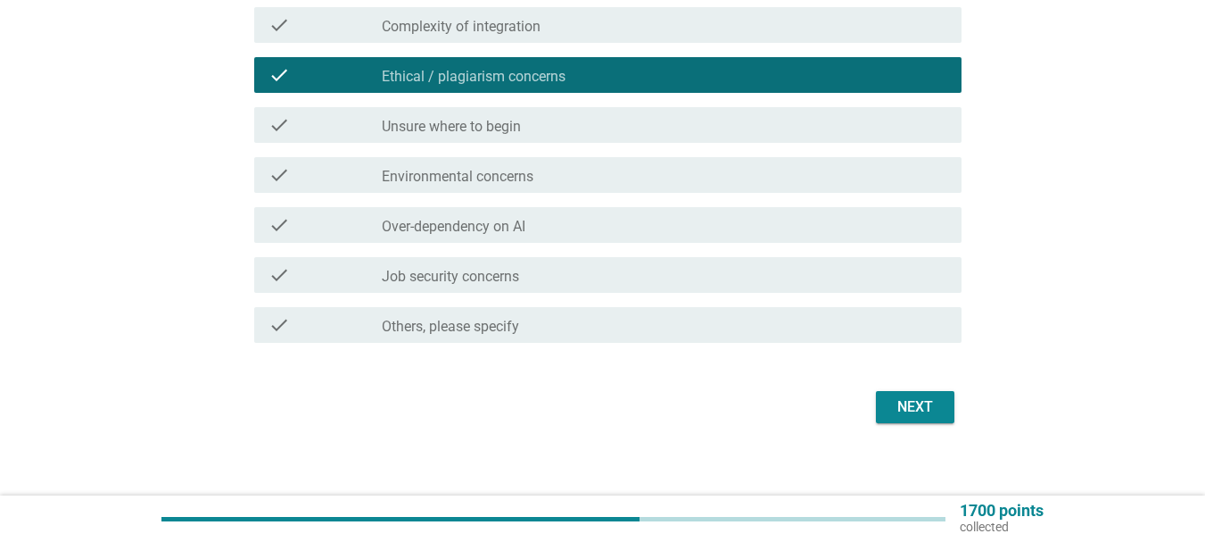
scroll to position [733, 0]
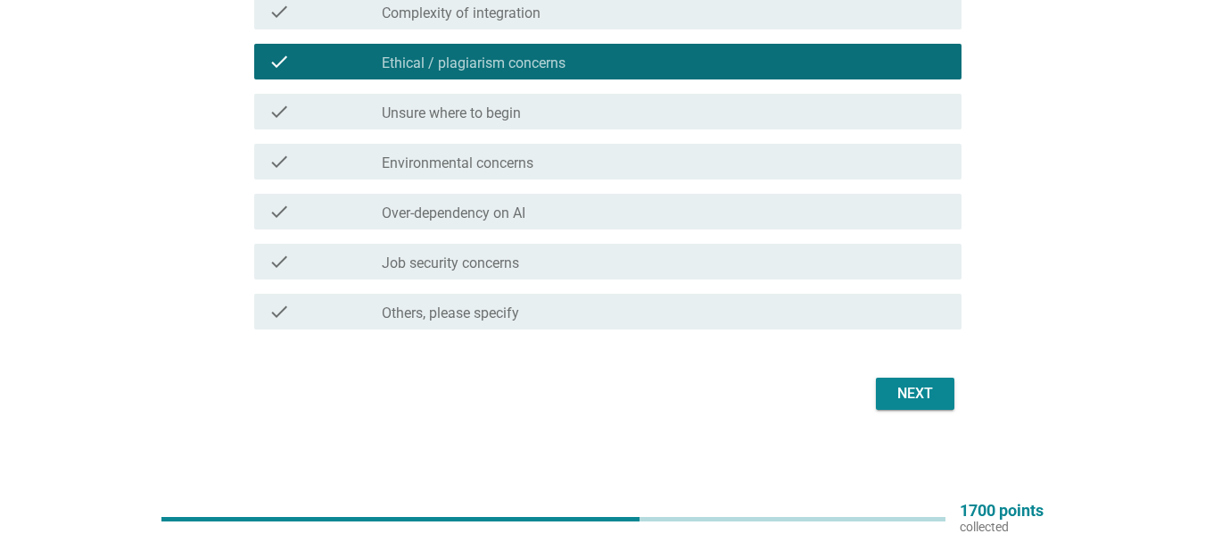
click at [936, 398] on div "Next" at bounding box center [915, 393] width 50 height 21
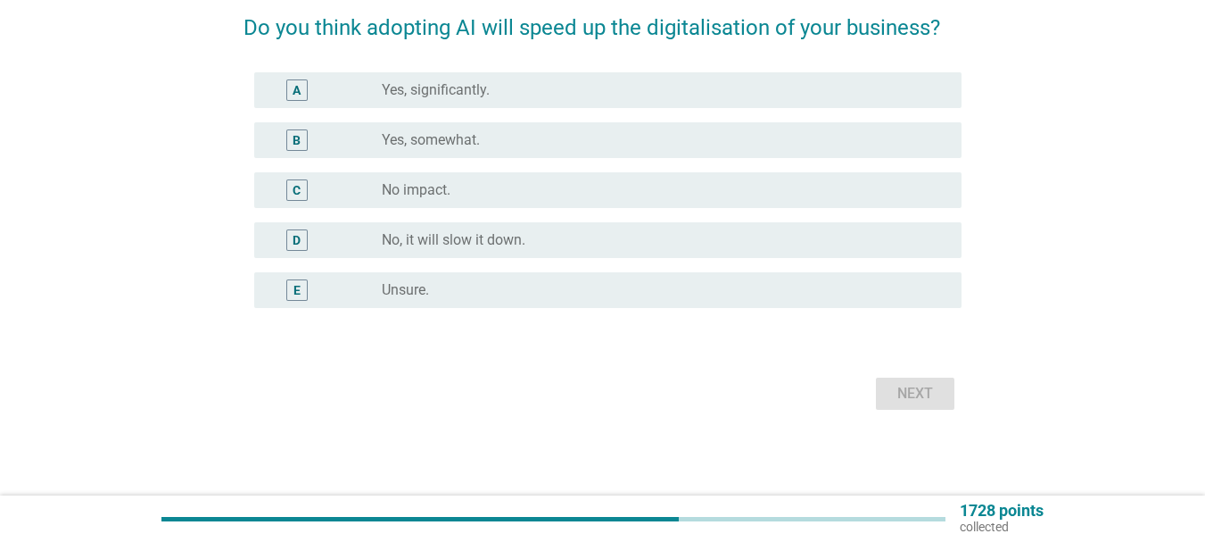
scroll to position [0, 0]
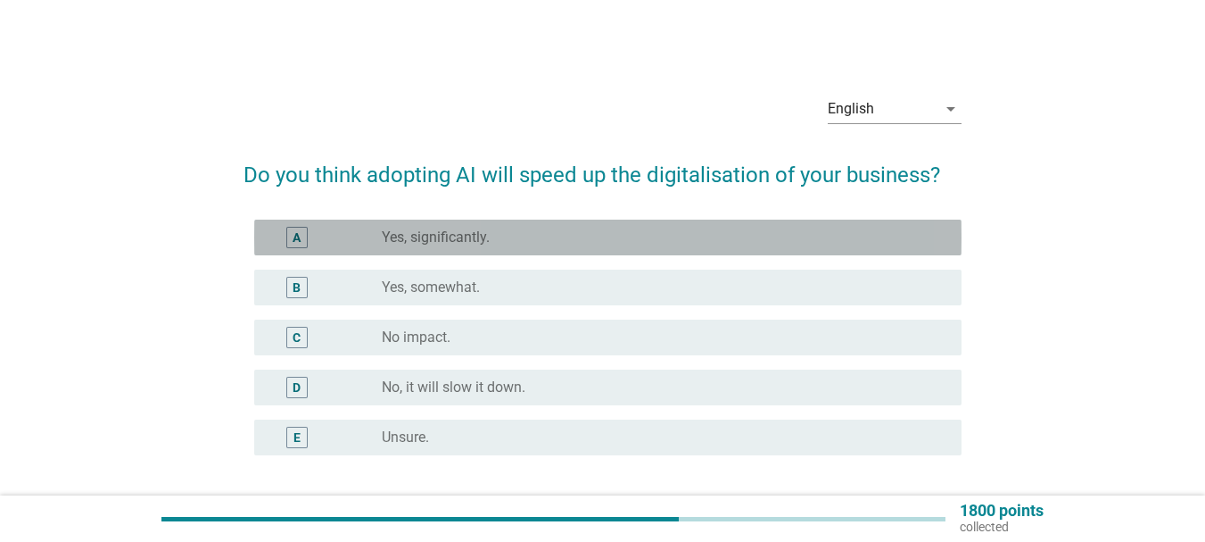
click at [435, 240] on label "Yes, significantly." at bounding box center [436, 237] width 108 height 18
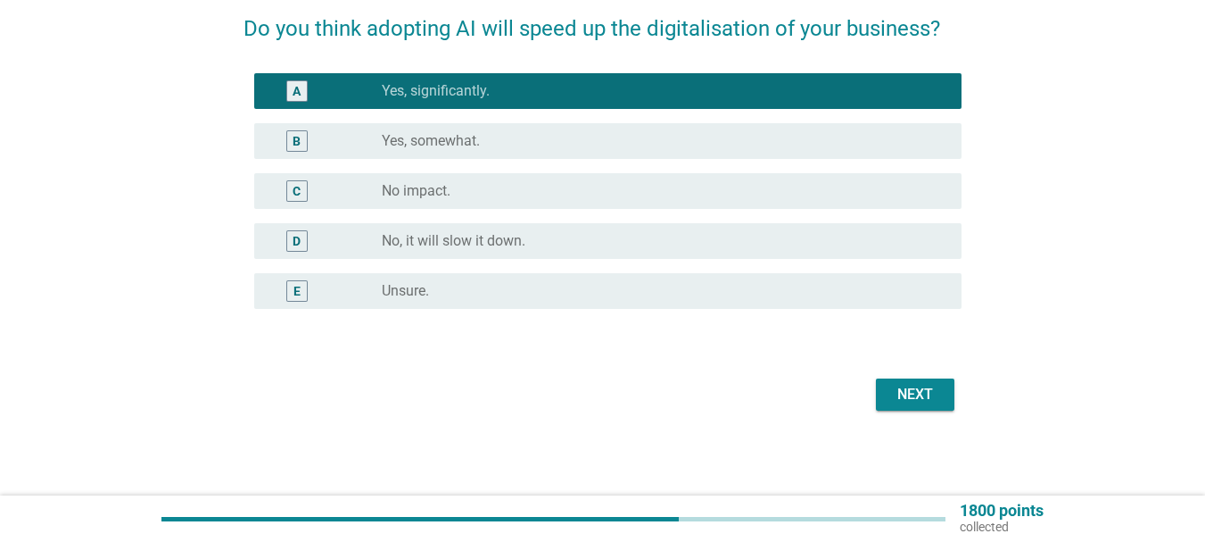
scroll to position [147, 0]
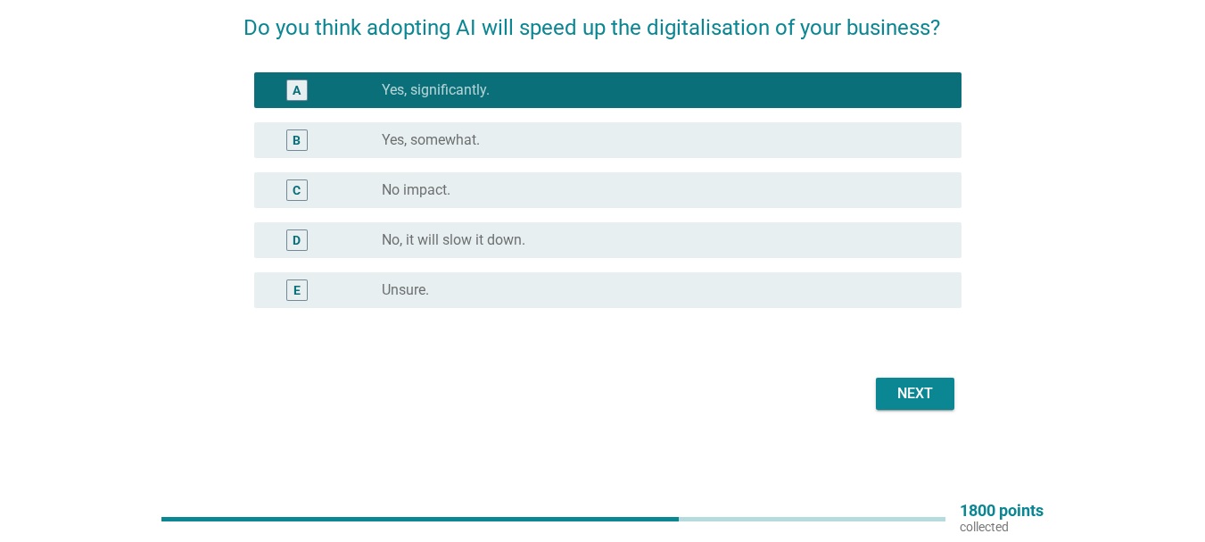
click at [924, 396] on div "Next" at bounding box center [915, 393] width 50 height 21
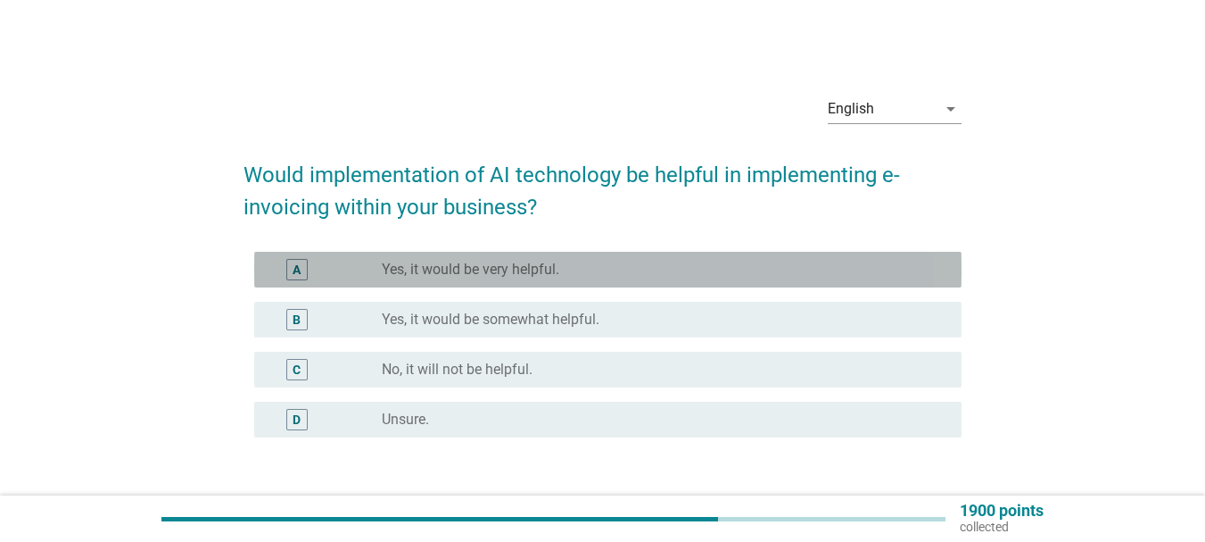
drag, startPoint x: 402, startPoint y: 270, endPoint x: 507, endPoint y: 277, distance: 104.6
click at [402, 269] on label "Yes, it would be very helpful." at bounding box center [471, 270] width 178 height 18
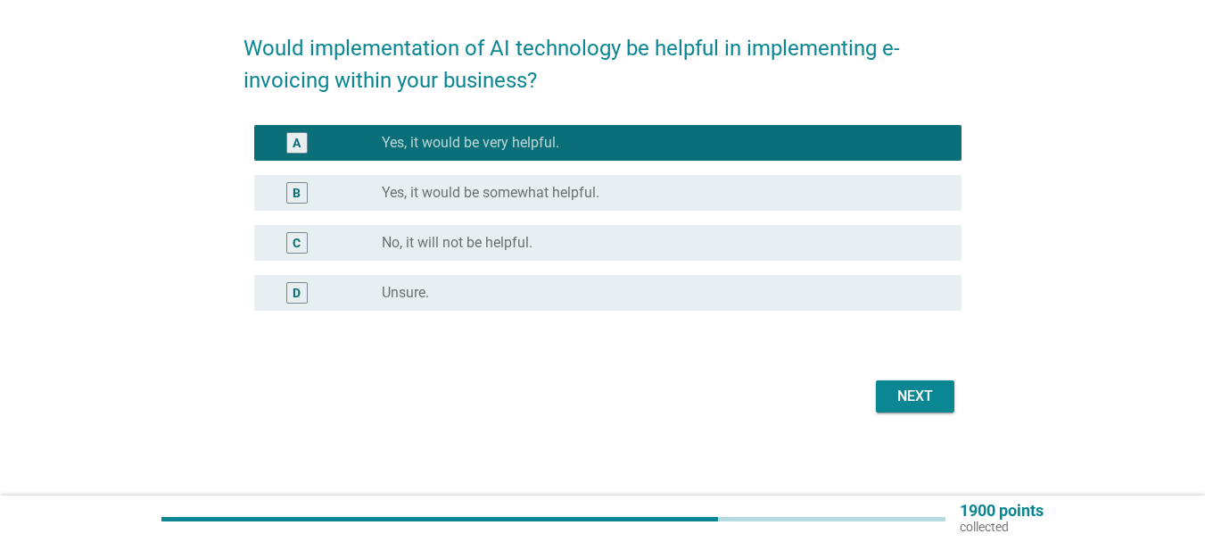
scroll to position [129, 0]
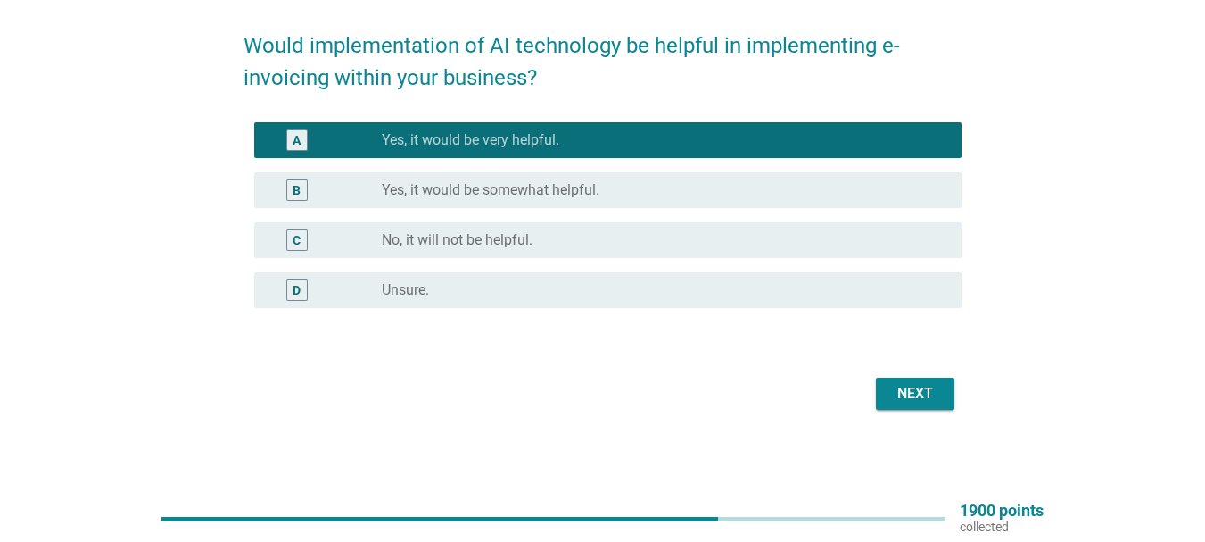
click at [891, 383] on div "Next" at bounding box center [915, 393] width 50 height 21
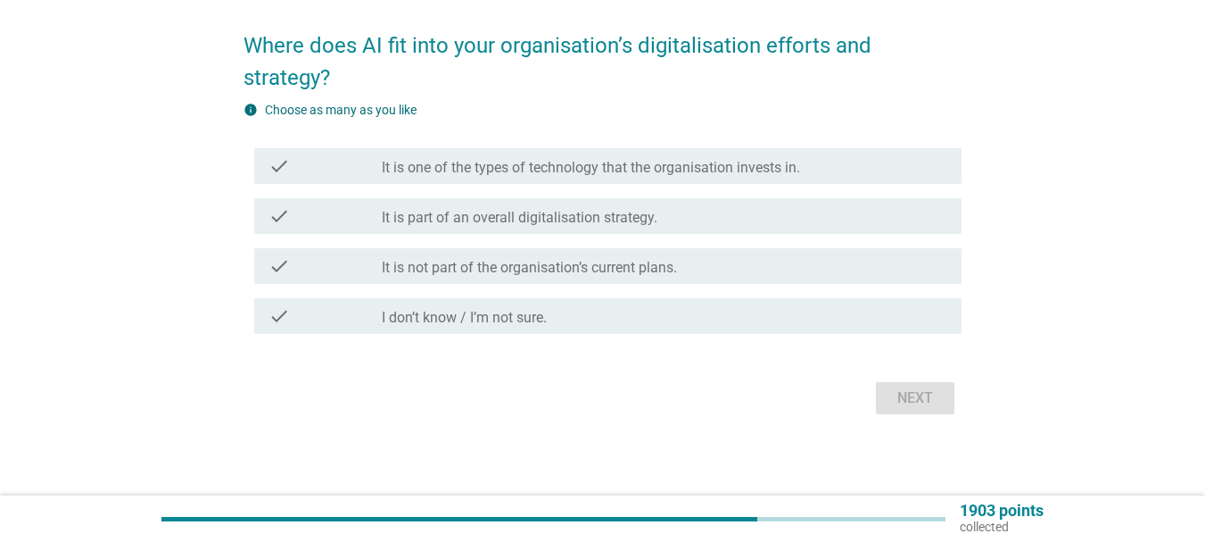
scroll to position [0, 0]
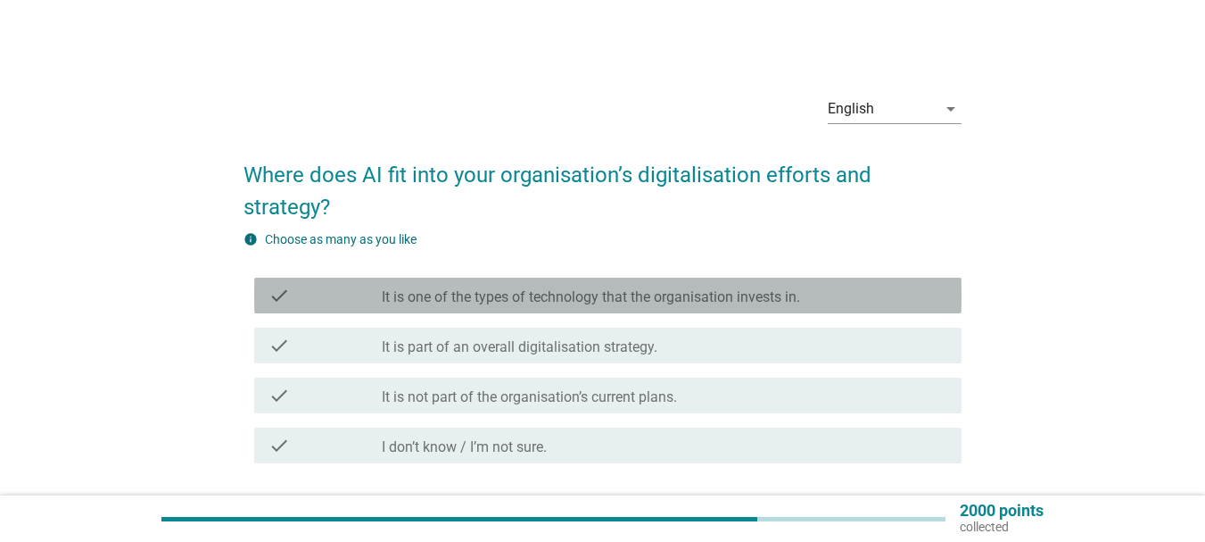
click at [553, 298] on label "It is one of the types of technology that the organisation invests in." at bounding box center [591, 297] width 418 height 18
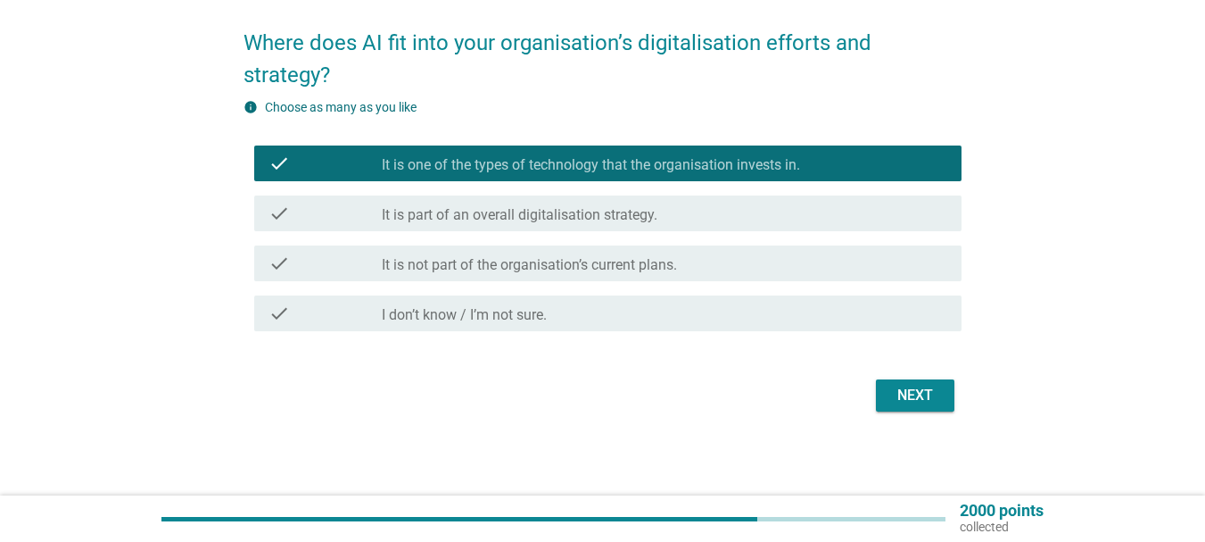
scroll to position [134, 0]
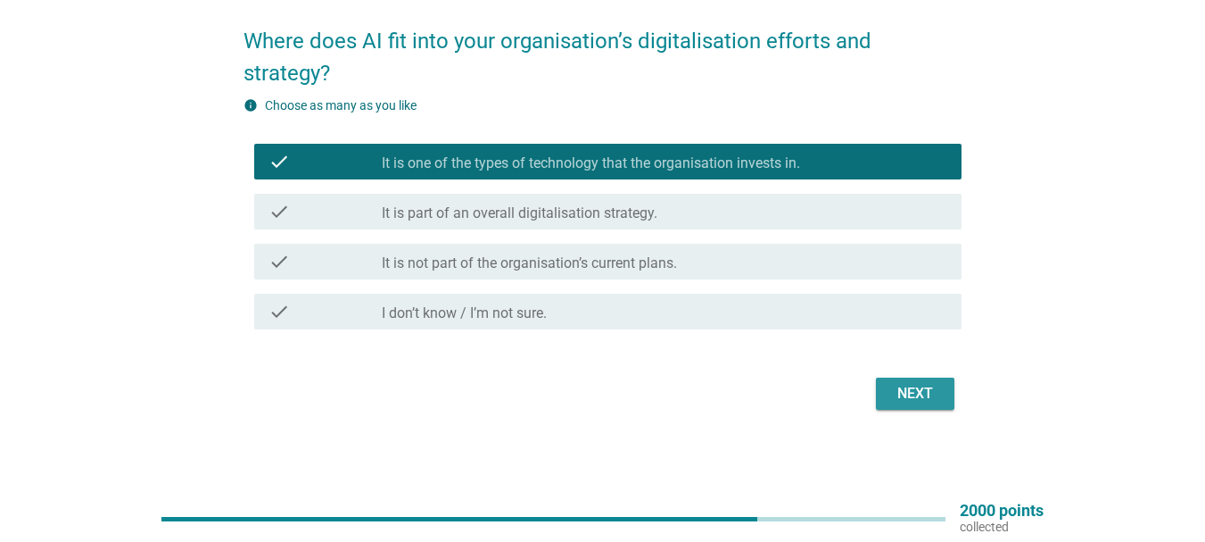
click at [899, 393] on div "Next" at bounding box center [915, 393] width 50 height 21
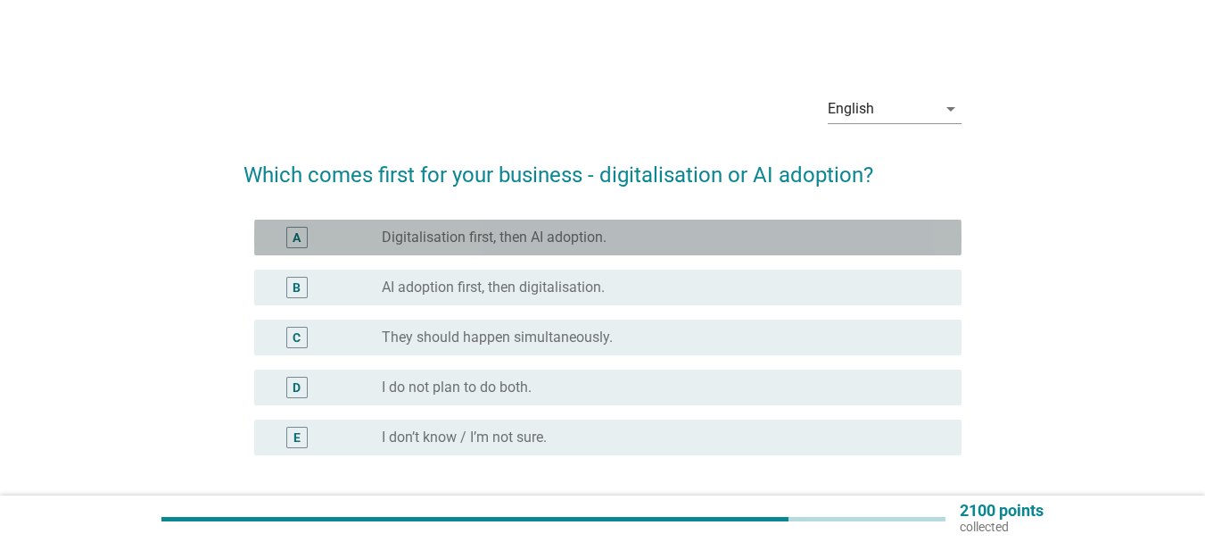
click at [544, 234] on label "Digitalisation first, then AI adoption." at bounding box center [494, 237] width 225 height 18
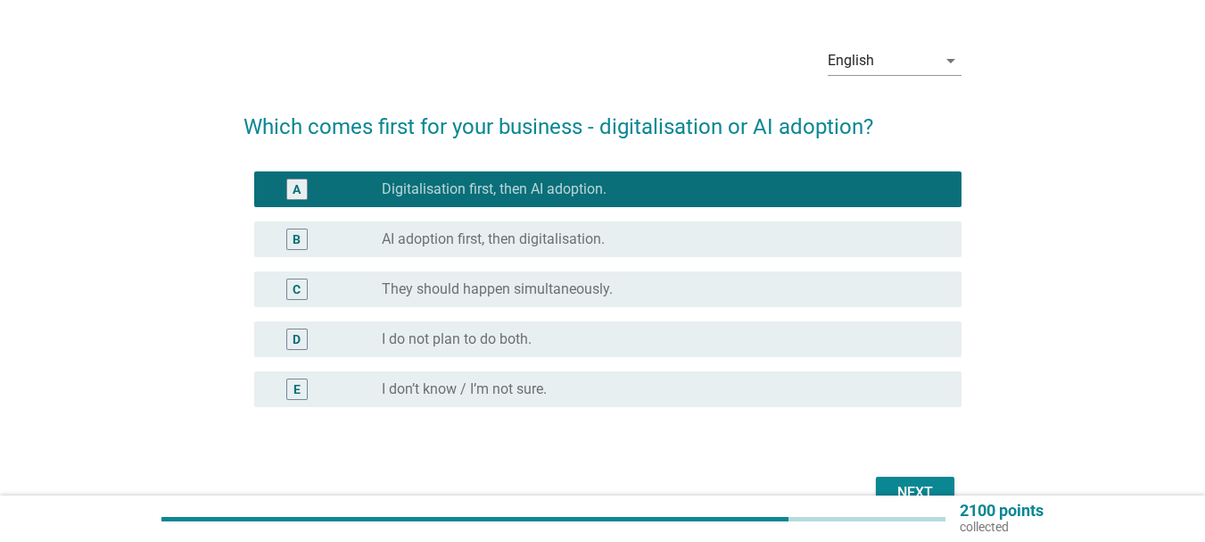
scroll to position [89, 0]
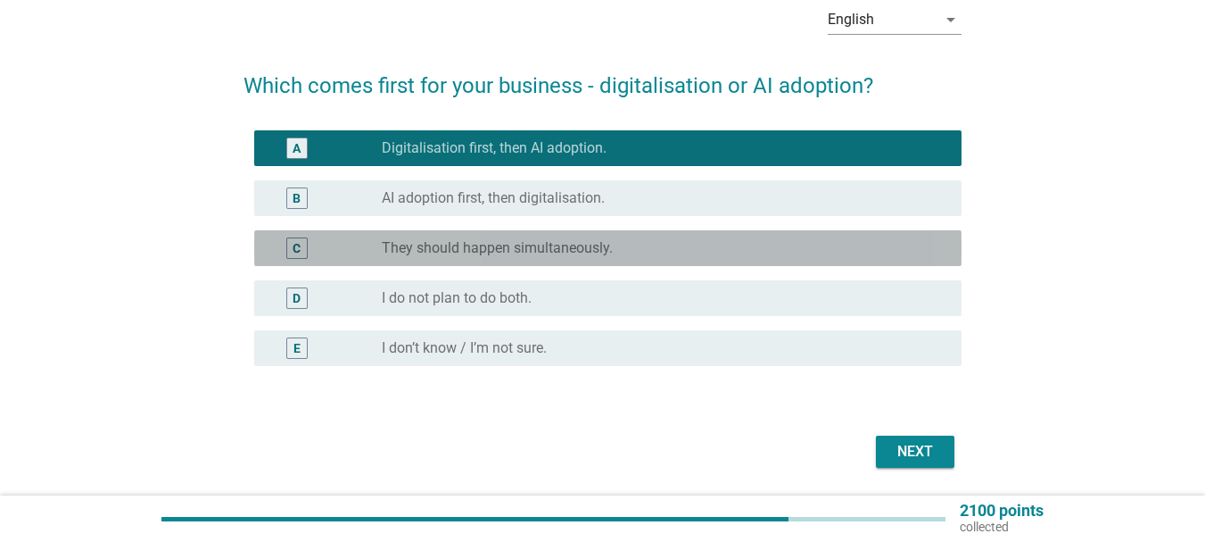
drag, startPoint x: 515, startPoint y: 247, endPoint x: 700, endPoint y: 360, distance: 216.2
click at [516, 247] on label "They should happen simultaneously." at bounding box center [497, 248] width 231 height 18
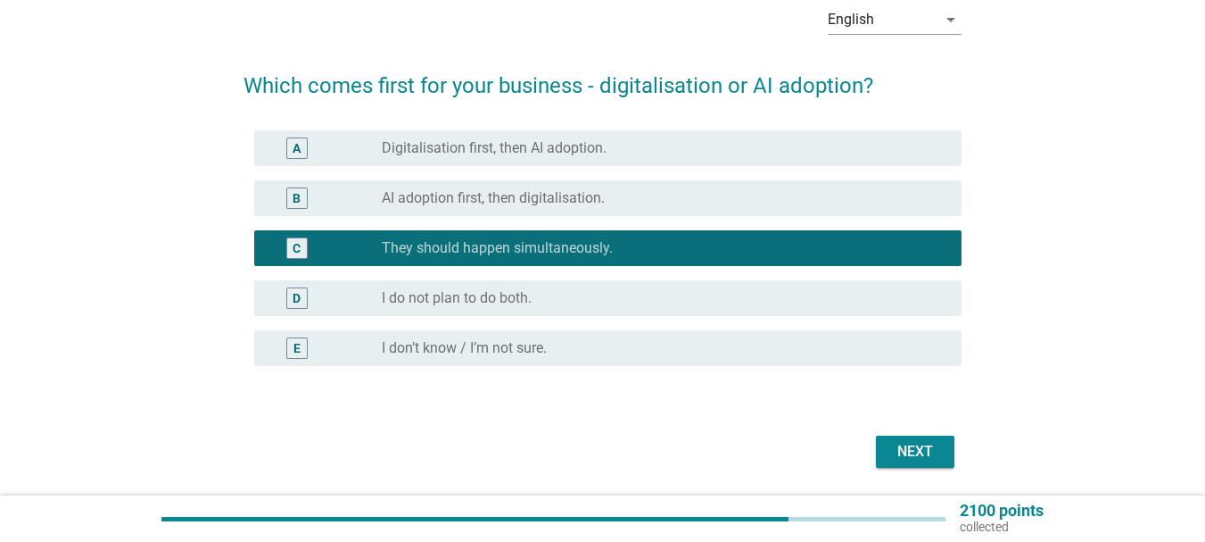
click at [901, 447] on div "Next" at bounding box center [915, 451] width 50 height 21
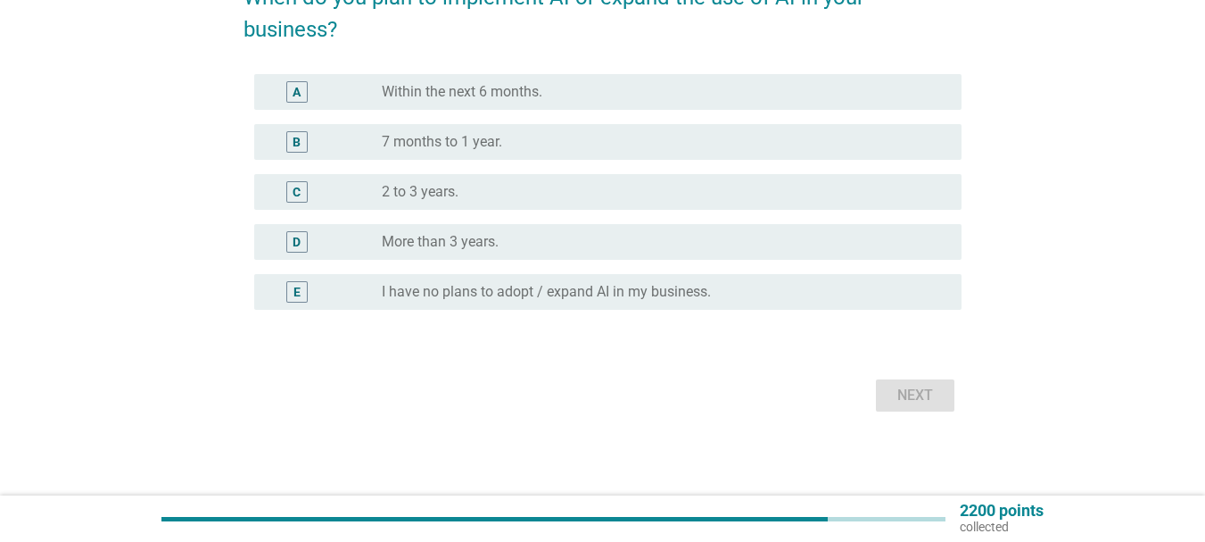
scroll to position [178, 0]
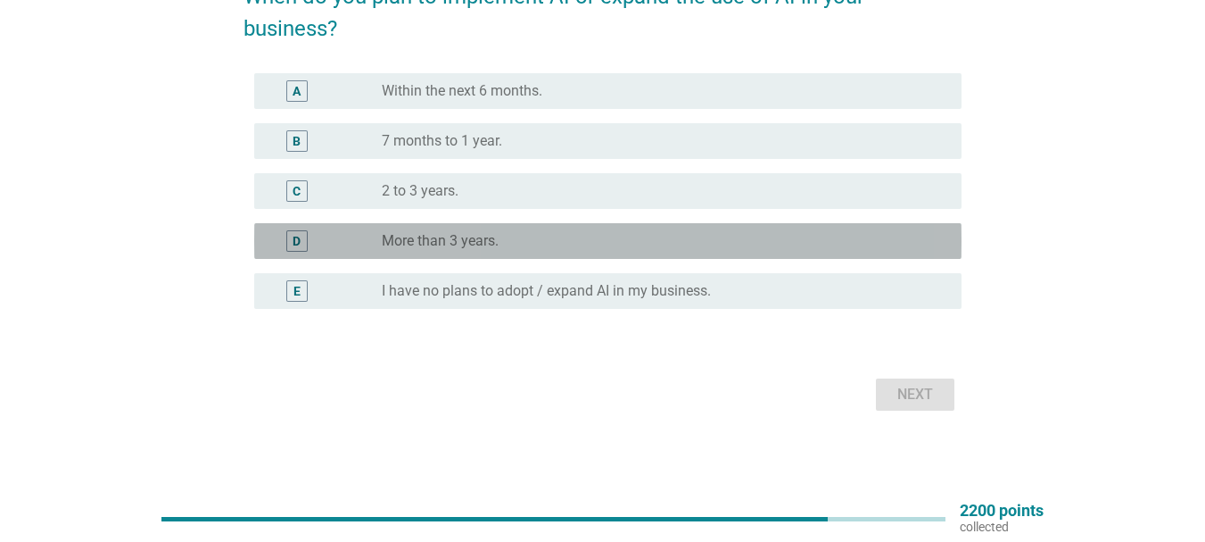
click at [486, 233] on label "More than 3 years." at bounding box center [440, 241] width 117 height 18
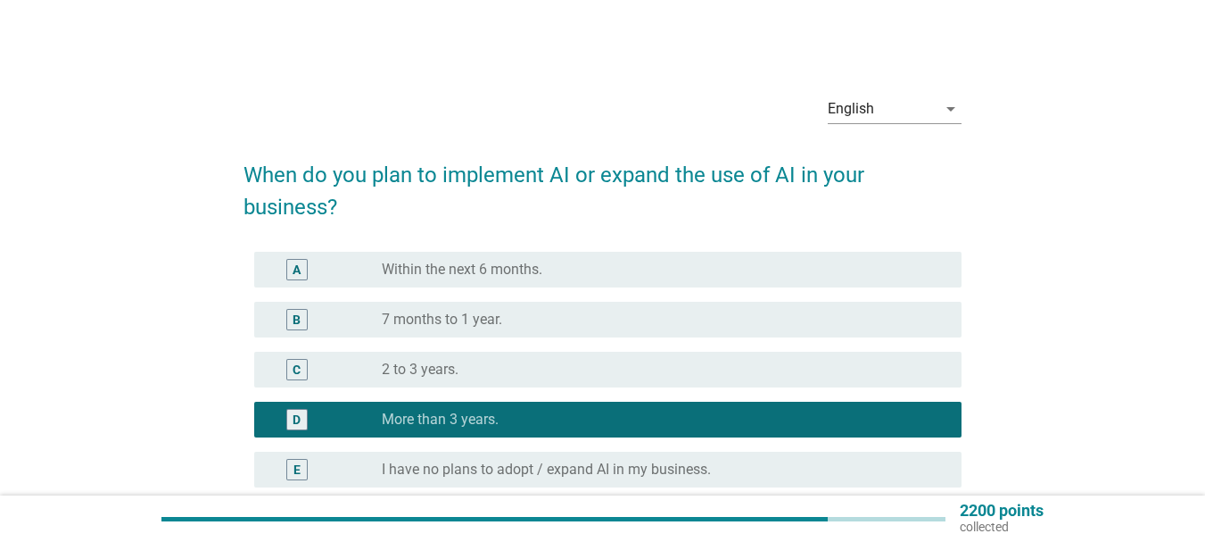
scroll to position [89, 0]
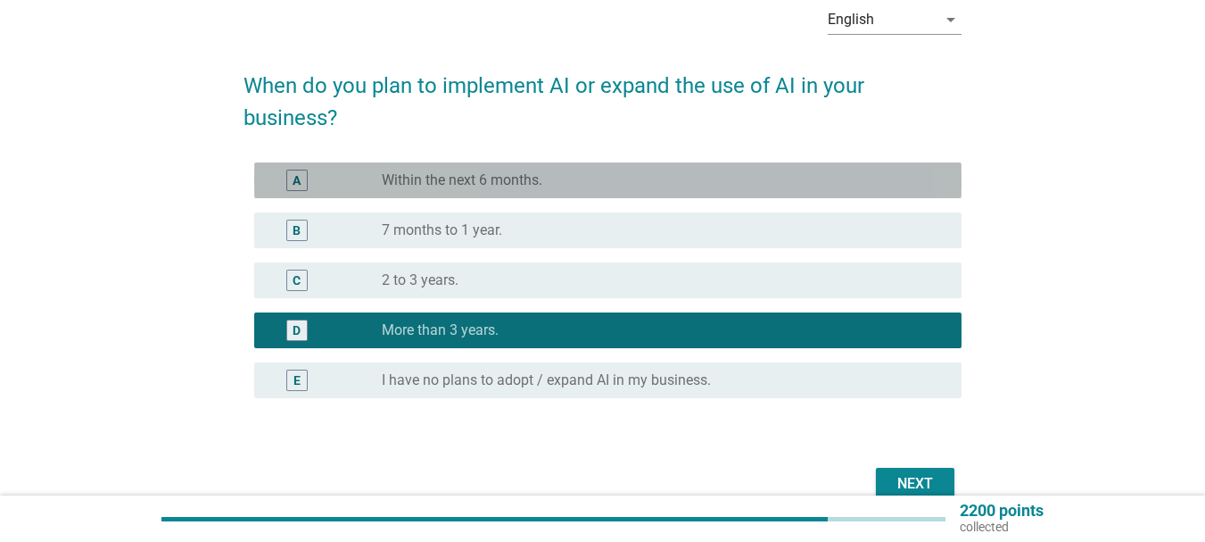
click at [434, 184] on label "Within the next 6 months." at bounding box center [462, 180] width 161 height 18
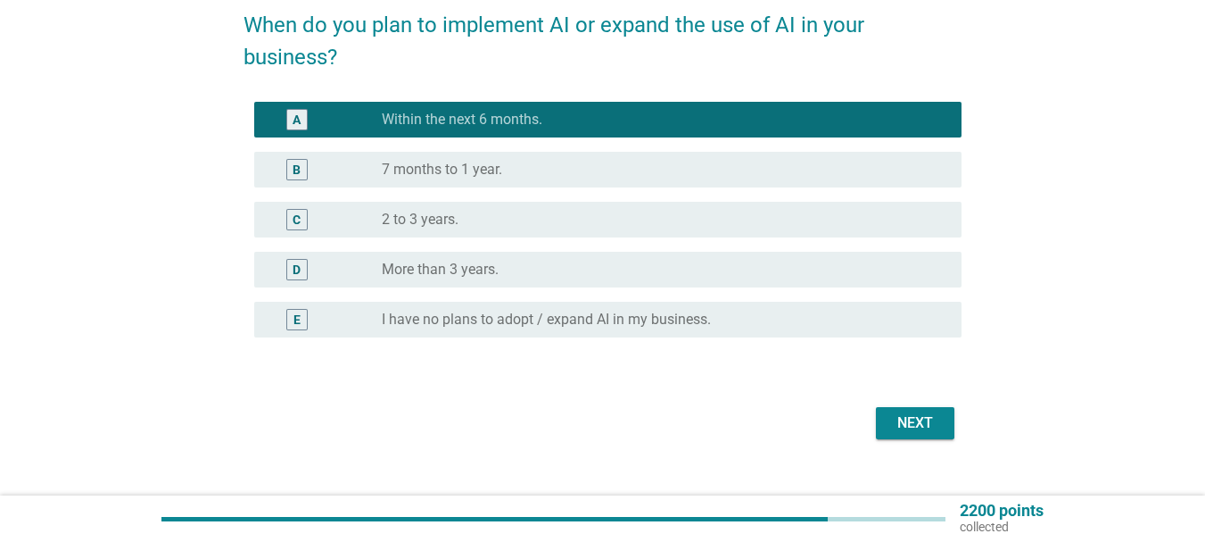
scroll to position [178, 0]
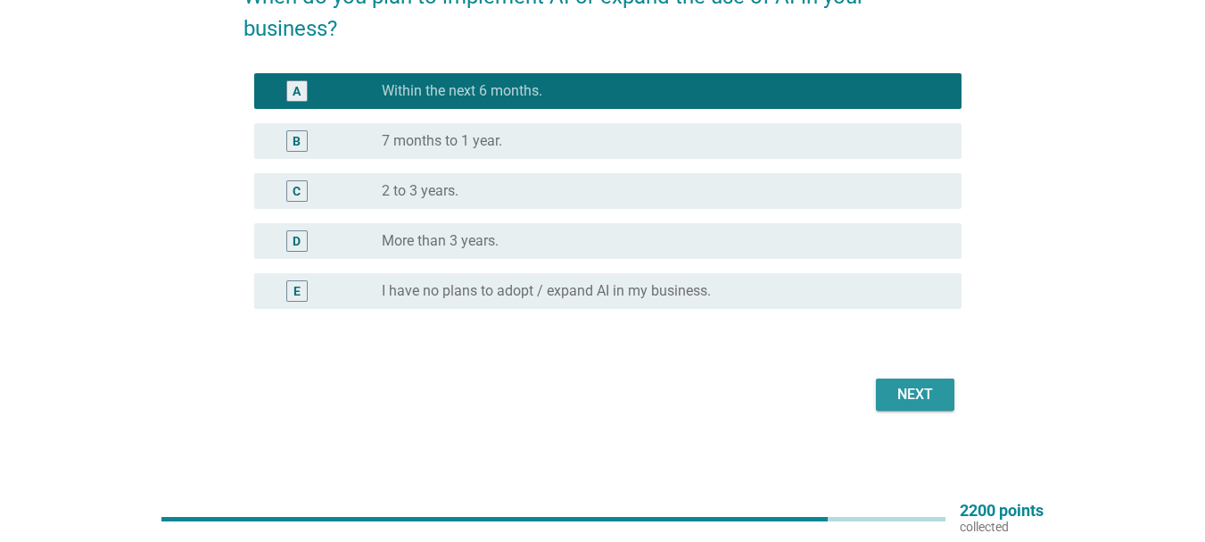
click at [920, 400] on div "Next" at bounding box center [915, 394] width 50 height 21
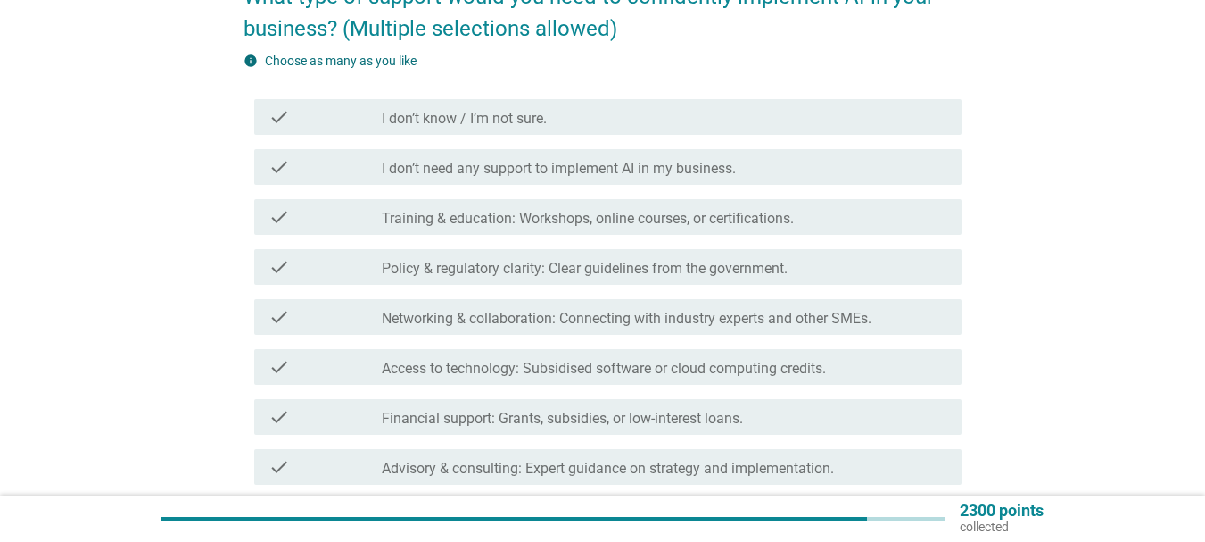
click at [597, 352] on div "check check_box_outline_blank Access to technology: Subsidised software or clou…" at bounding box center [608, 367] width 708 height 36
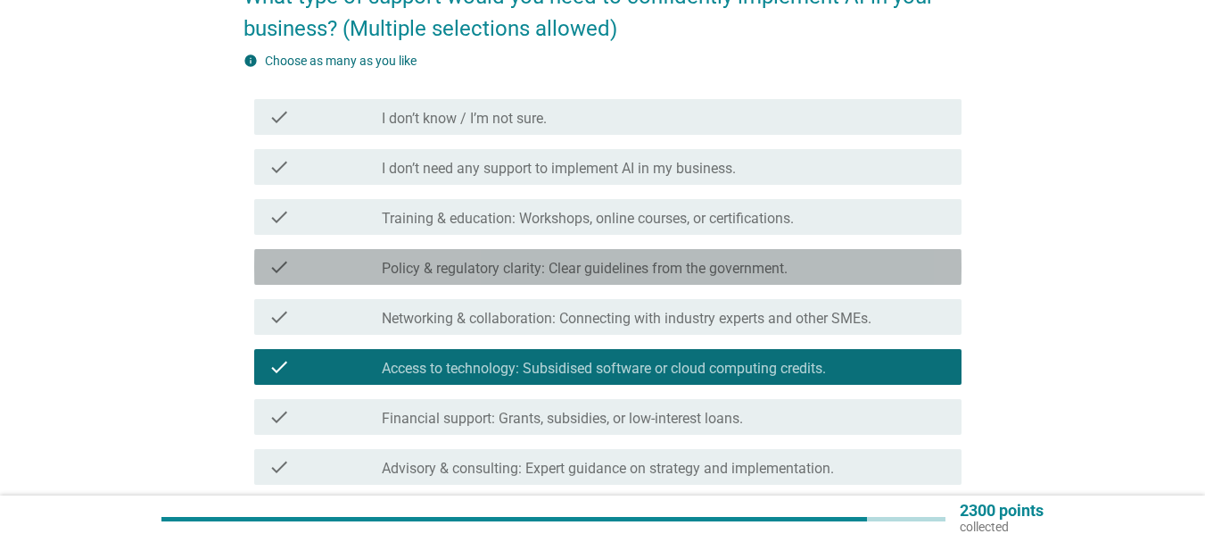
click at [600, 274] on label "Policy & regulatory clarity: Clear guidelines from the government." at bounding box center [585, 269] width 406 height 18
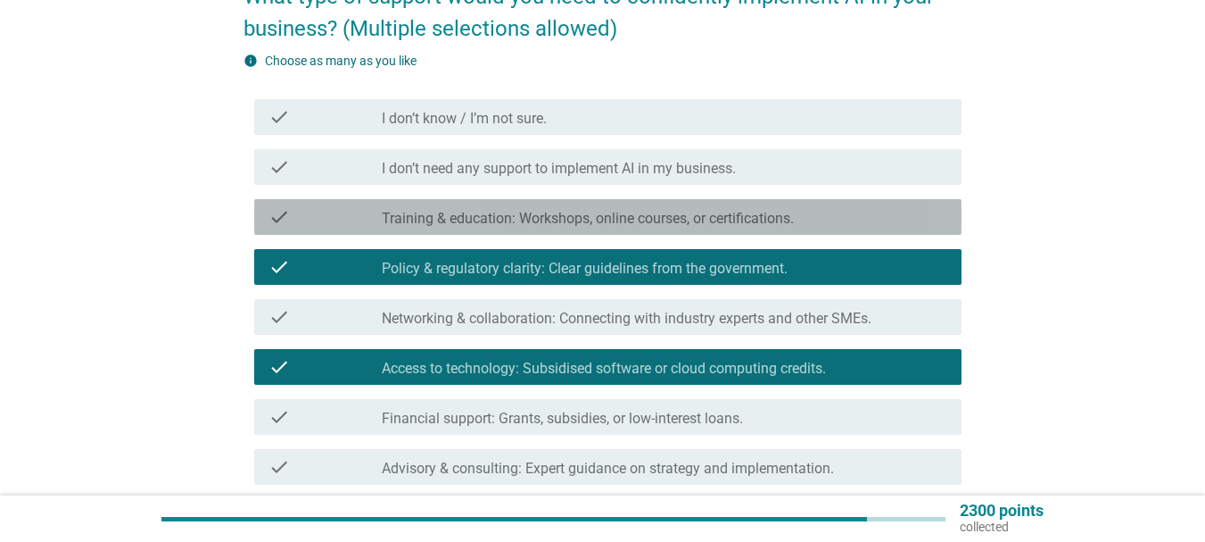
drag, startPoint x: 597, startPoint y: 219, endPoint x: 608, endPoint y: 274, distance: 56.3
click at [597, 218] on label "Training & education: Workshops, online courses, or certifications." at bounding box center [588, 219] width 412 height 18
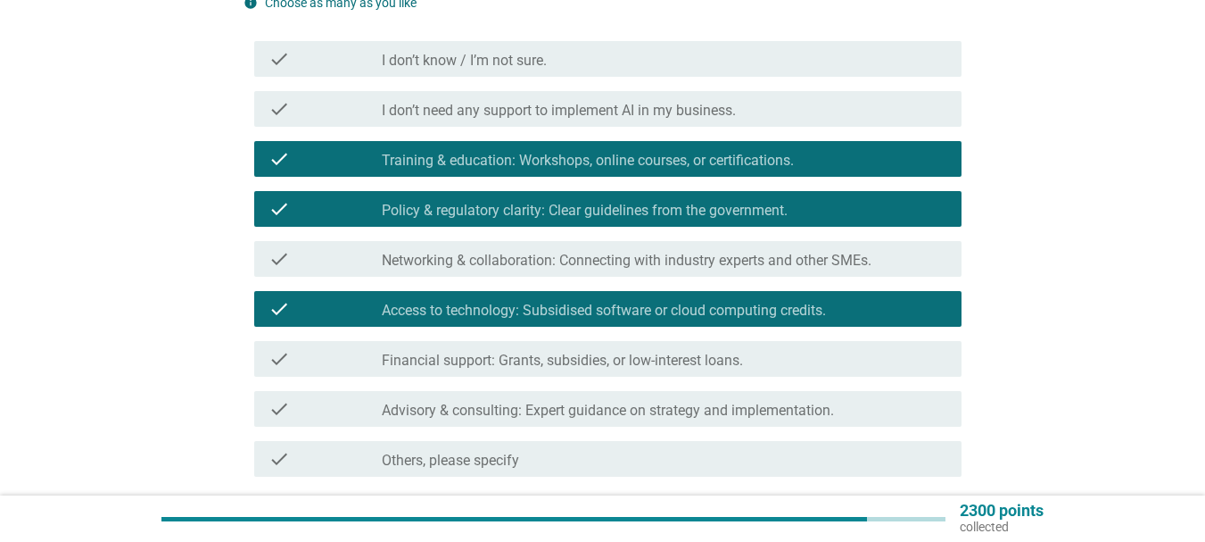
scroll to position [268, 0]
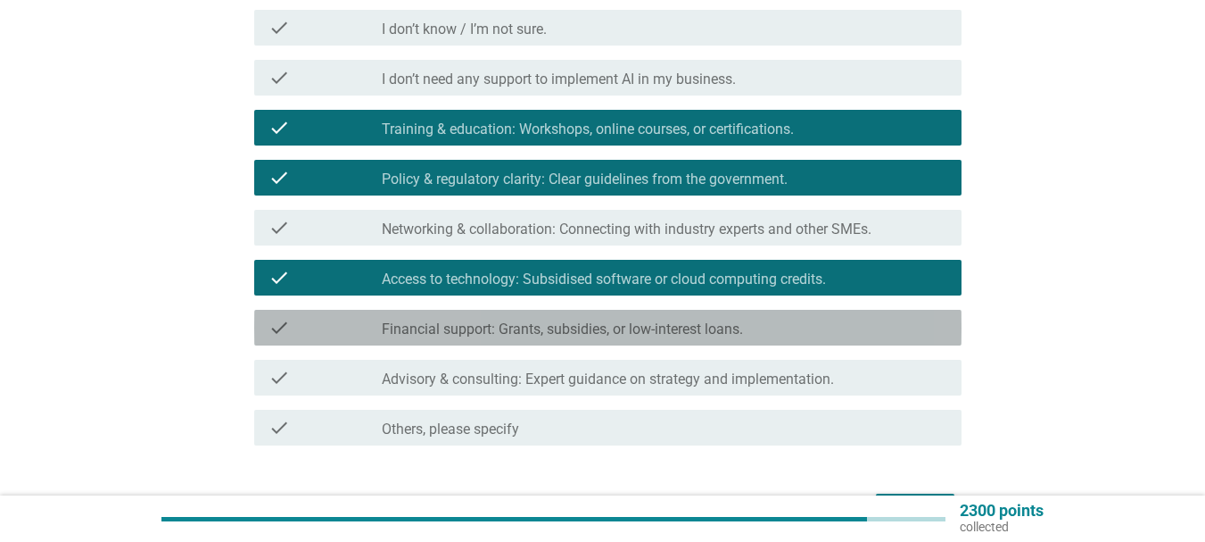
drag, startPoint x: 601, startPoint y: 320, endPoint x: 612, endPoint y: 242, distance: 79.2
click at [601, 316] on div "check check_box_outline_blank Financial support: Grants, subsidies, or low-inte…" at bounding box center [608, 328] width 708 height 36
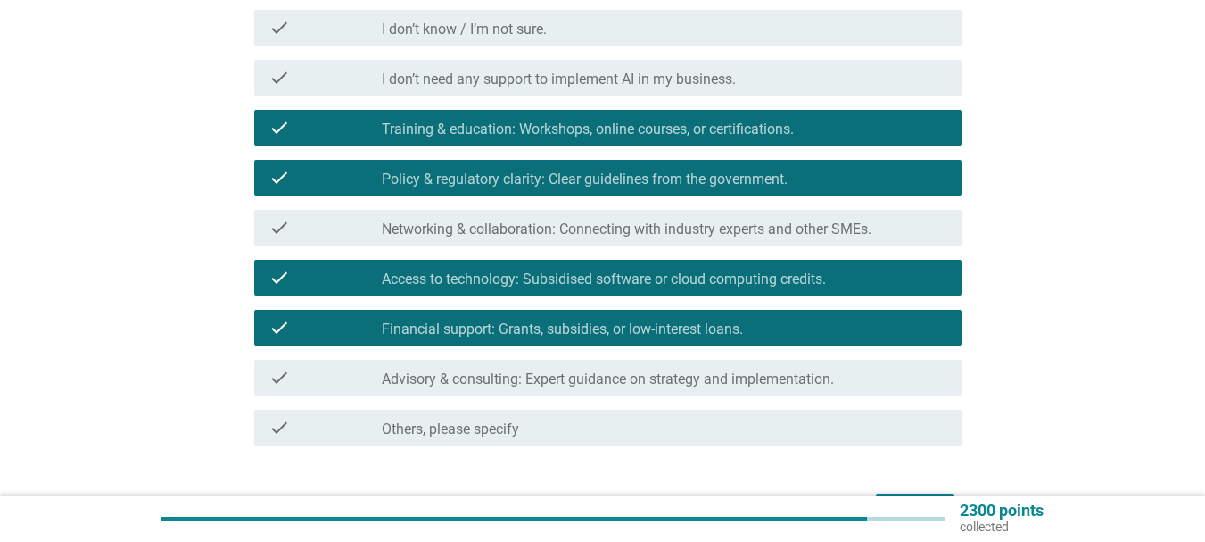
click at [614, 227] on label "Networking & collaboration: Connecting with industry experts and other SMEs." at bounding box center [627, 229] width 490 height 18
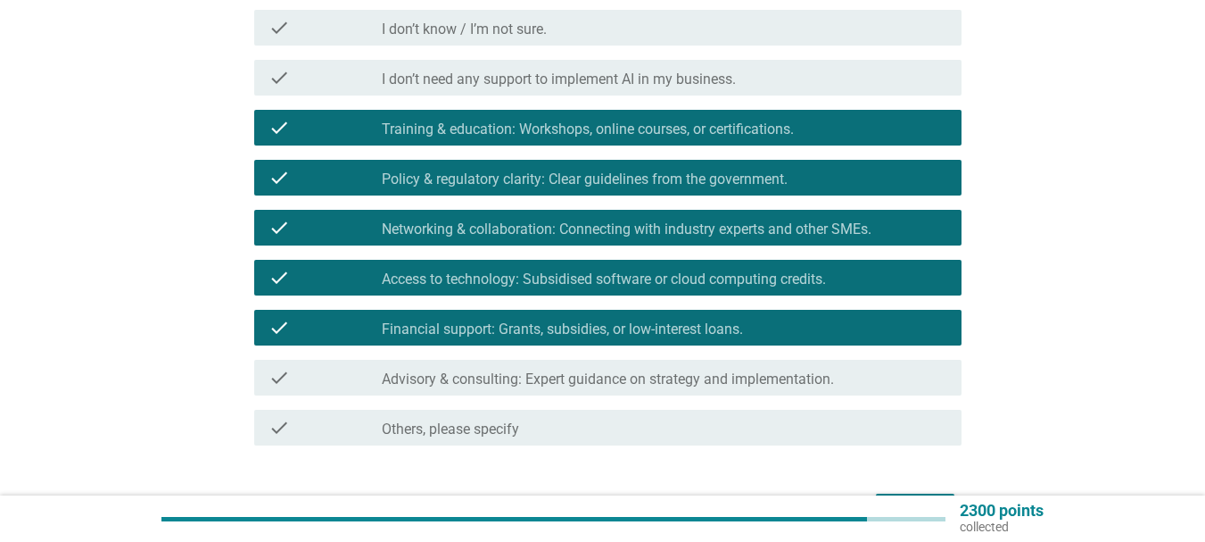
click at [606, 378] on label "Advisory & consulting: Expert guidance on strategy and implementation." at bounding box center [608, 379] width 452 height 18
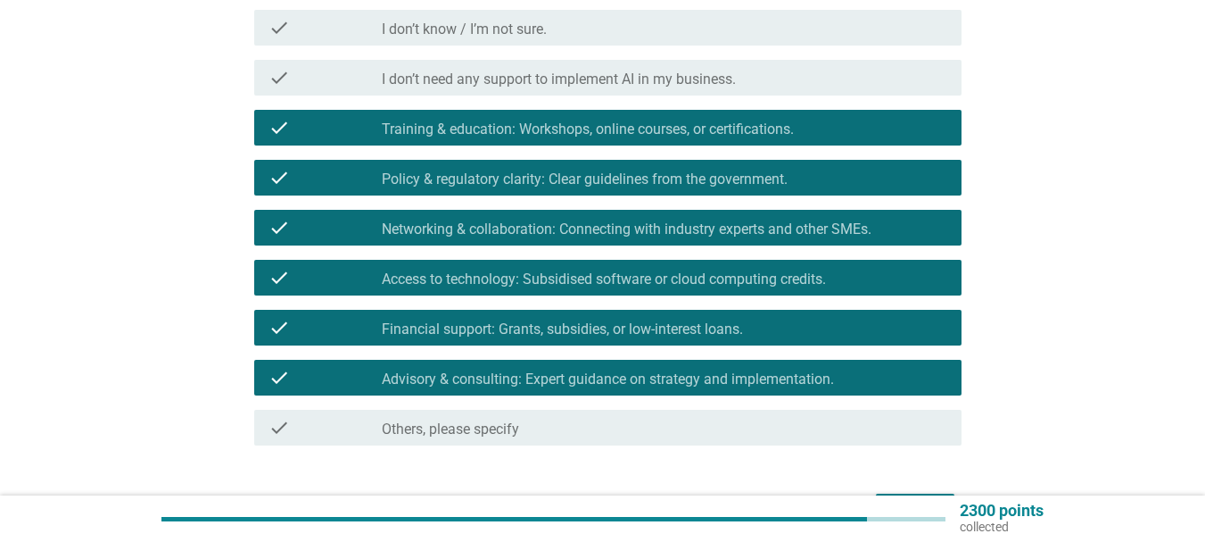
scroll to position [357, 0]
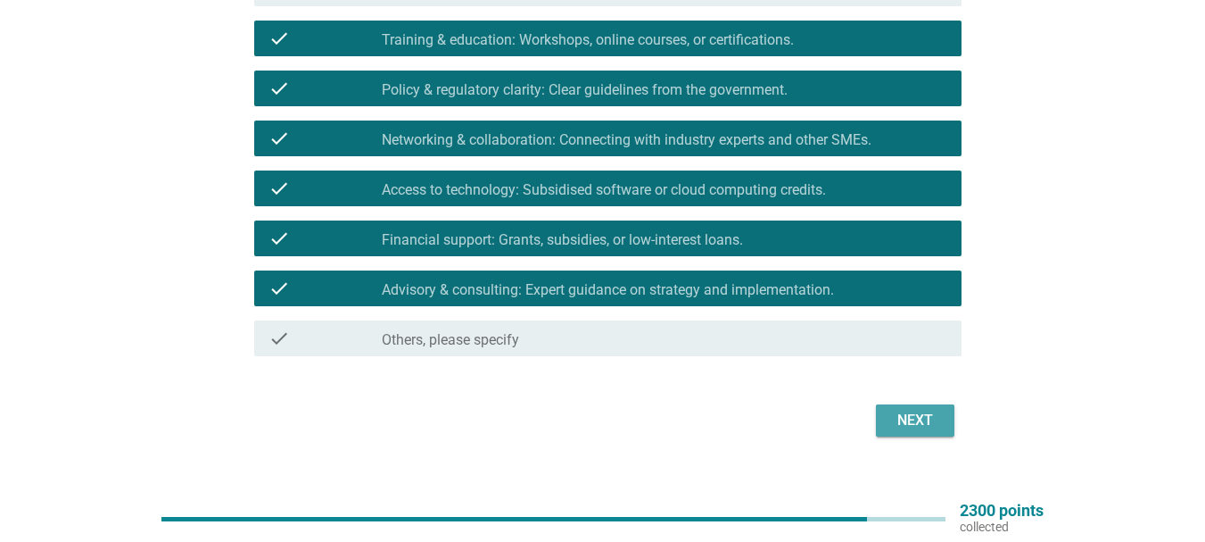
click at [922, 423] on div "Next" at bounding box center [915, 420] width 50 height 21
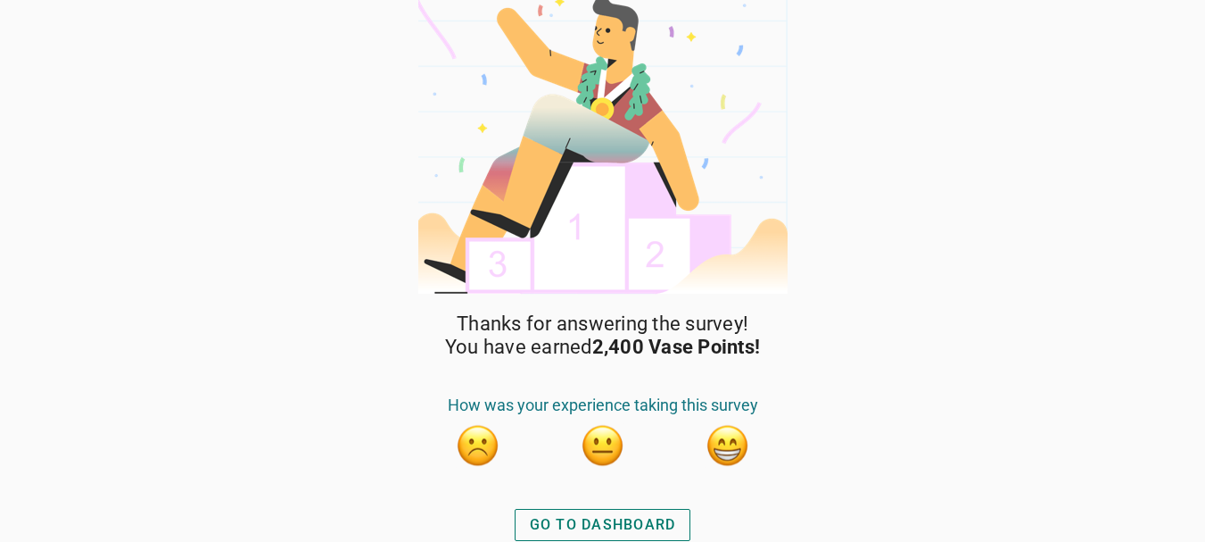
scroll to position [23, 0]
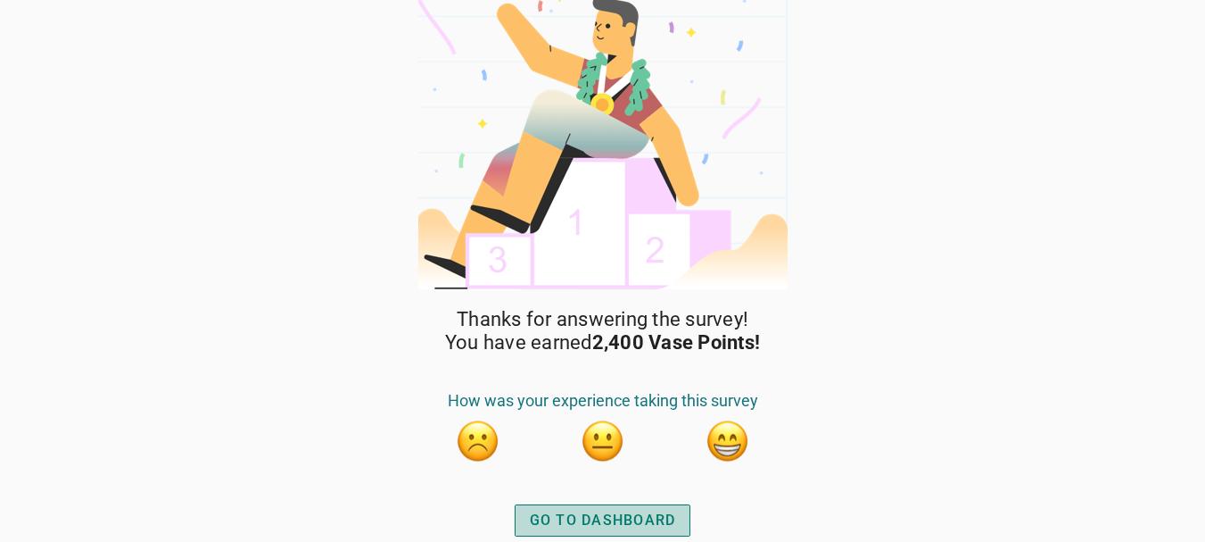
click at [608, 518] on div "GO TO DASHBOARD" at bounding box center [603, 519] width 146 height 21
